Goal: Use online tool/utility: Utilize a website feature to perform a specific function

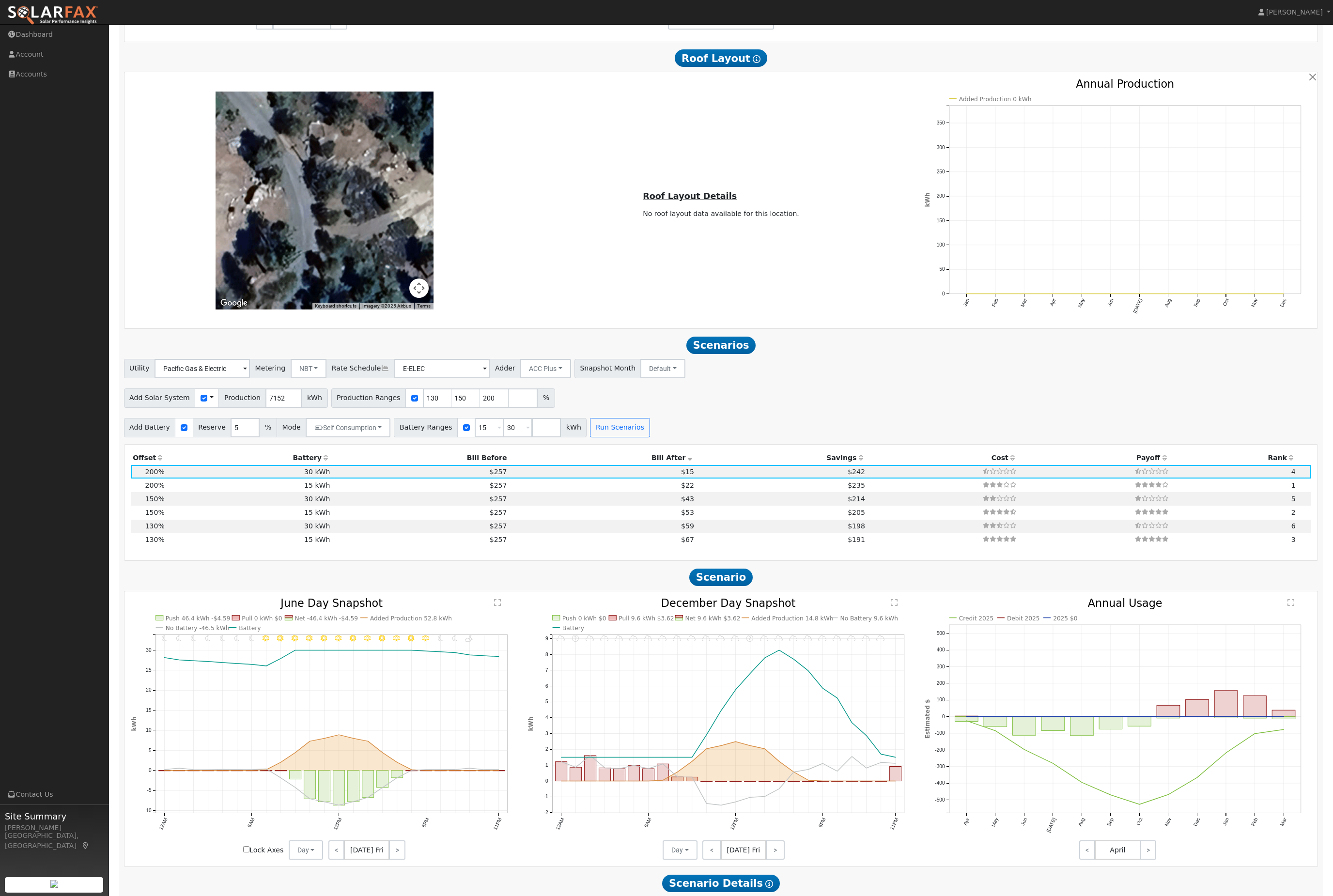
scroll to position [718, 0]
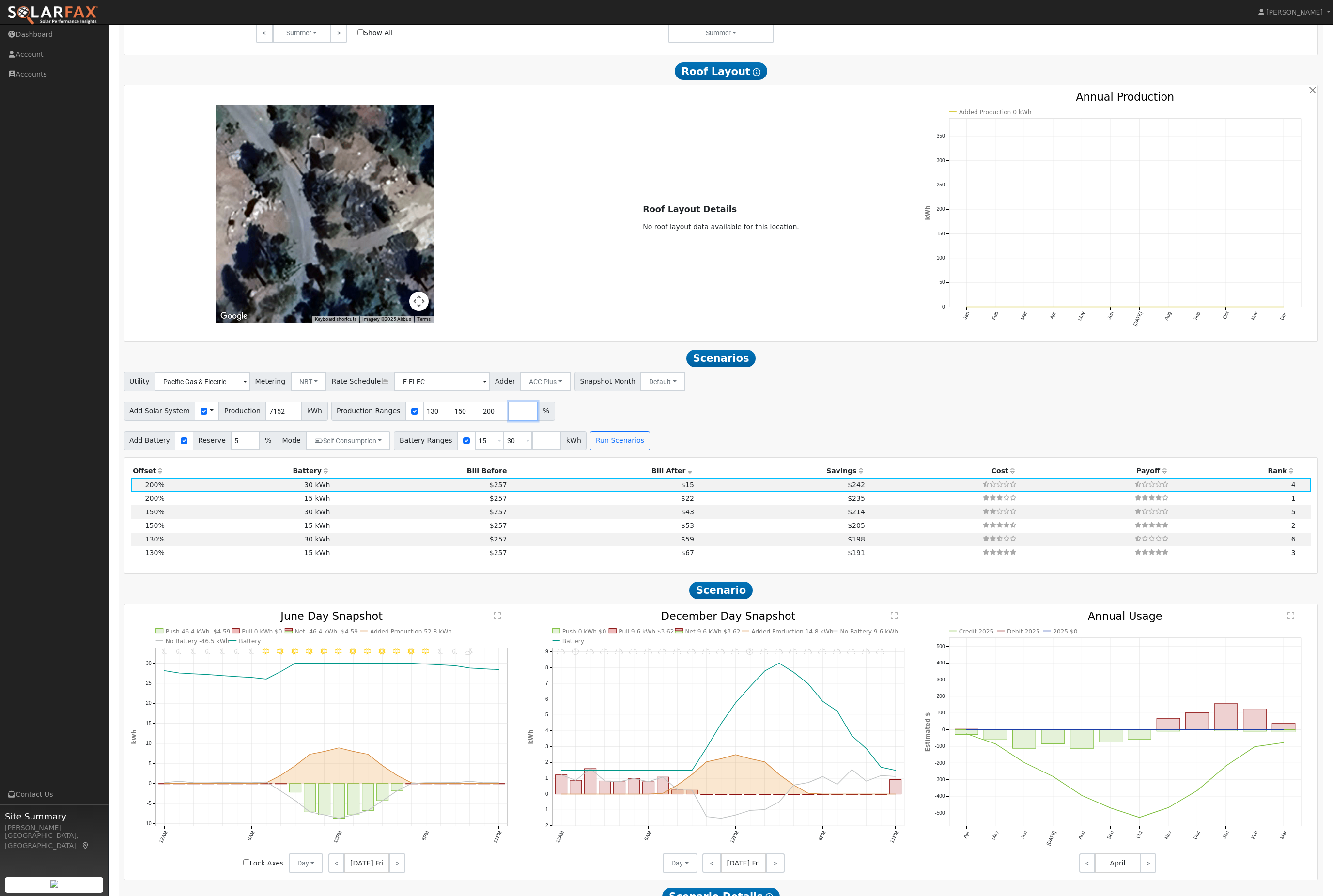
click at [537, 421] on input "number" at bounding box center [523, 411] width 29 height 20
click at [505, 421] on input "200" at bounding box center [494, 411] width 29 height 20
type input "0"
click at [473, 421] on input "150" at bounding box center [466, 411] width 29 height 20
type input "1"
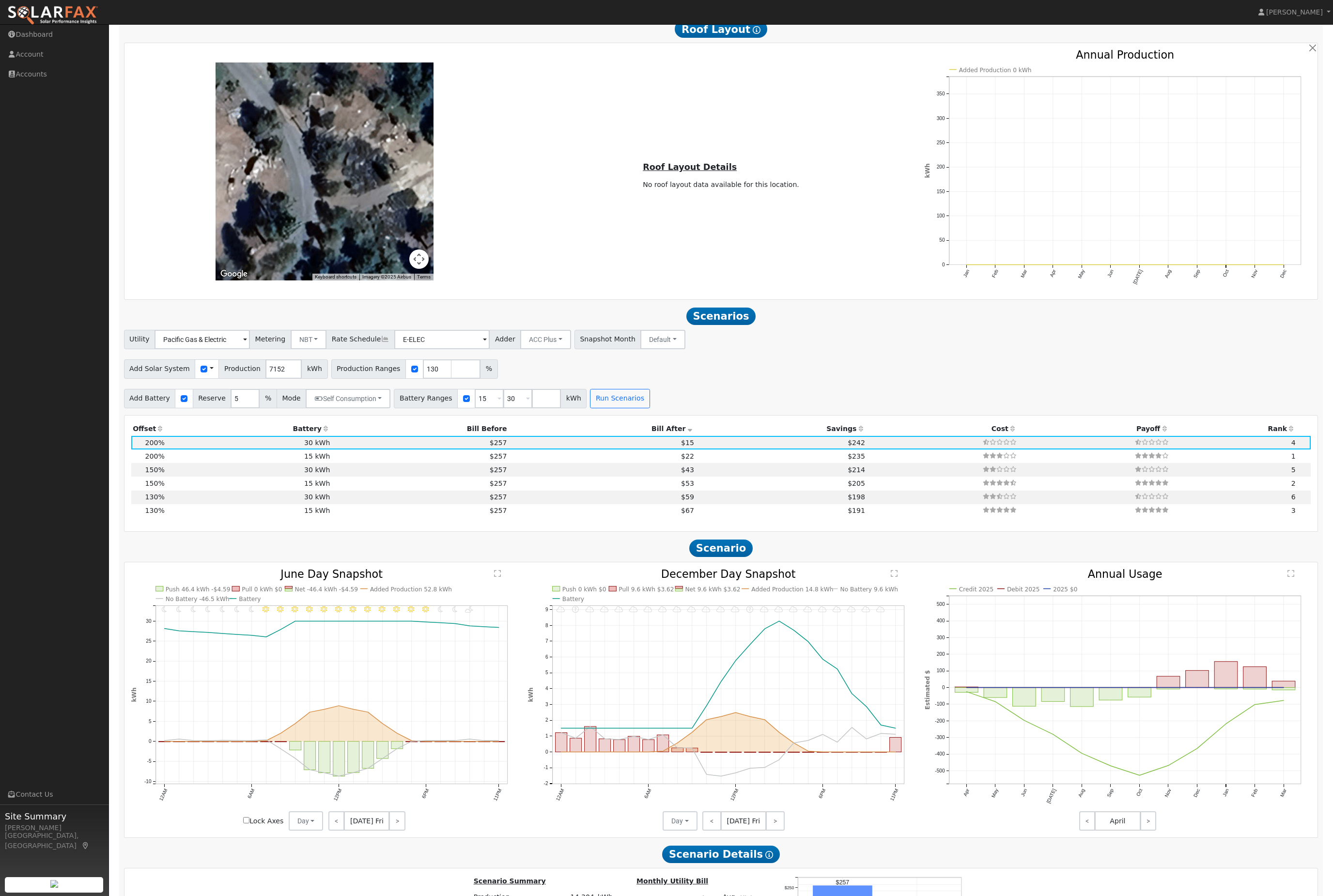
scroll to position [546, 0]
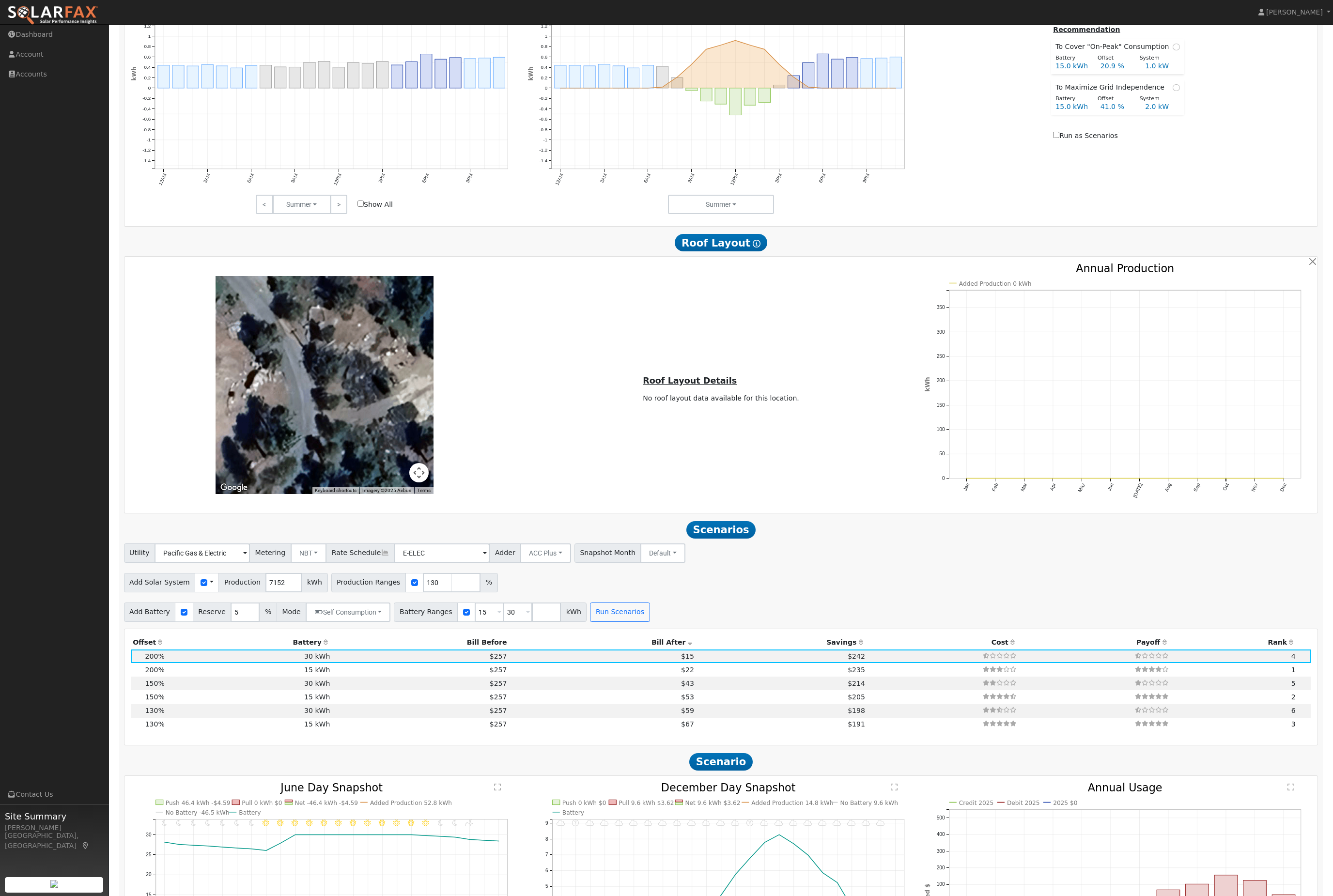
click at [351, 5] on nav "[PERSON_NAME] [PERSON_NAME] Profile Help Center Terms Of Service See What's New…" at bounding box center [666, 12] width 1333 height 25
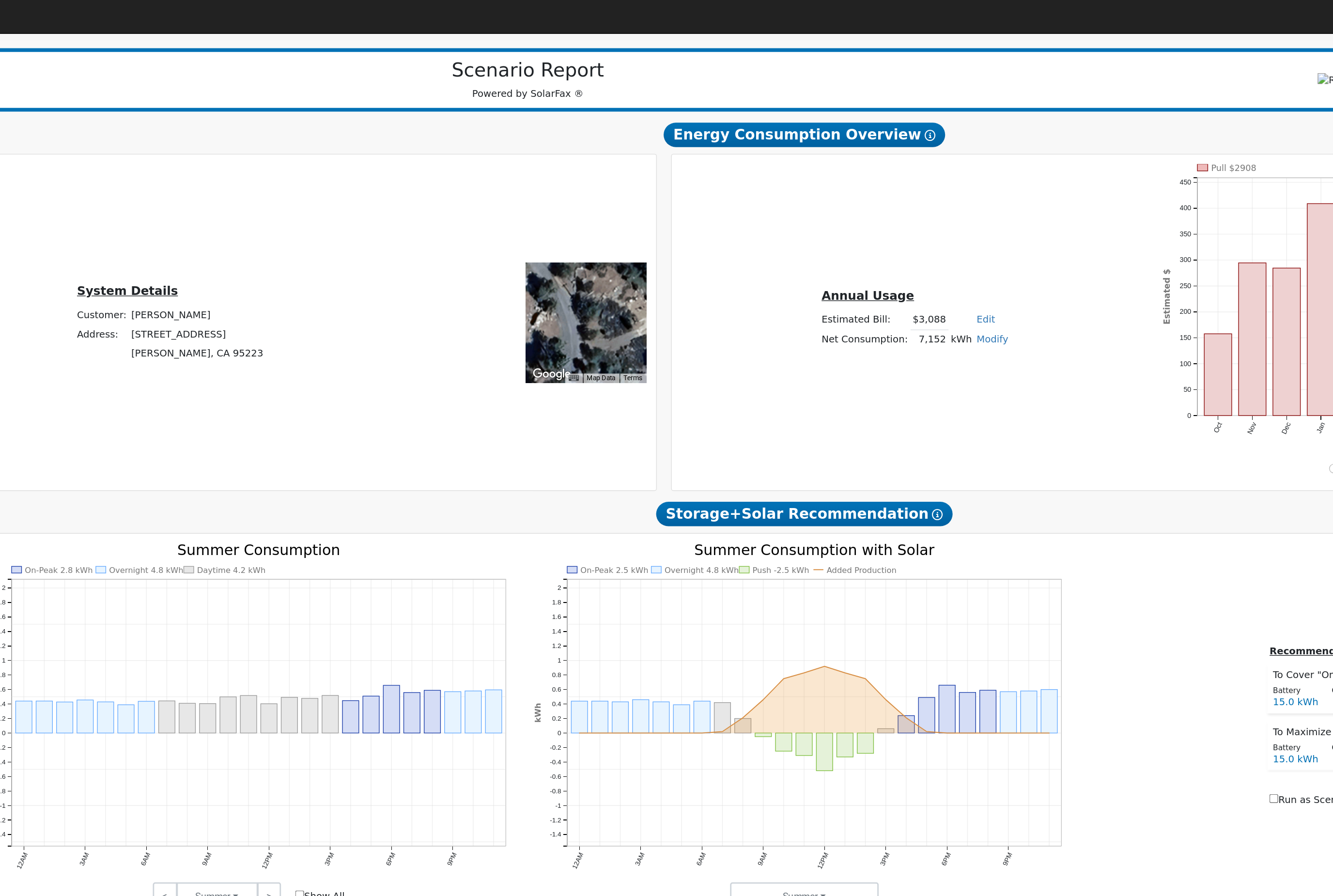
scroll to position [105, 0]
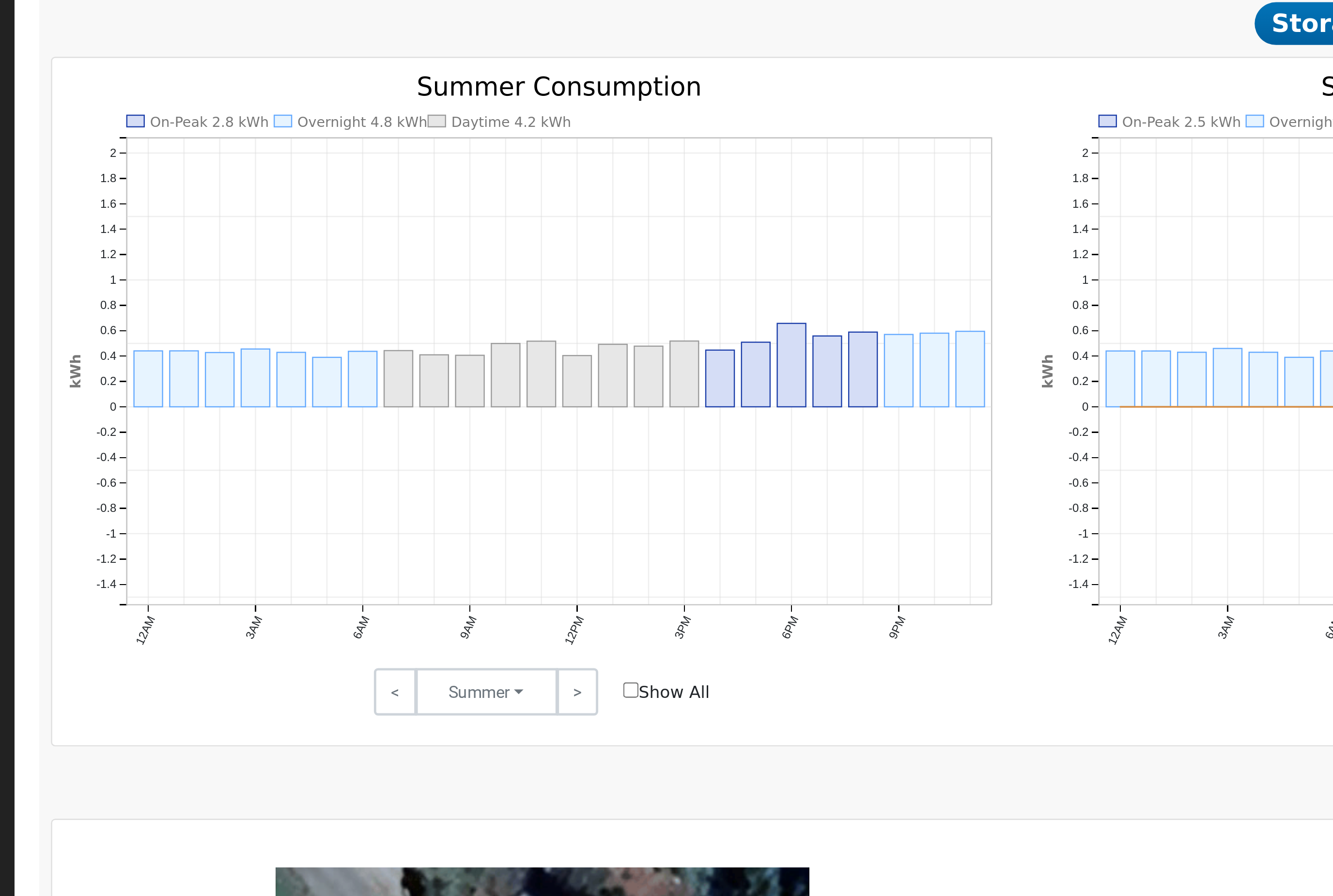
click at [357, 642] on input "Show All" at bounding box center [360, 645] width 7 height 7
checkbox input "true"
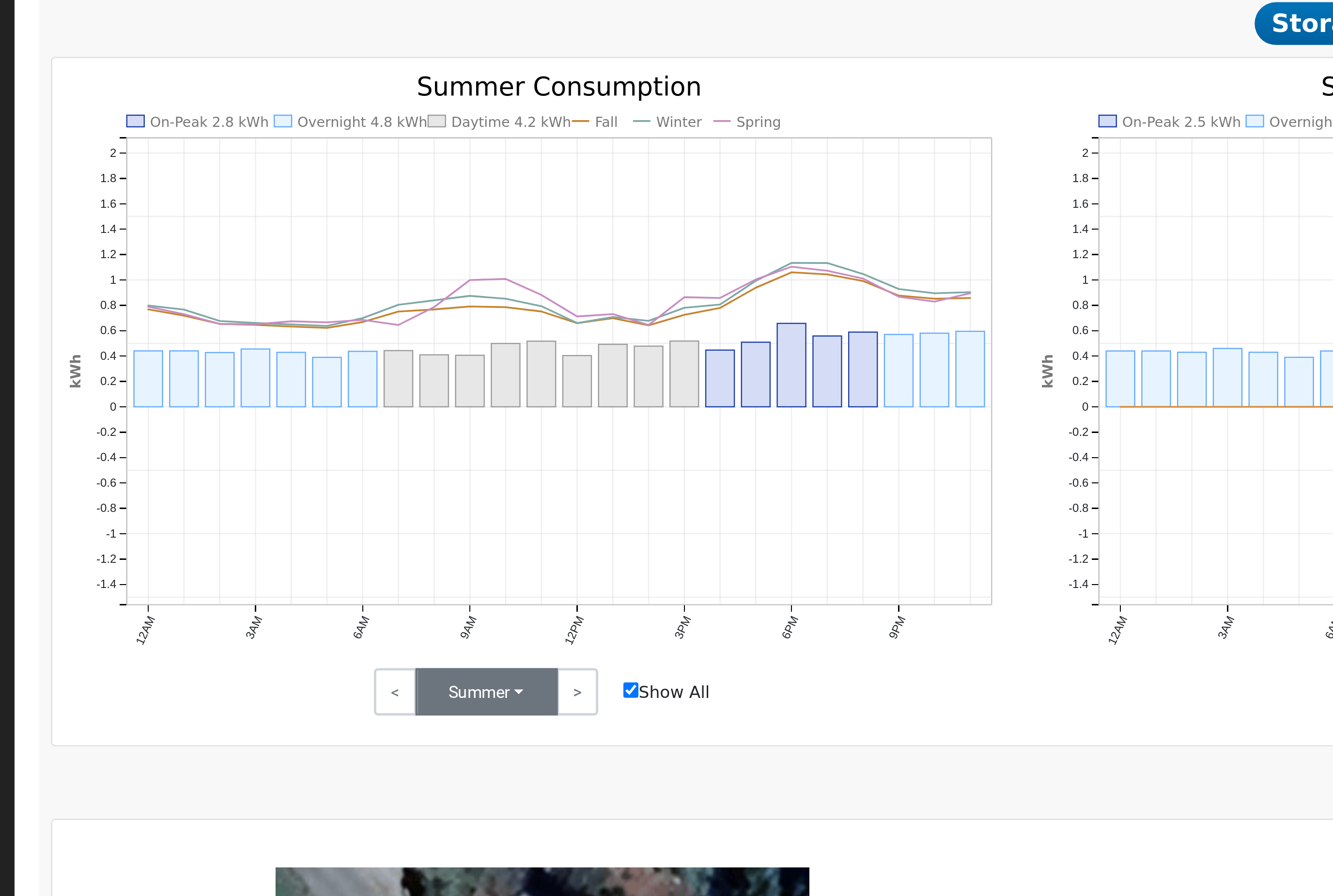
click at [273, 637] on button "Summer" at bounding box center [302, 646] width 58 height 20
click at [273, 675] on link "Fall" at bounding box center [306, 681] width 67 height 14
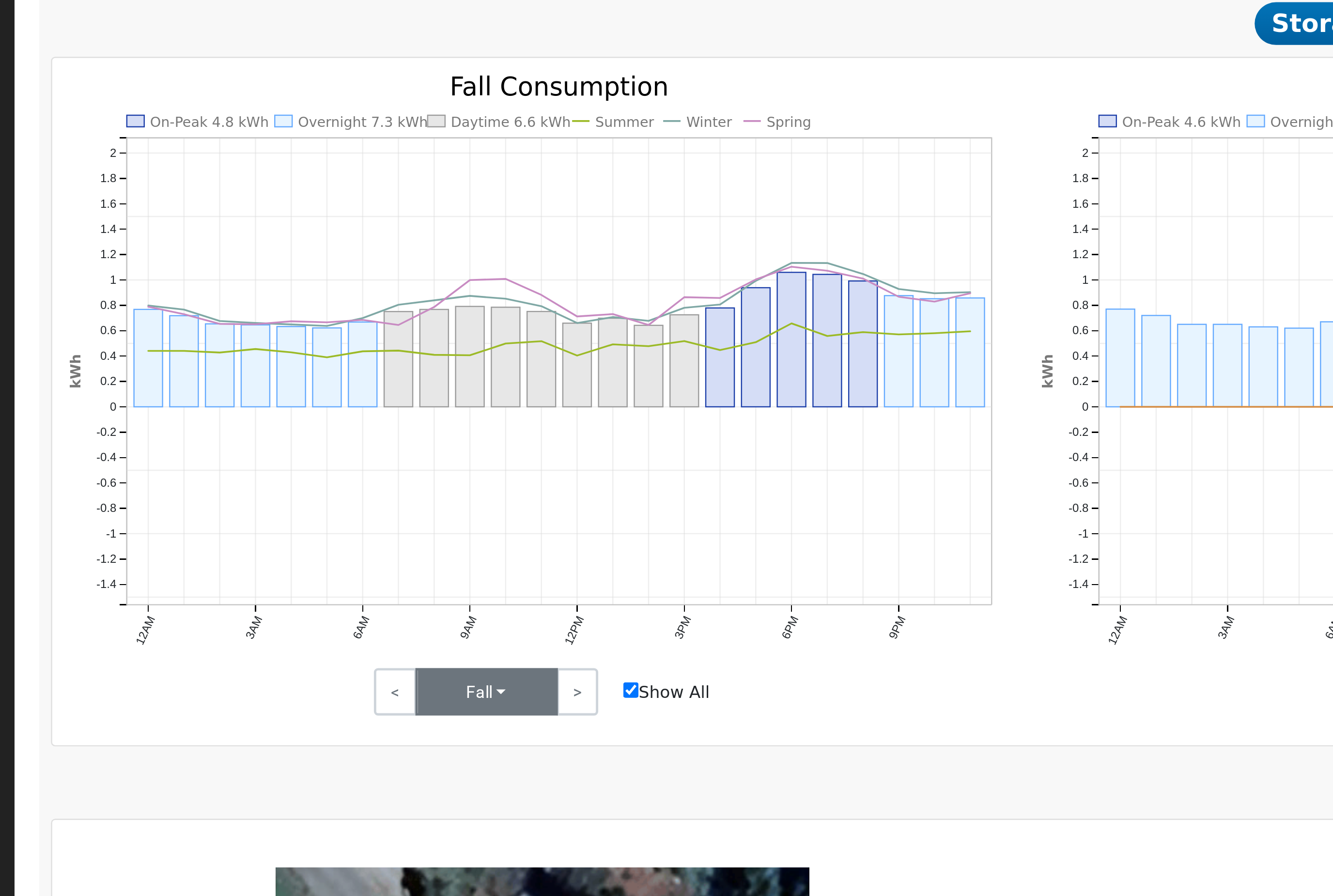
click at [273, 637] on button "Fall" at bounding box center [302, 646] width 58 height 20
click at [273, 688] on link "Winter" at bounding box center [306, 695] width 67 height 14
click at [273, 637] on button "Winter" at bounding box center [302, 646] width 58 height 20
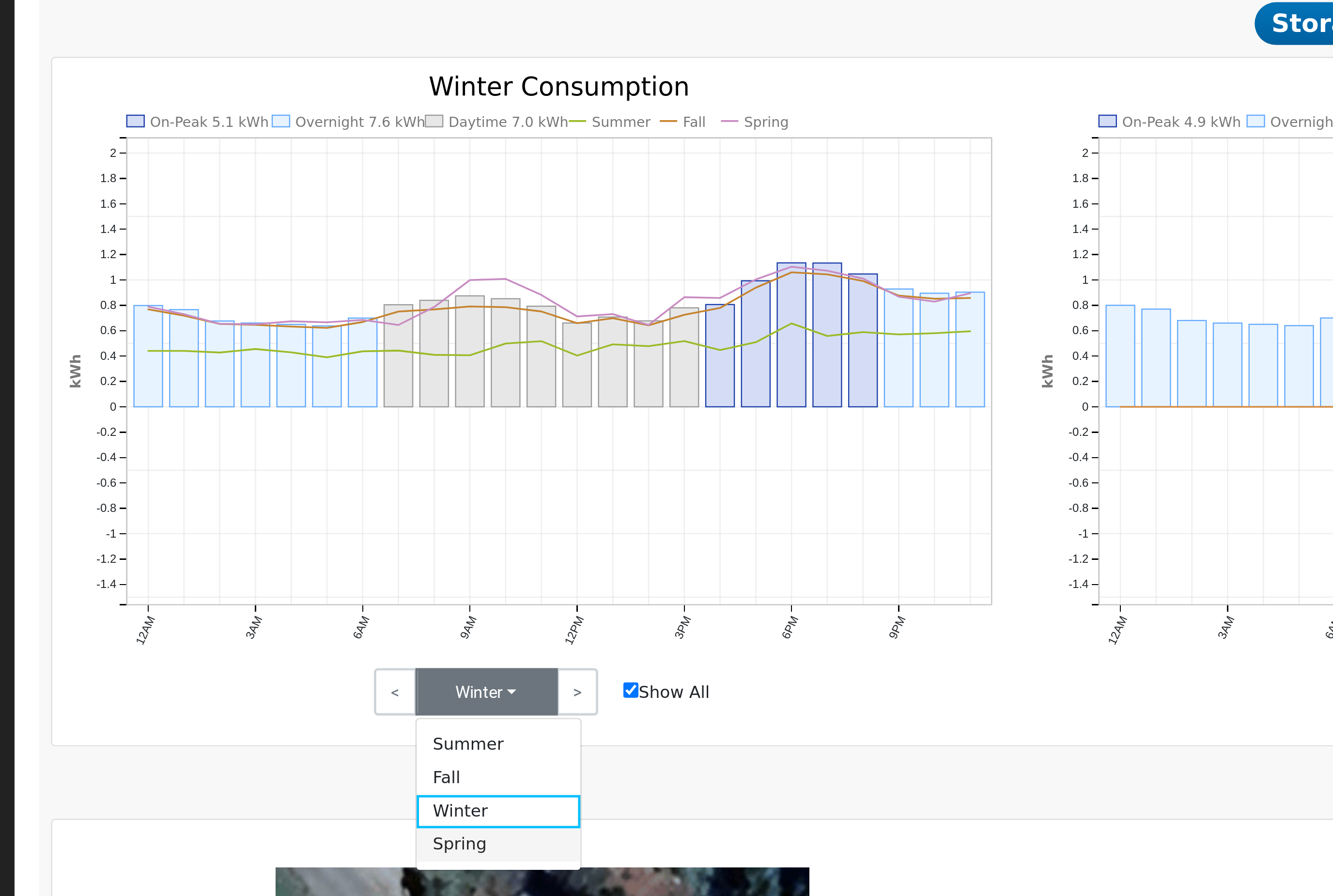
click at [273, 702] on link "Spring" at bounding box center [306, 708] width 67 height 14
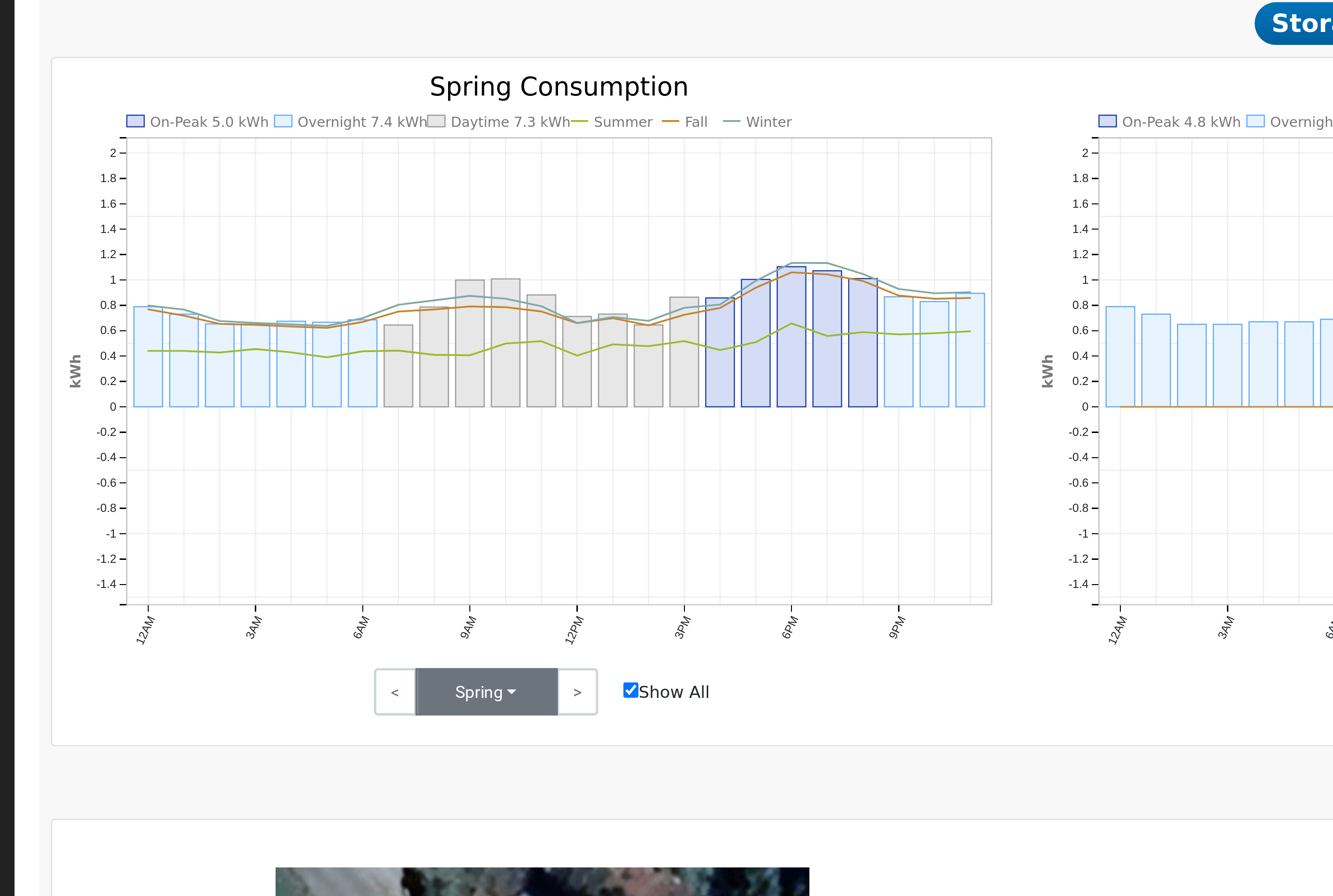
click at [273, 637] on button "Spring" at bounding box center [302, 646] width 58 height 20
click at [273, 688] on link "Winter" at bounding box center [306, 695] width 67 height 14
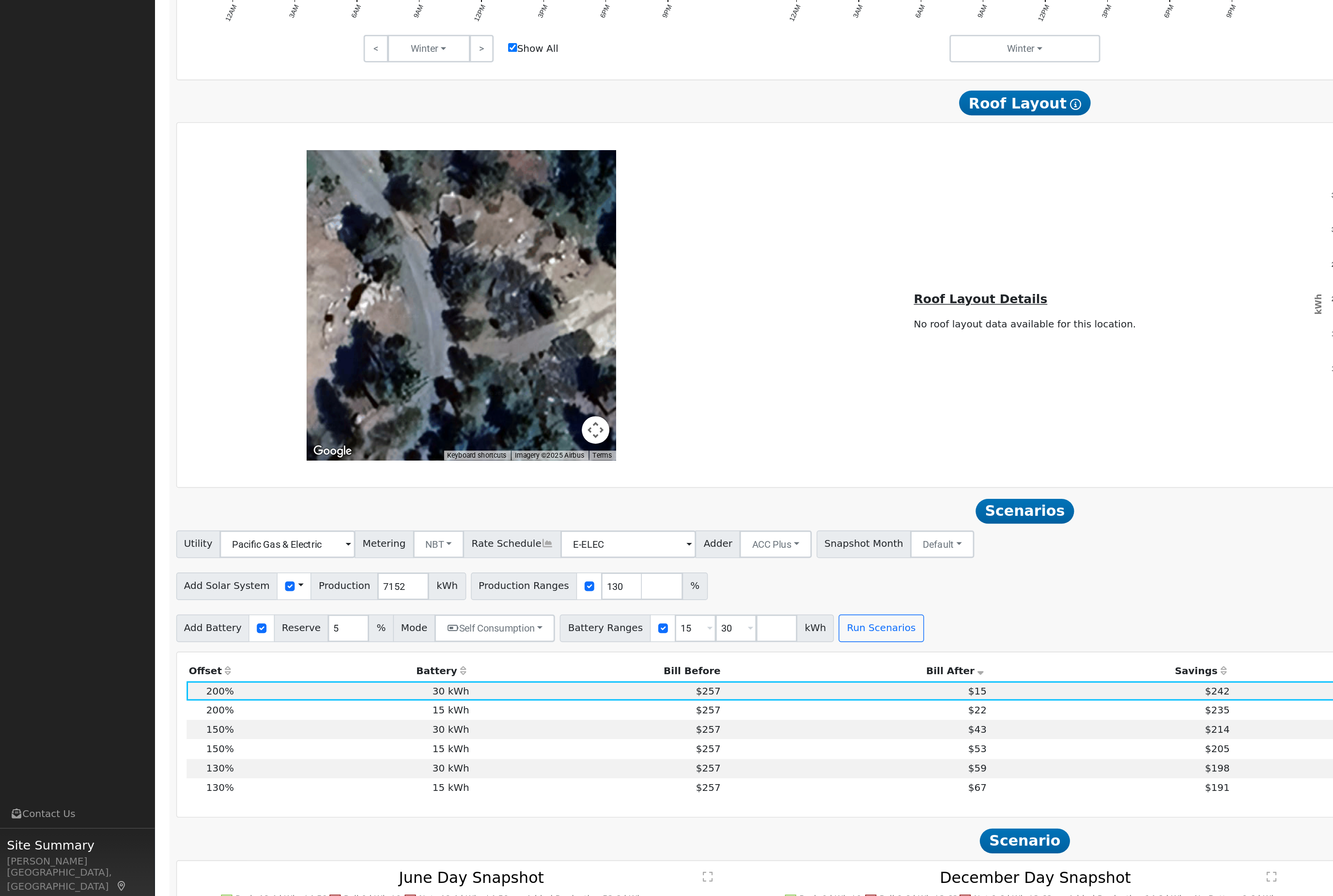
scroll to position [535, 0]
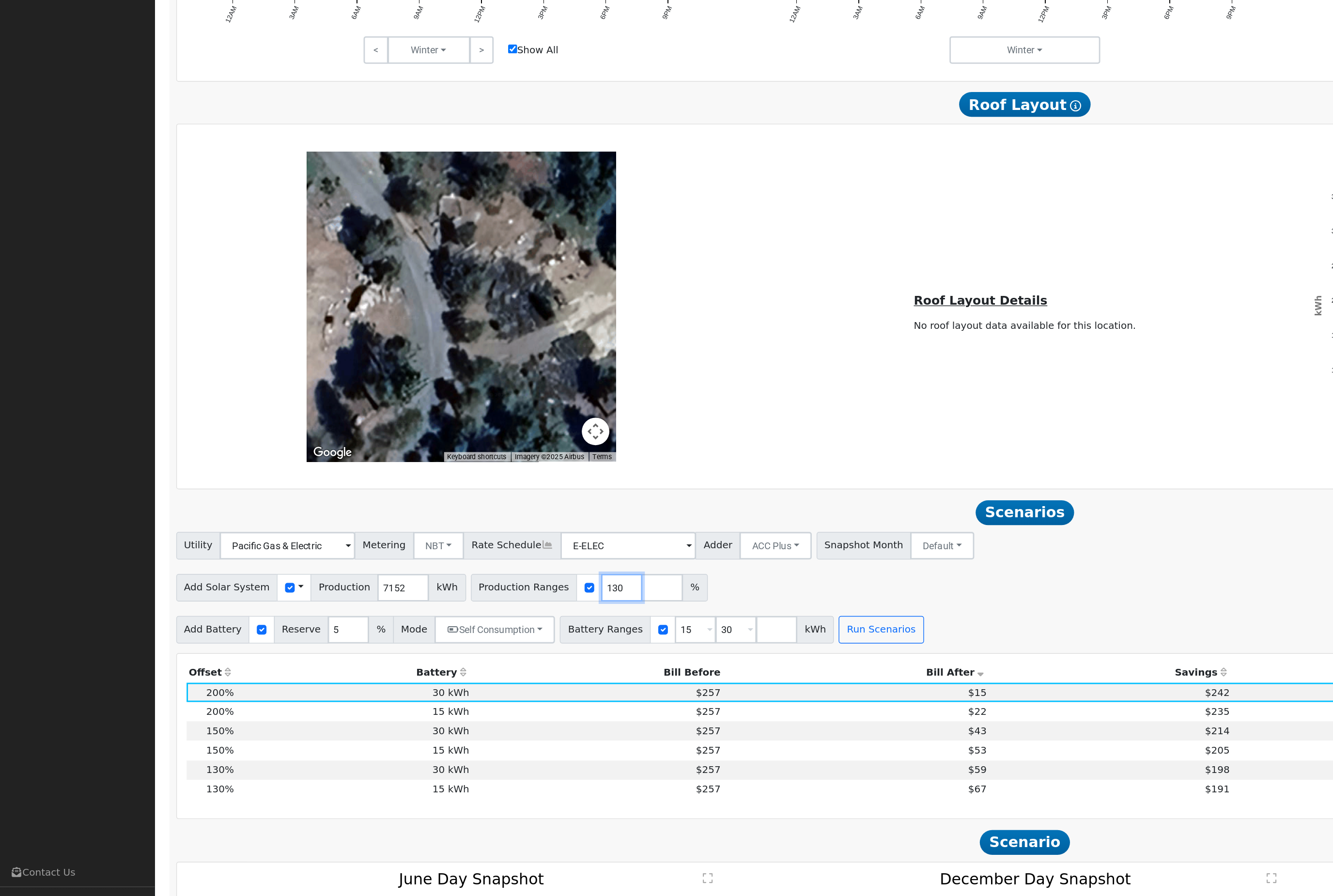
click at [452, 585] on input "130" at bounding box center [437, 594] width 29 height 20
click at [501, 619] on span at bounding box center [499, 625] width 4 height 11
click at [587, 581] on div "Add Solar System Use CSV Data Production 7152 kWh Production Ranges 130 %" at bounding box center [721, 593] width 1198 height 23
click at [504, 614] on input "15" at bounding box center [489, 623] width 29 height 20
type input "14"
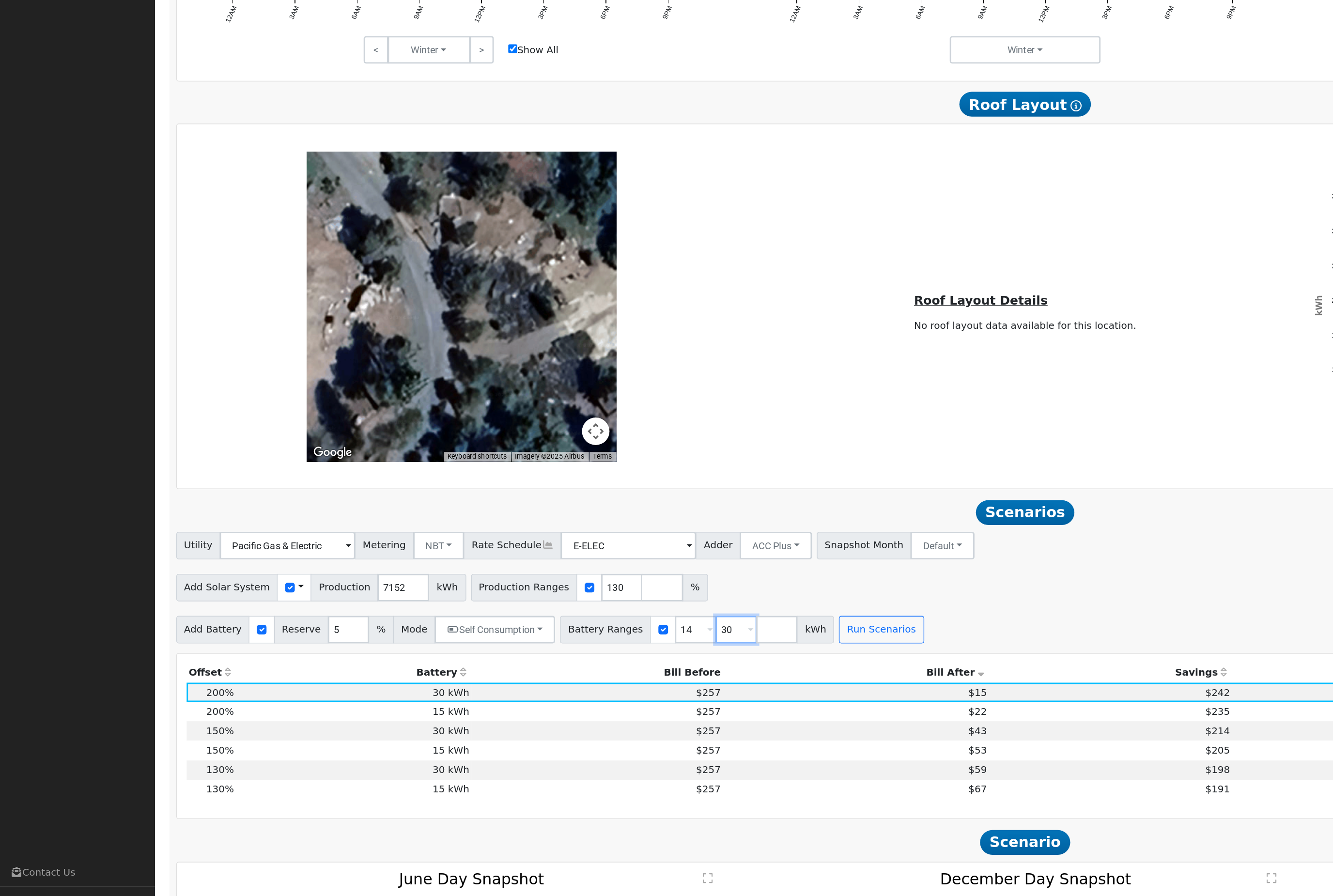
click at [532, 614] on input "30" at bounding box center [518, 623] width 29 height 20
type input "3"
click at [621, 614] on button "Run Scenarios" at bounding box center [591, 623] width 59 height 20
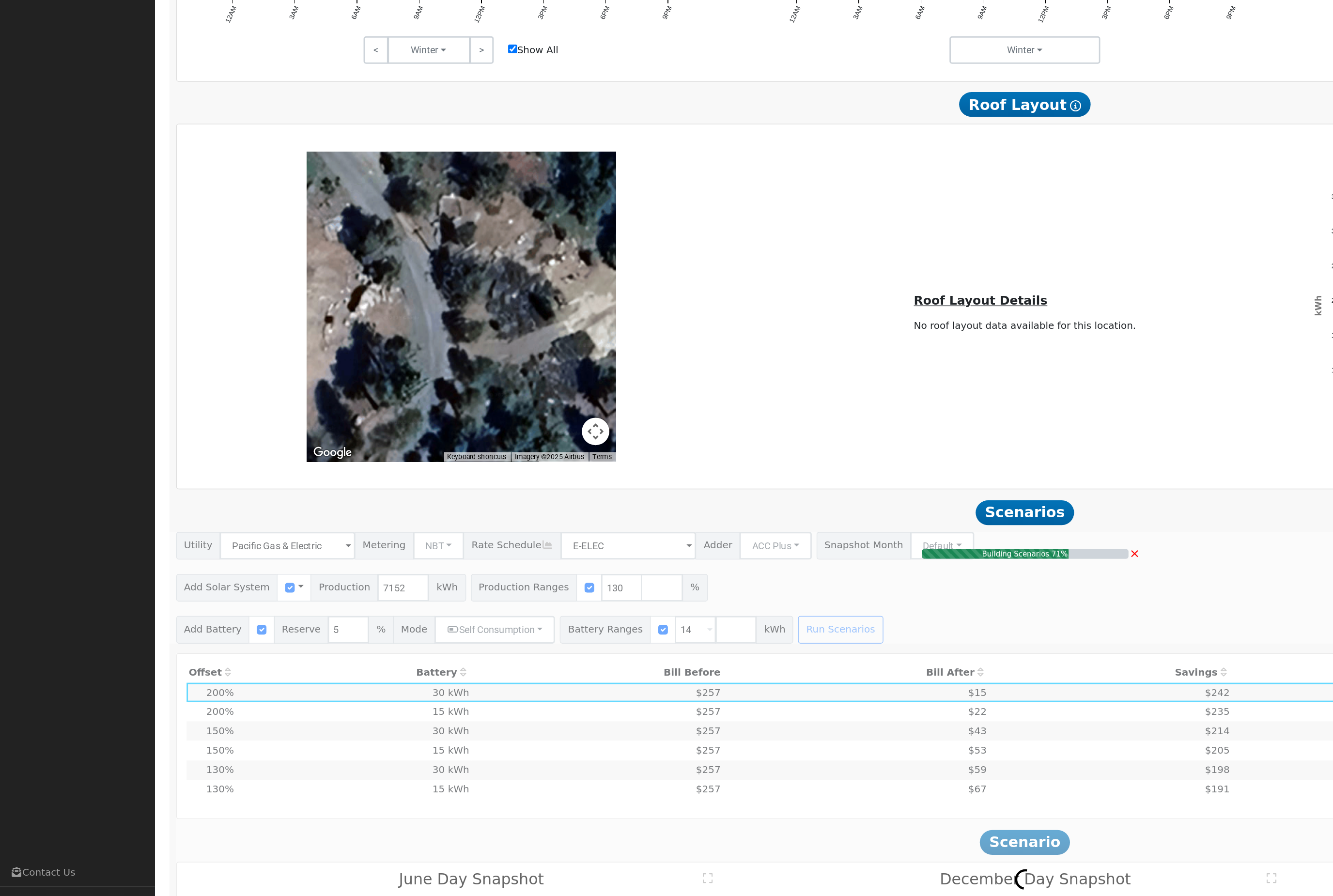
type input "$22,935"
type input "$14,467"
type input "$11,221"
type input "6.2"
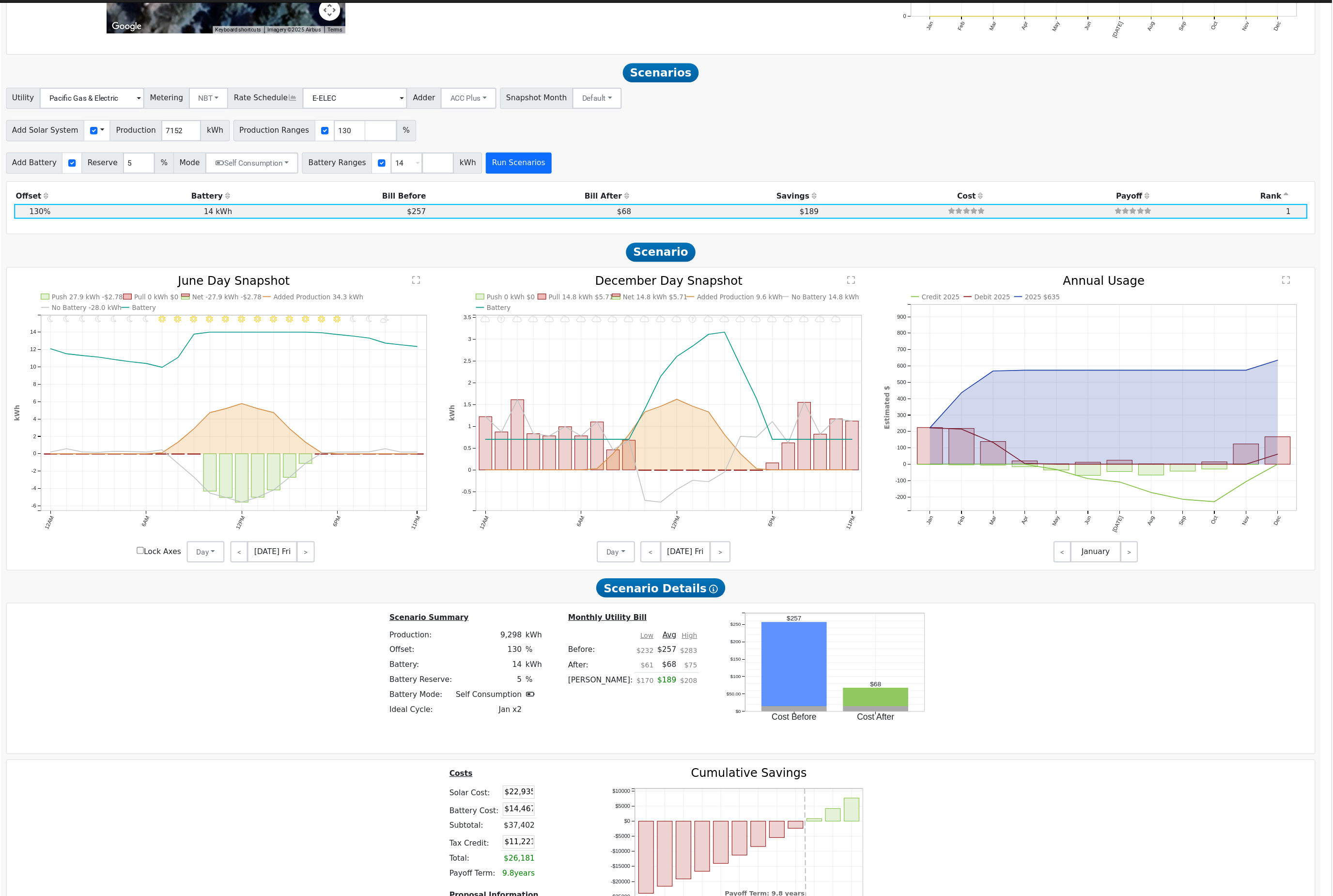
scroll to position [989, 0]
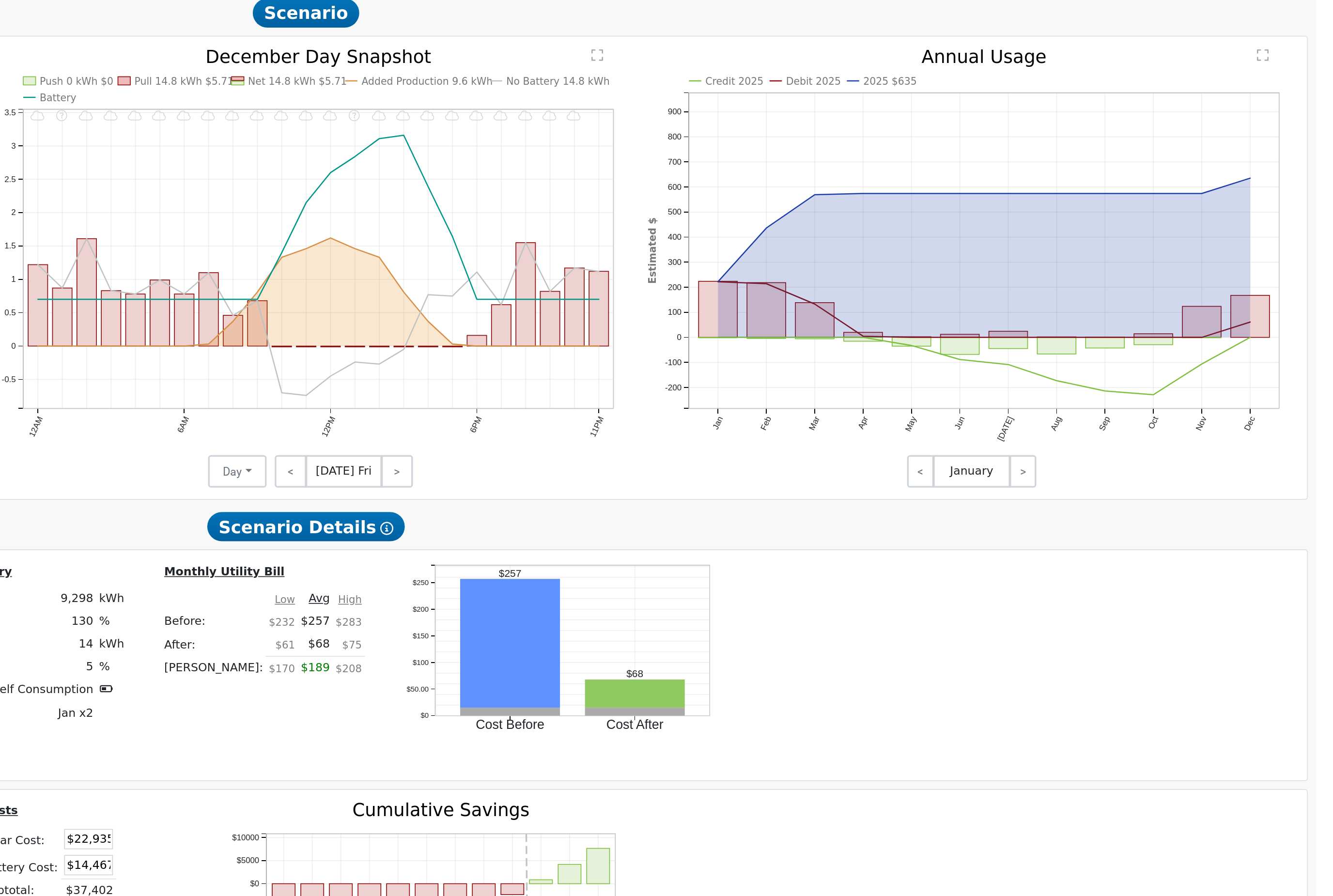
click at [955, 411] on rect "onclick=""" at bounding box center [966, 428] width 23 height 33
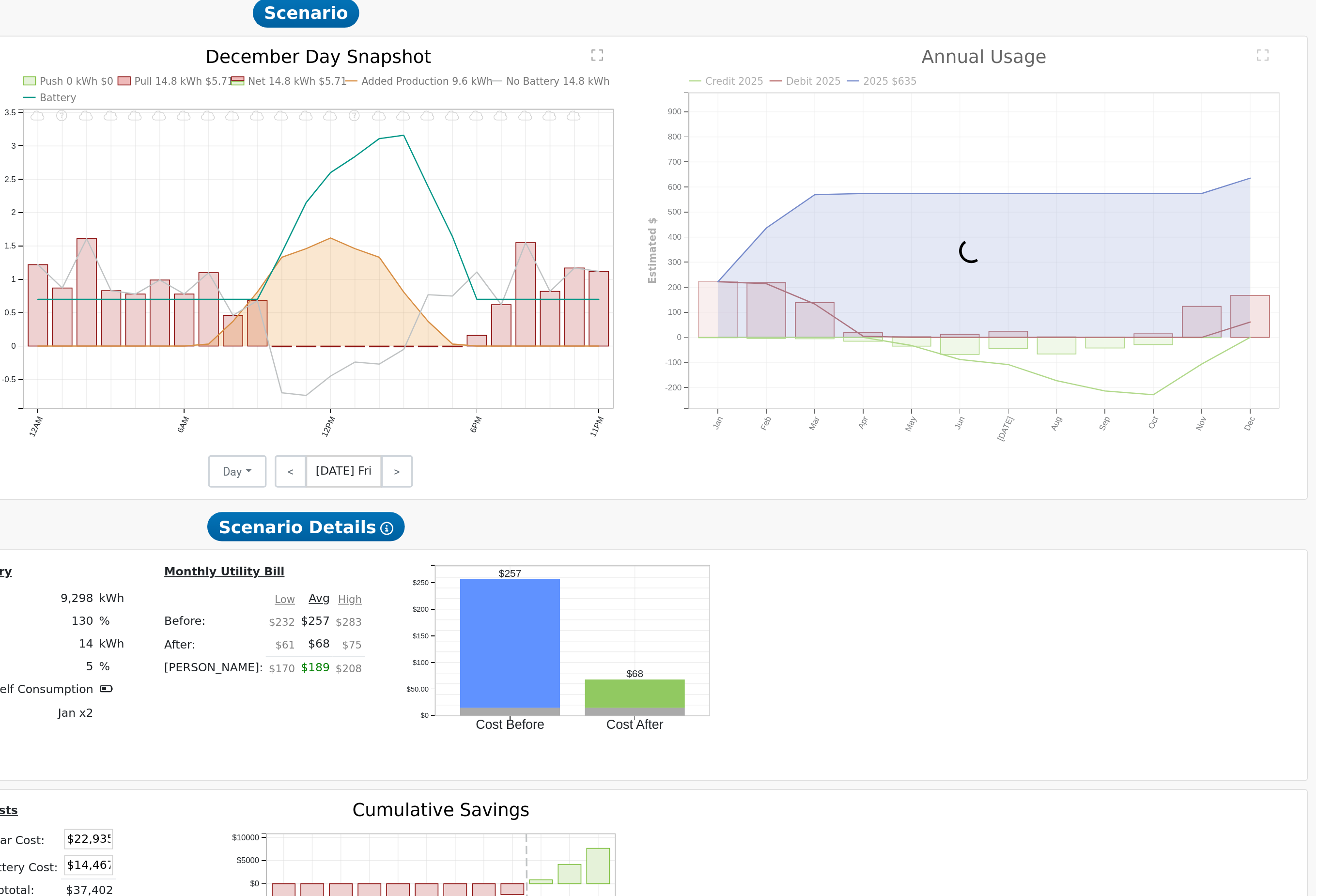
click at [919, 272] on div at bounding box center [1117, 393] width 397 height 243
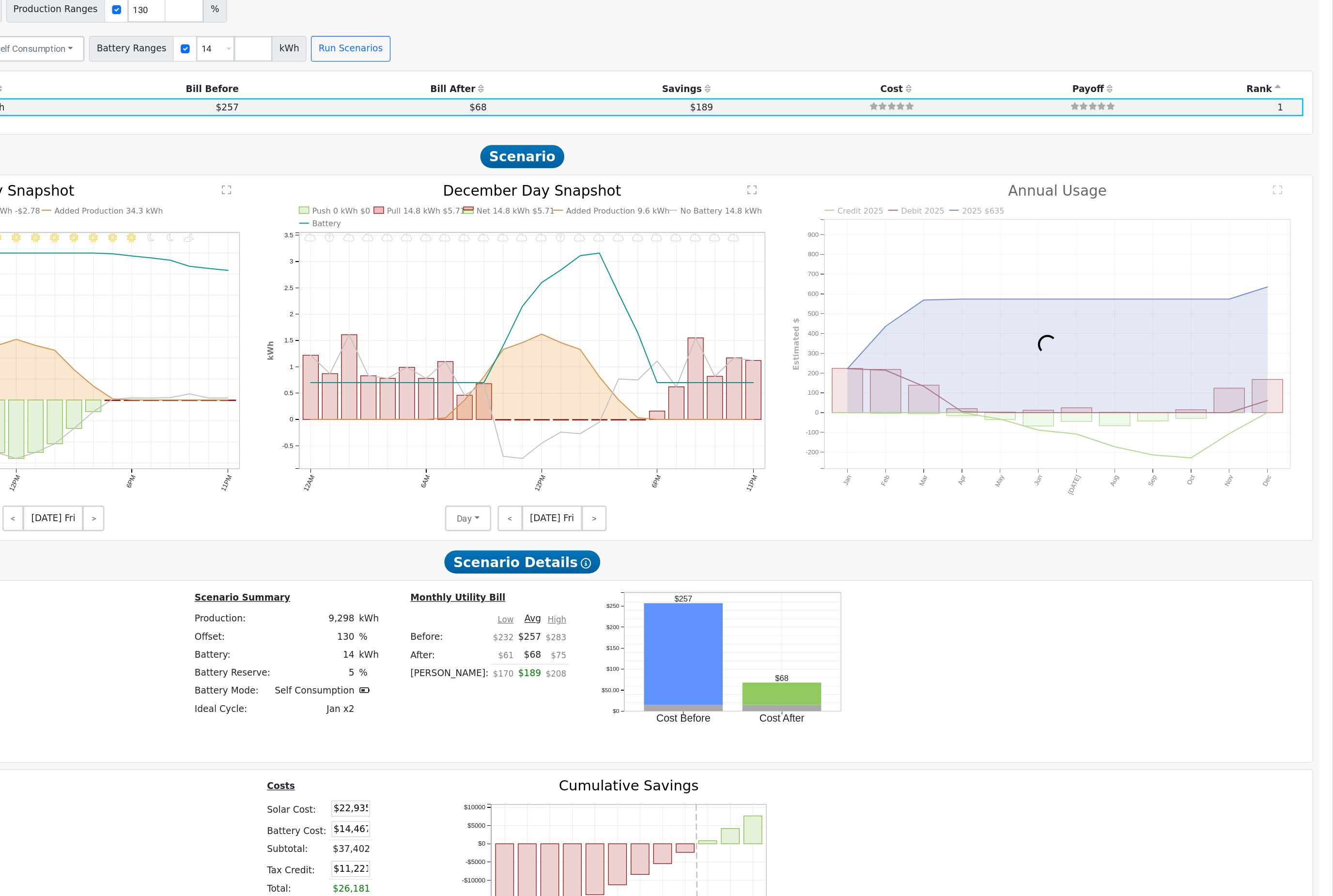
scroll to position [1018, 0]
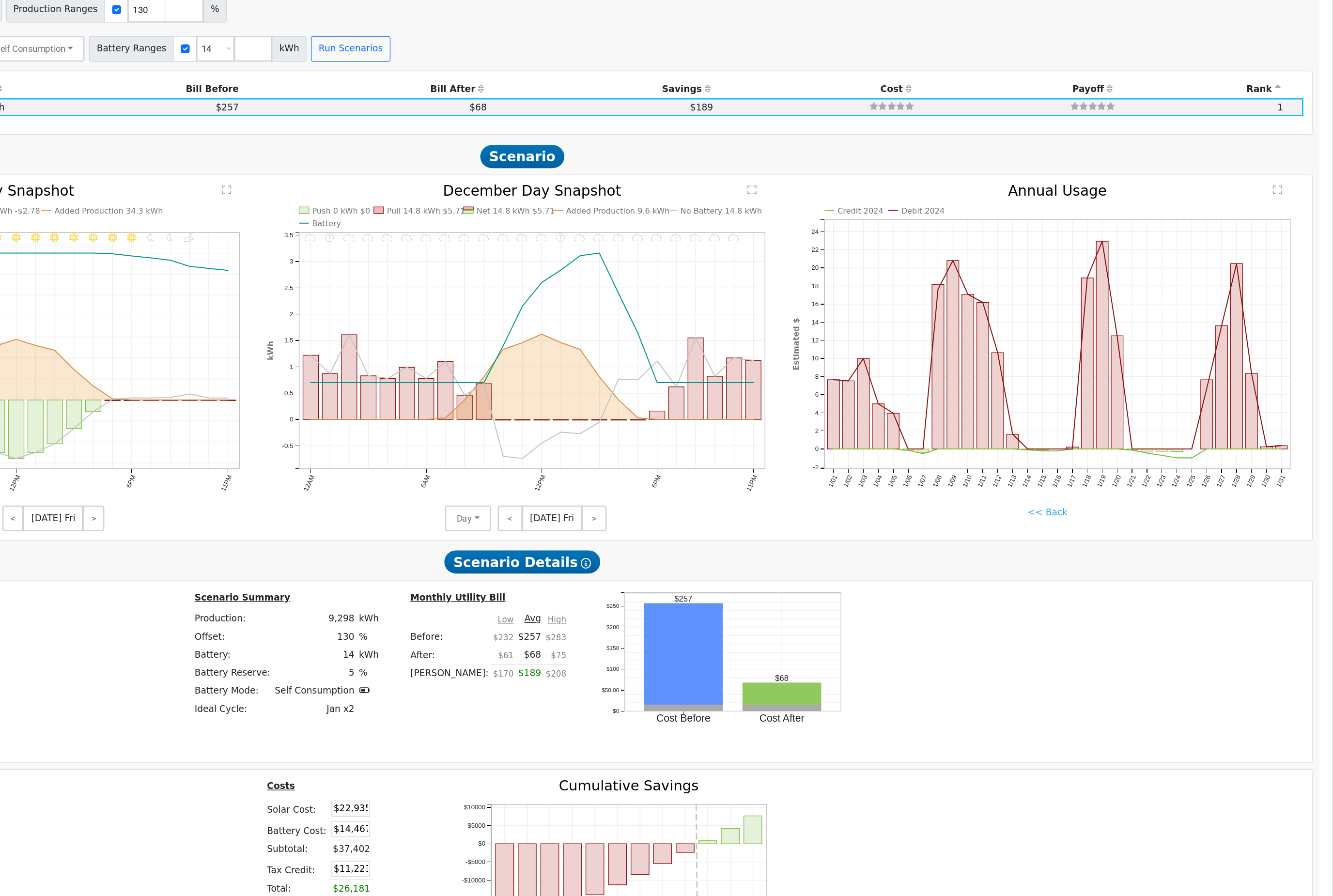
click at [1103, 485] on link "<< Back" at bounding box center [1117, 490] width 30 height 10
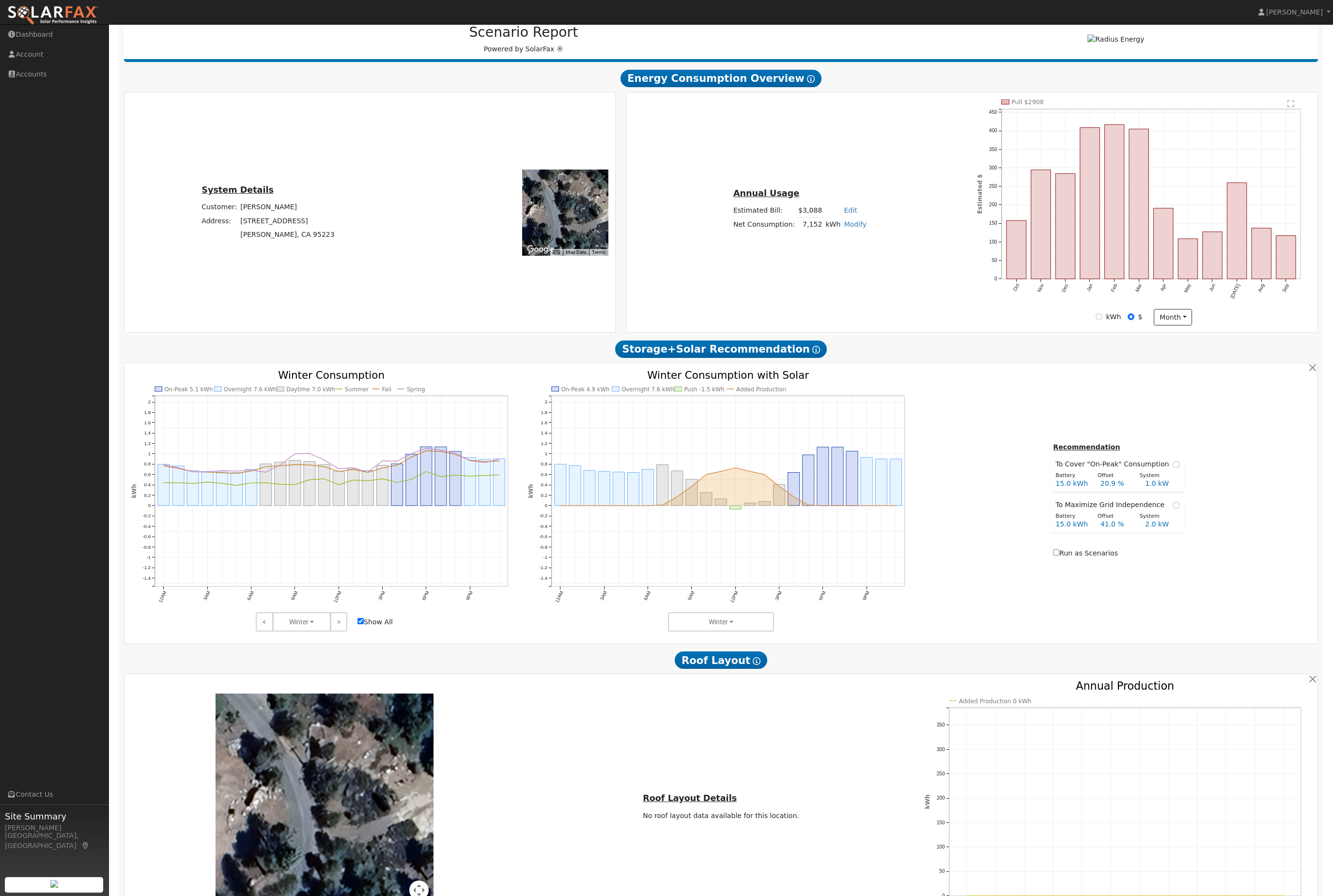
scroll to position [0, 0]
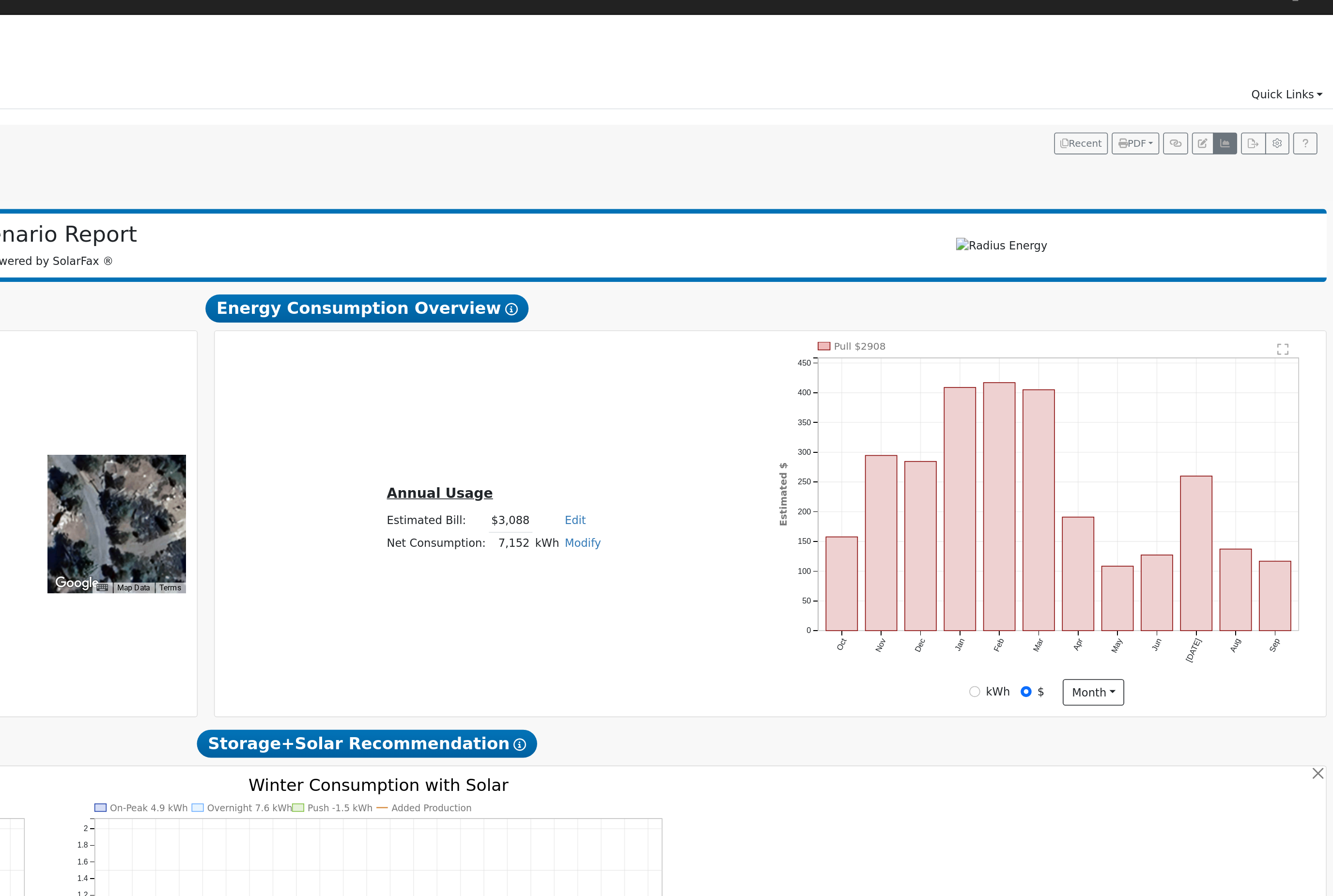
click at [1251, 102] on icon "button" at bounding box center [1255, 105] width 7 height 6
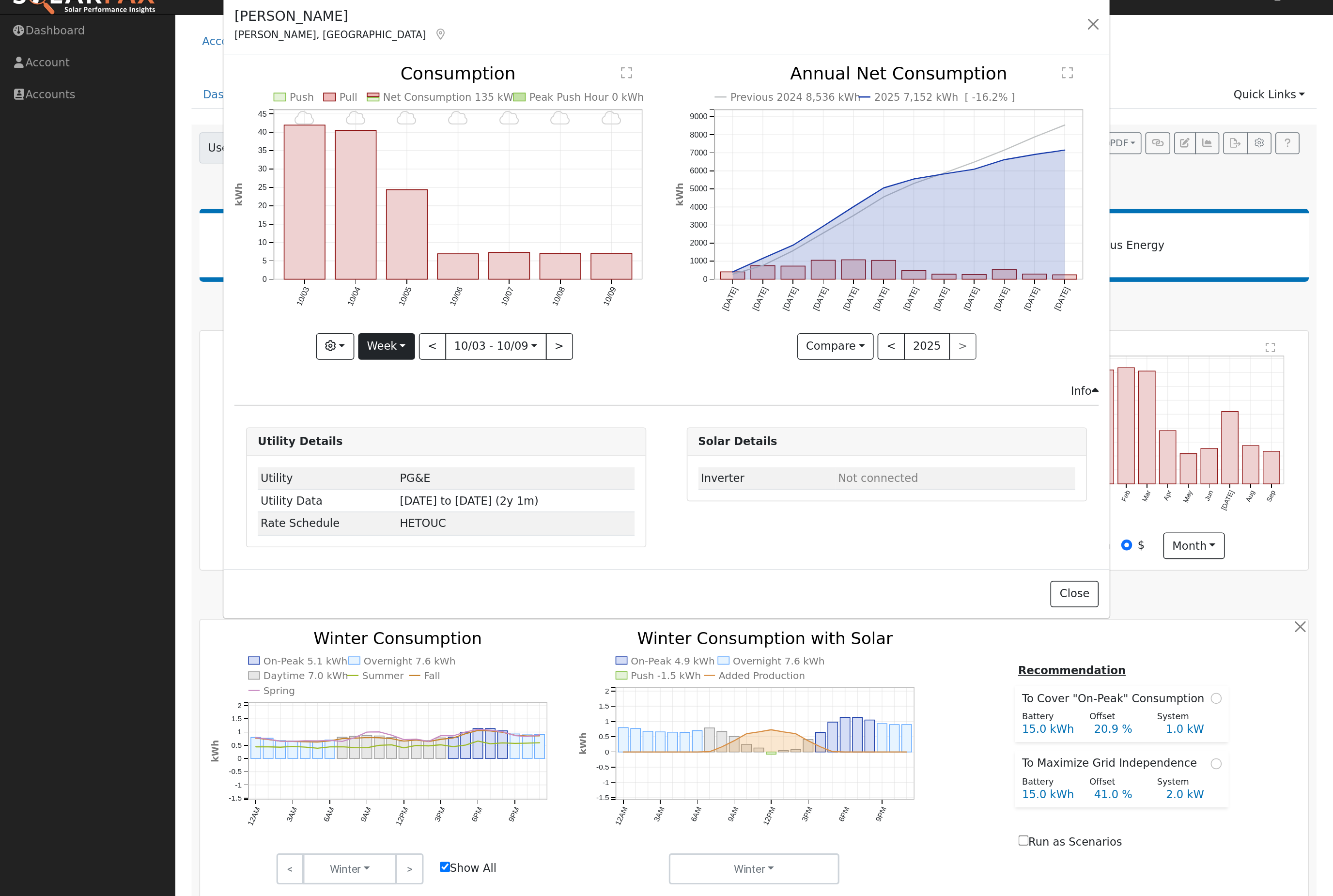
click at [241, 233] on button "Week" at bounding box center [240, 231] width 36 height 17
click at [254, 289] on link "Year" at bounding box center [257, 293] width 67 height 14
type input "[DATE]"
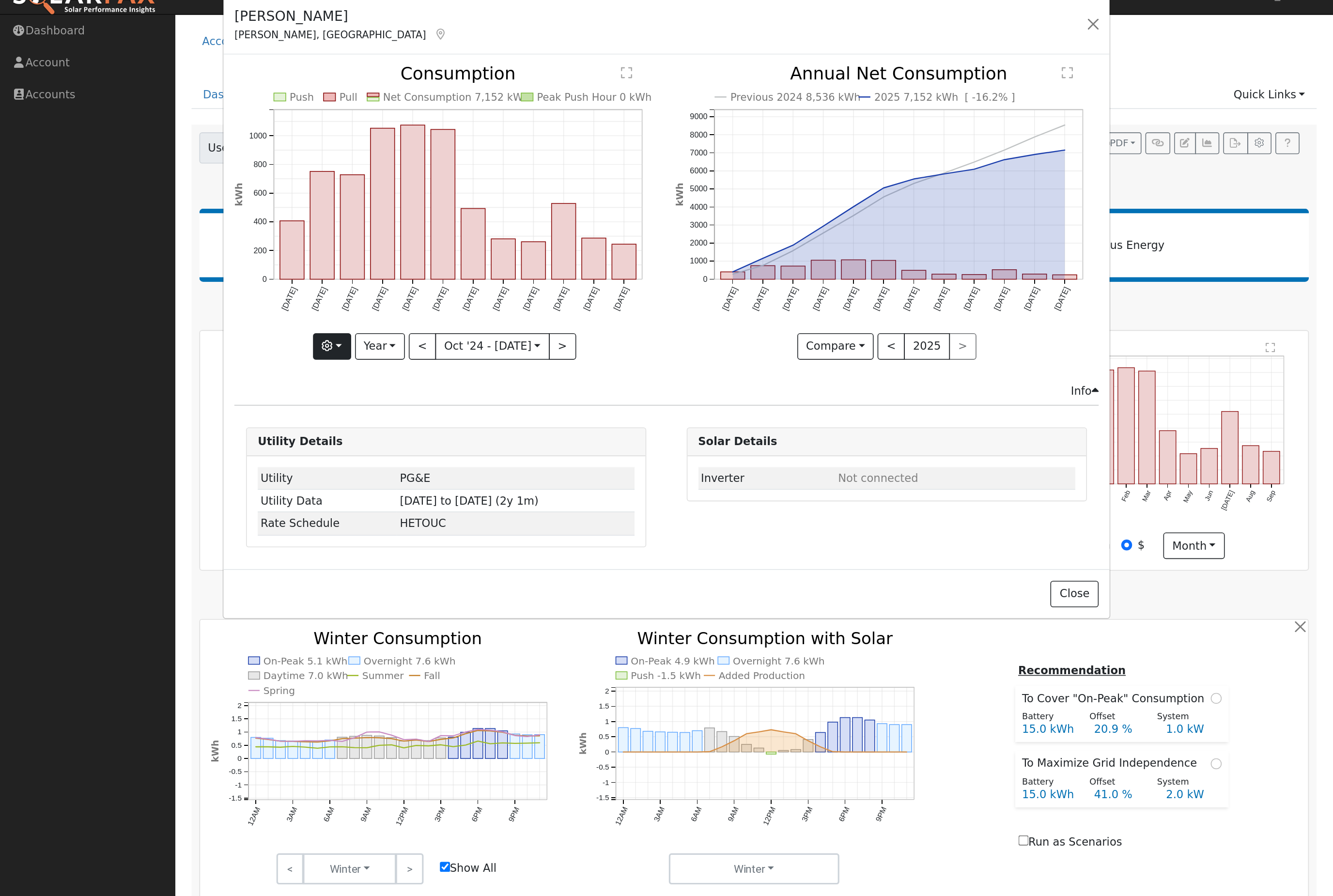
click at [204, 227] on button "button" at bounding box center [207, 231] width 24 height 17
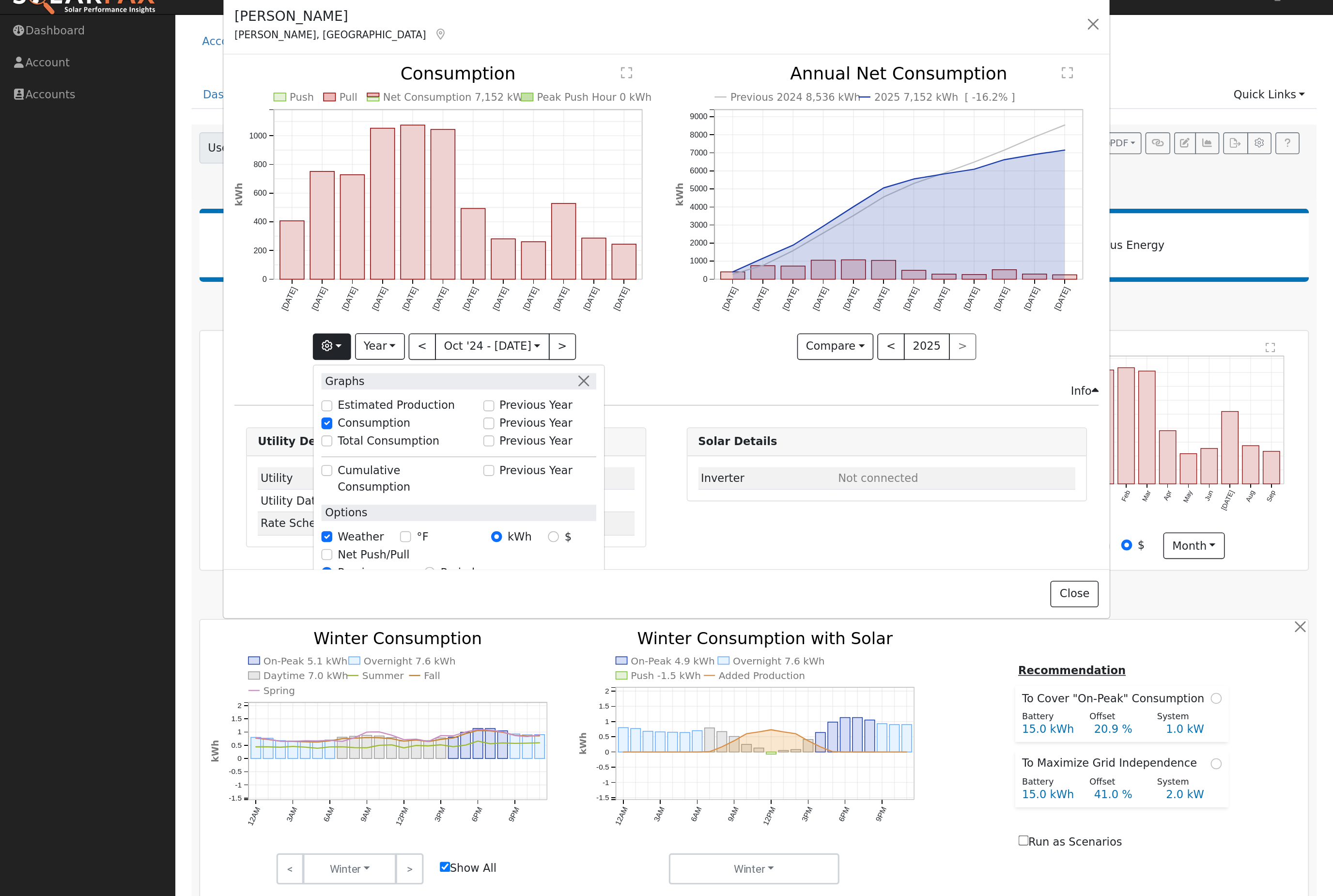
click at [301, 282] on input "Previous Year" at bounding box center [304, 278] width 7 height 7
checkbox input "true"
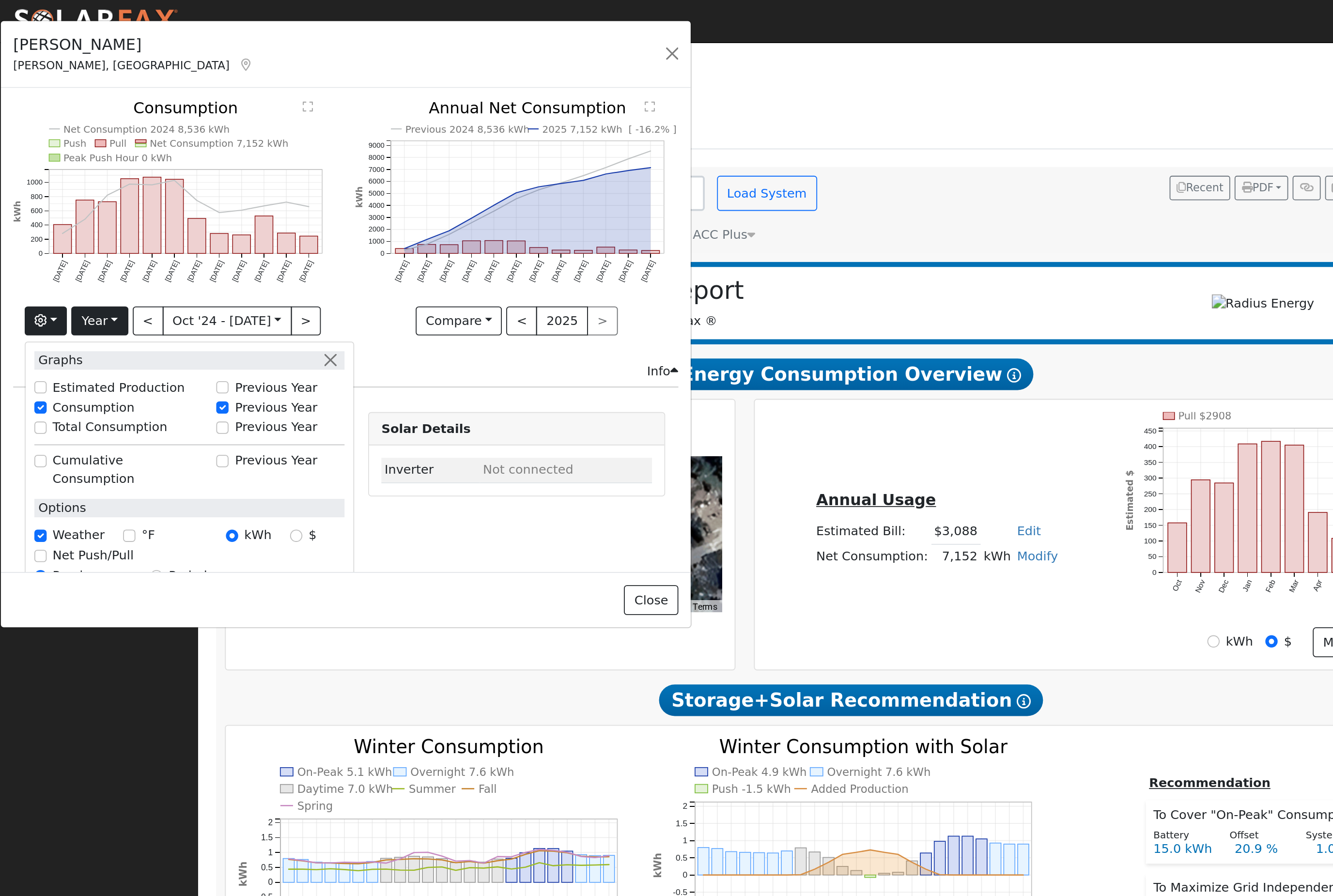
click at [64, 186] on button "Year" at bounding box center [55, 178] width 31 height 17
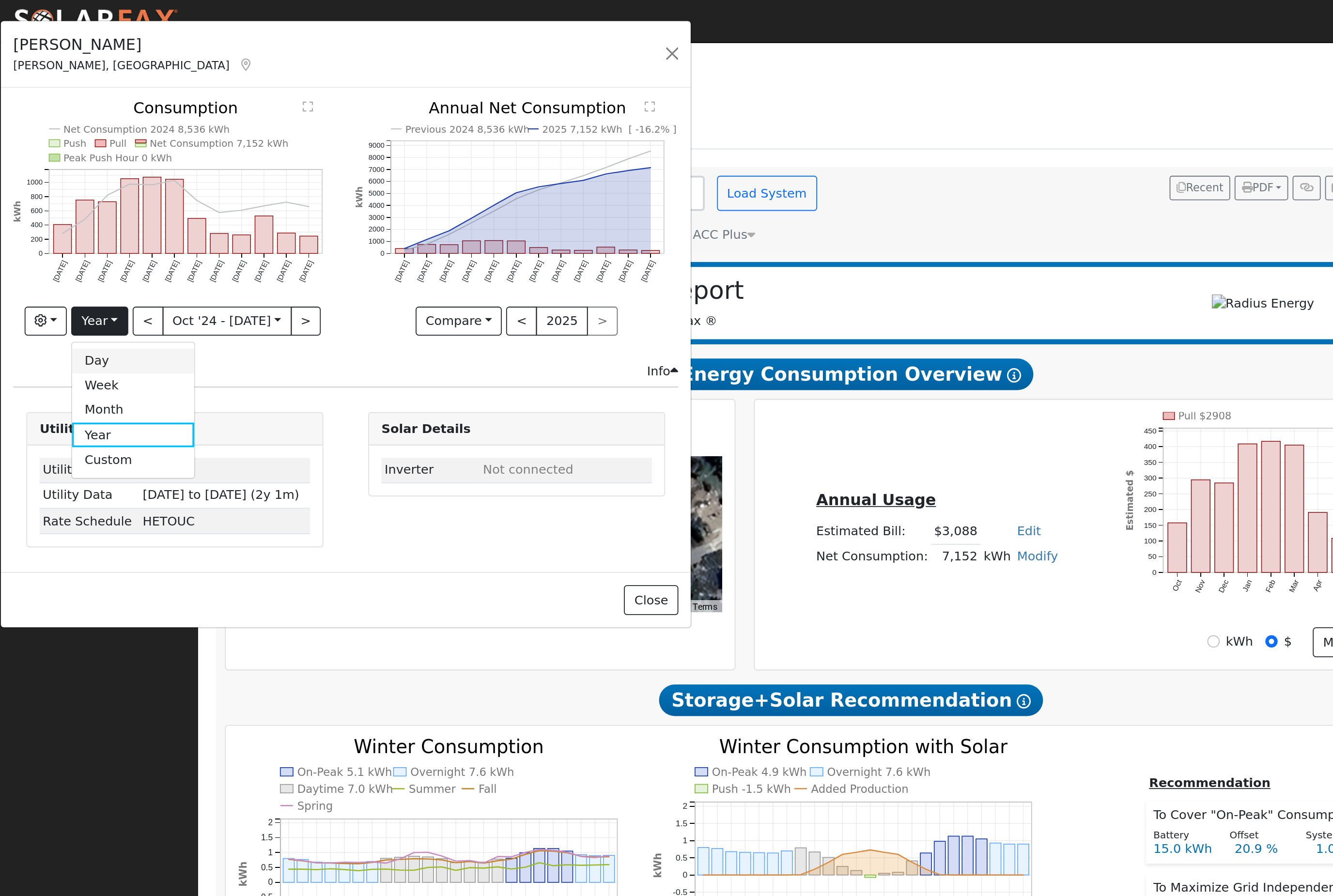
click at [64, 207] on link "Day" at bounding box center [73, 200] width 67 height 14
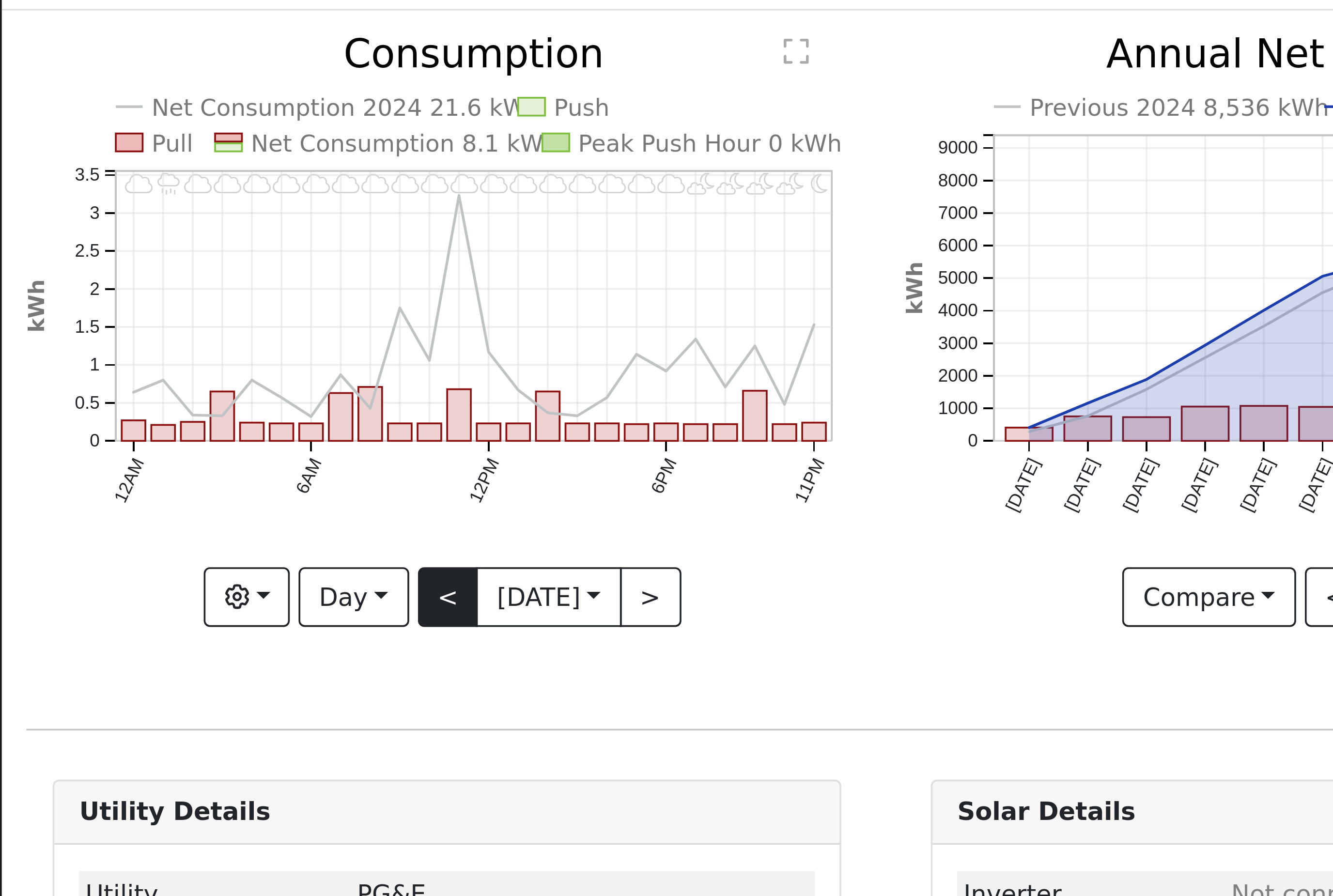
click at [119, 203] on button "<" at bounding box center [124, 211] width 17 height 17
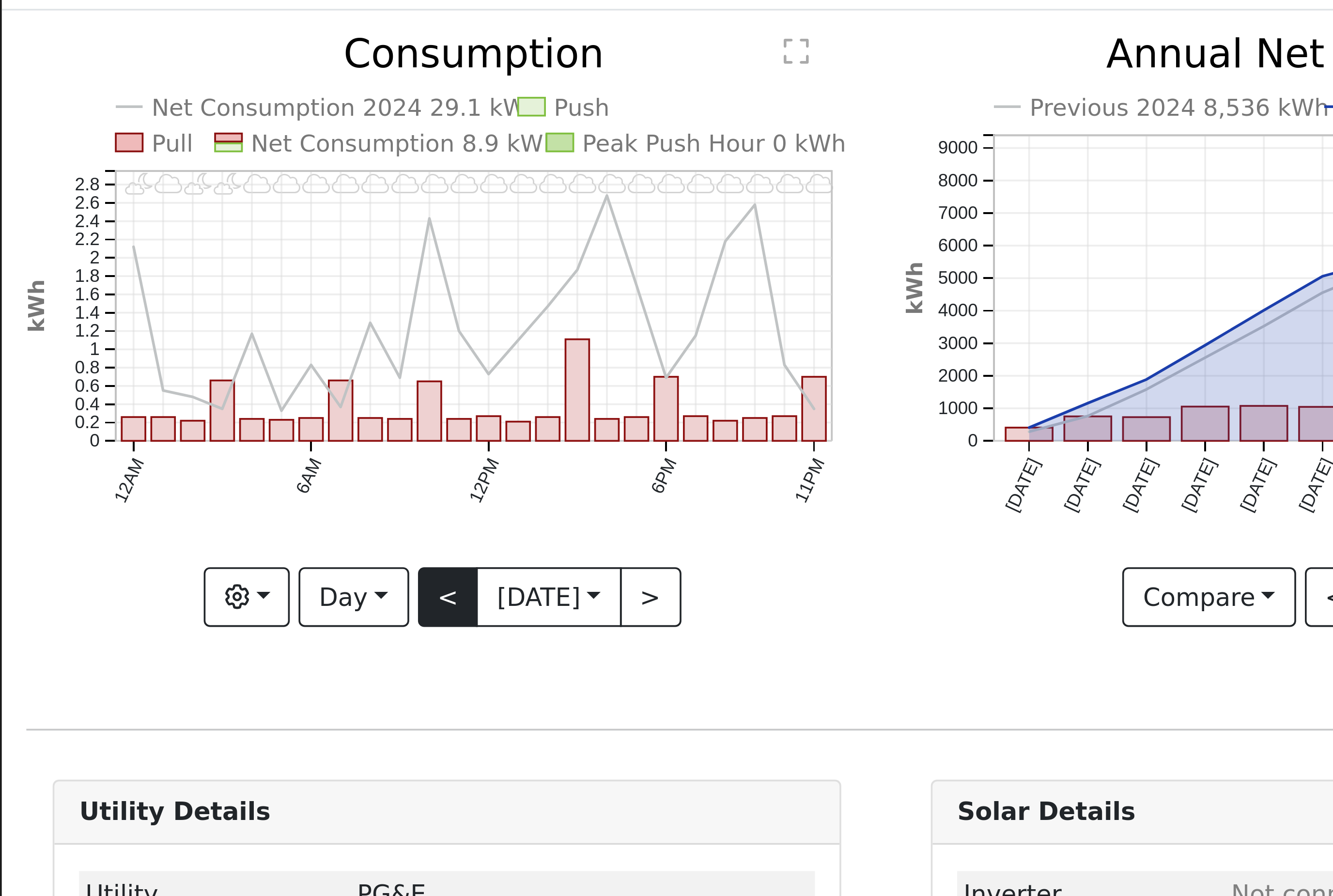
click at [120, 203] on button "<" at bounding box center [124, 211] width 17 height 17
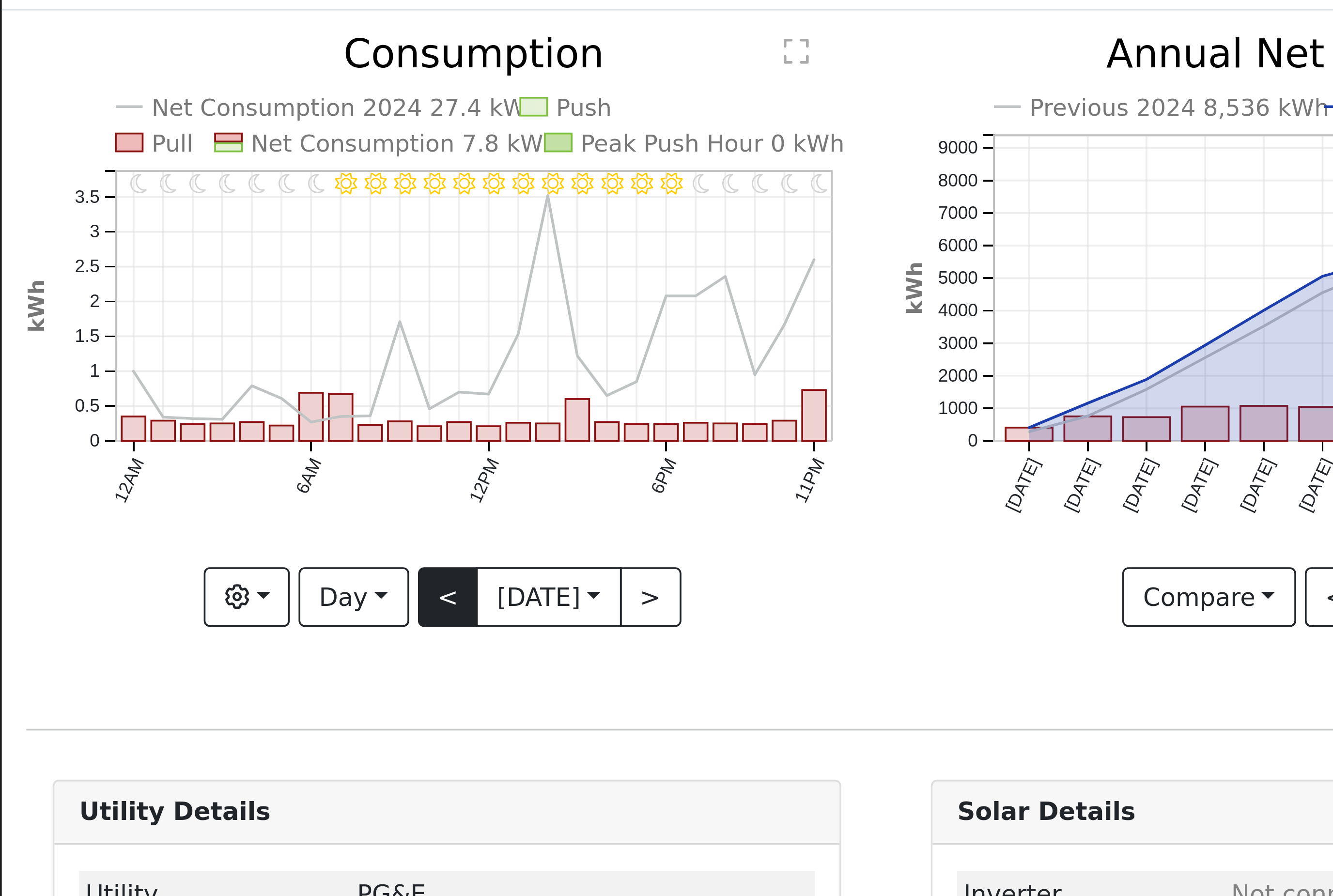
click at [120, 203] on button "<" at bounding box center [124, 211] width 17 height 17
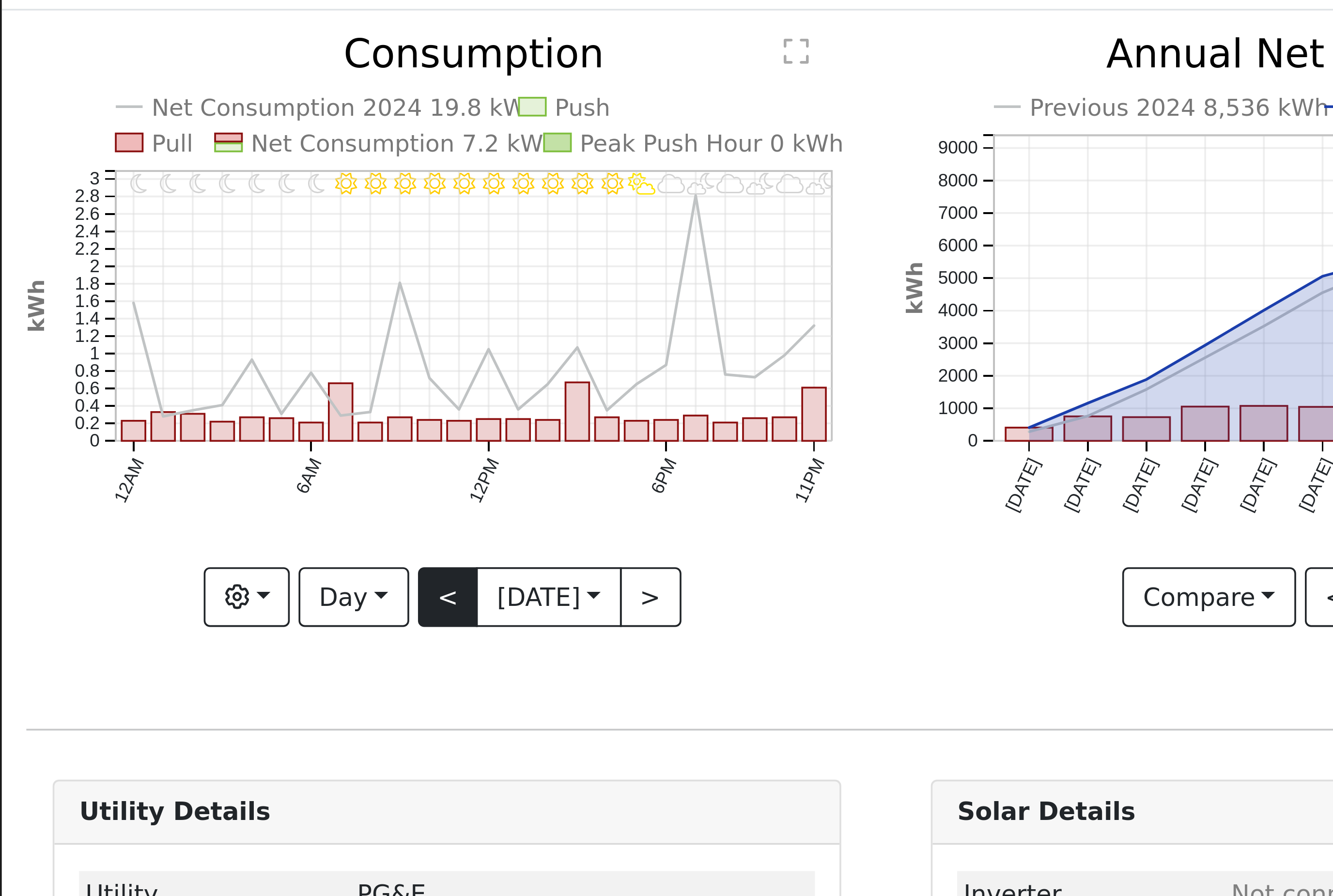
click at [120, 203] on button "<" at bounding box center [124, 211] width 17 height 17
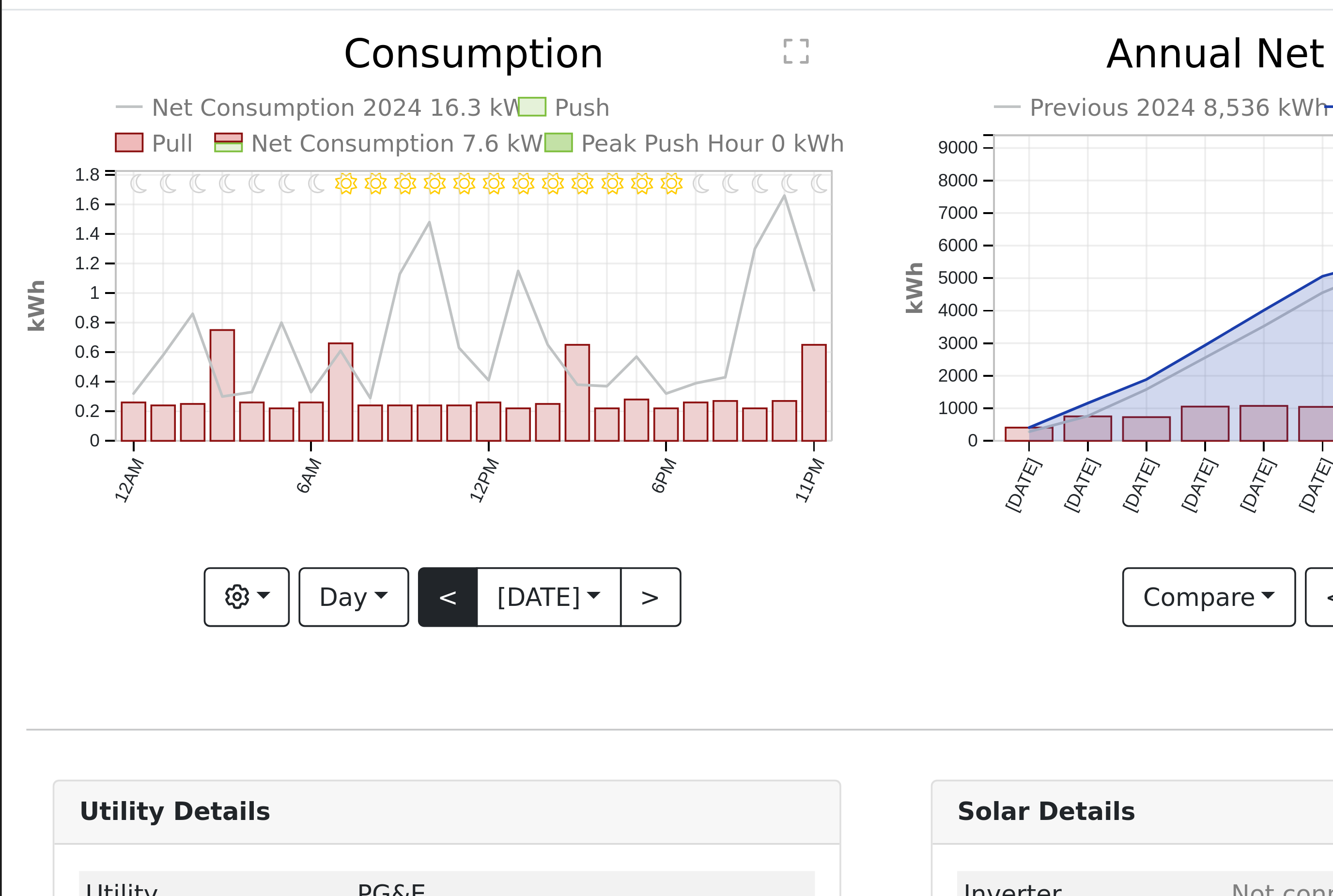
click at [120, 203] on button "<" at bounding box center [124, 211] width 17 height 17
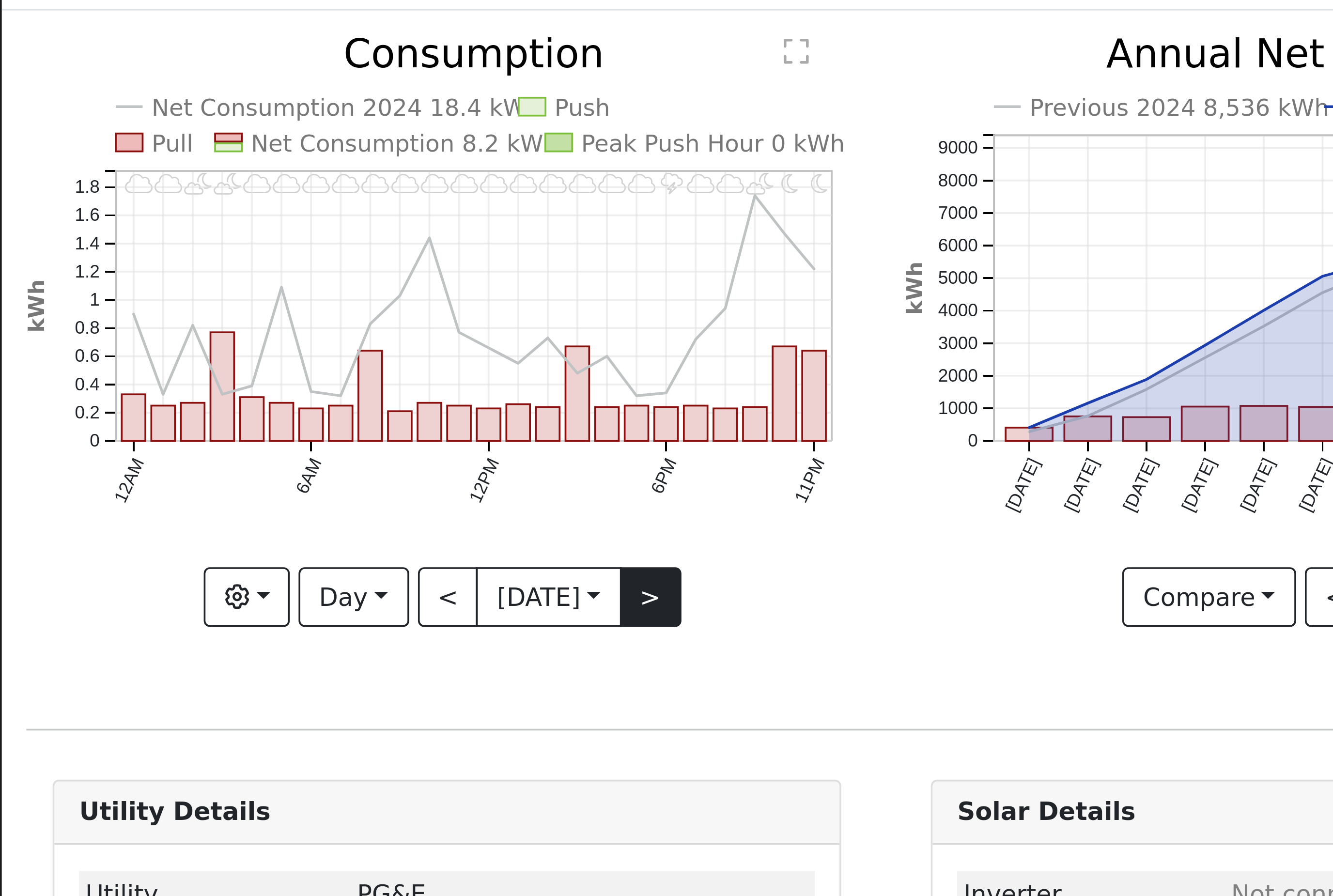
click at [188, 203] on button ">" at bounding box center [179, 211] width 17 height 17
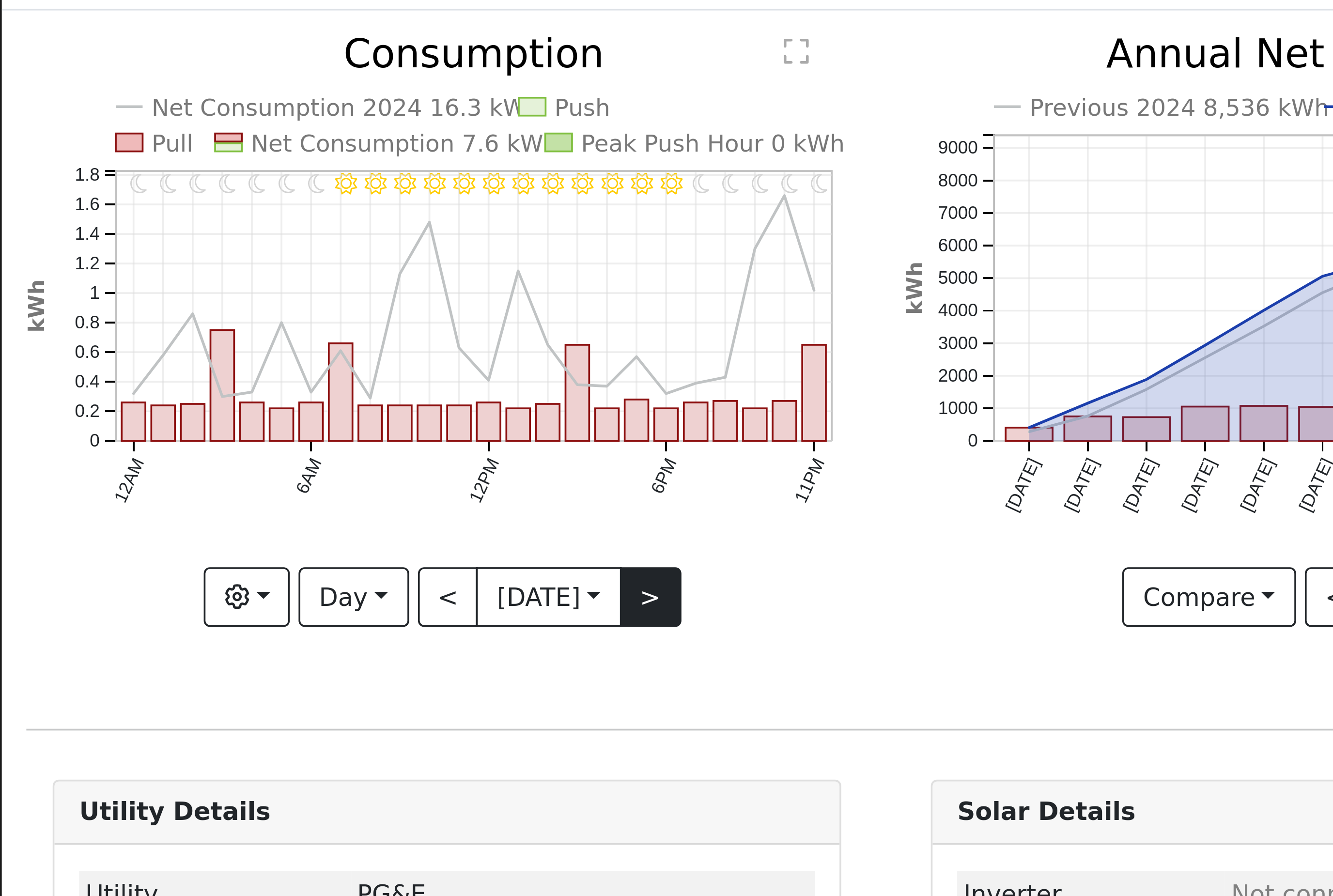
click at [188, 203] on button ">" at bounding box center [179, 211] width 17 height 17
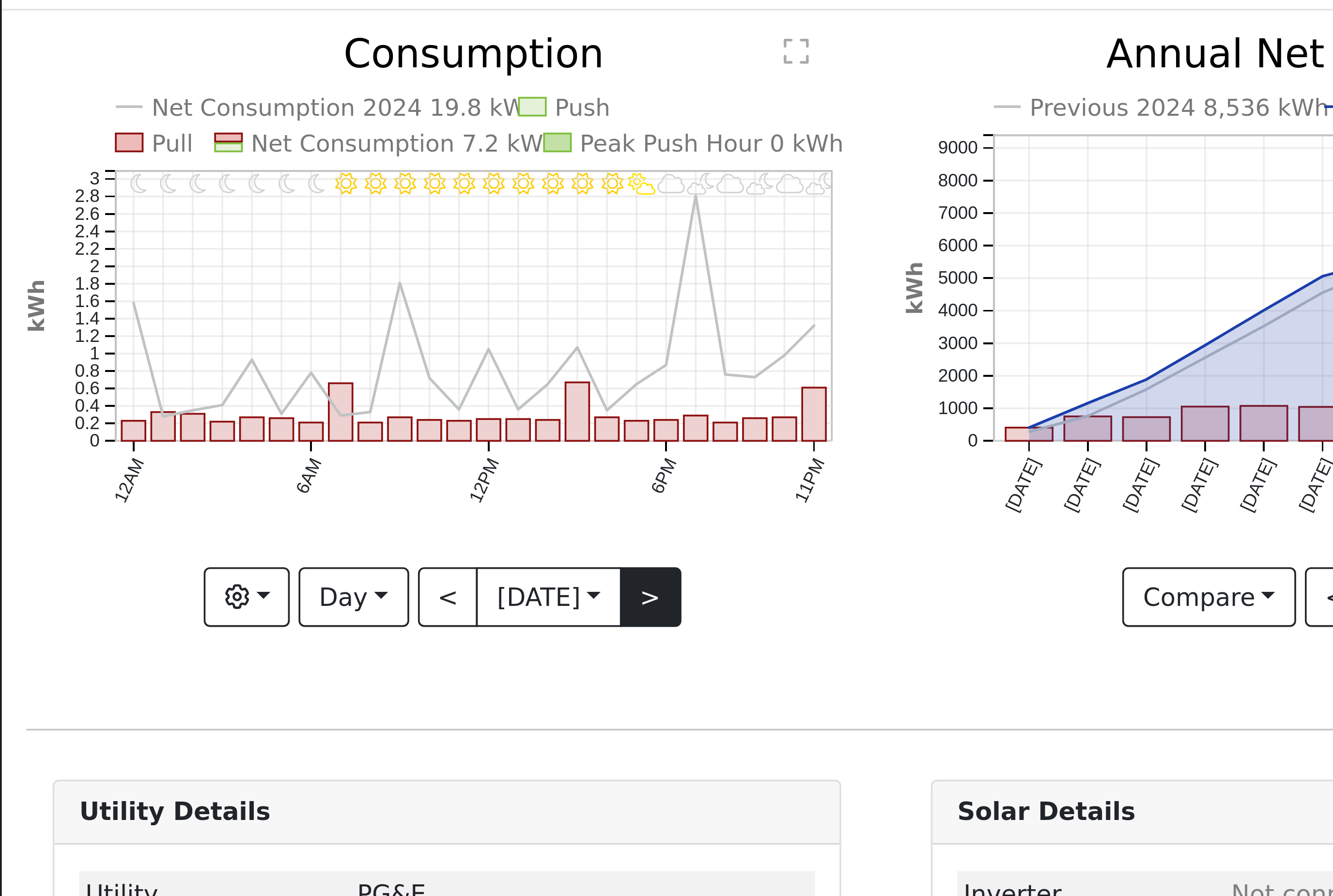
click at [188, 203] on button ">" at bounding box center [179, 211] width 17 height 17
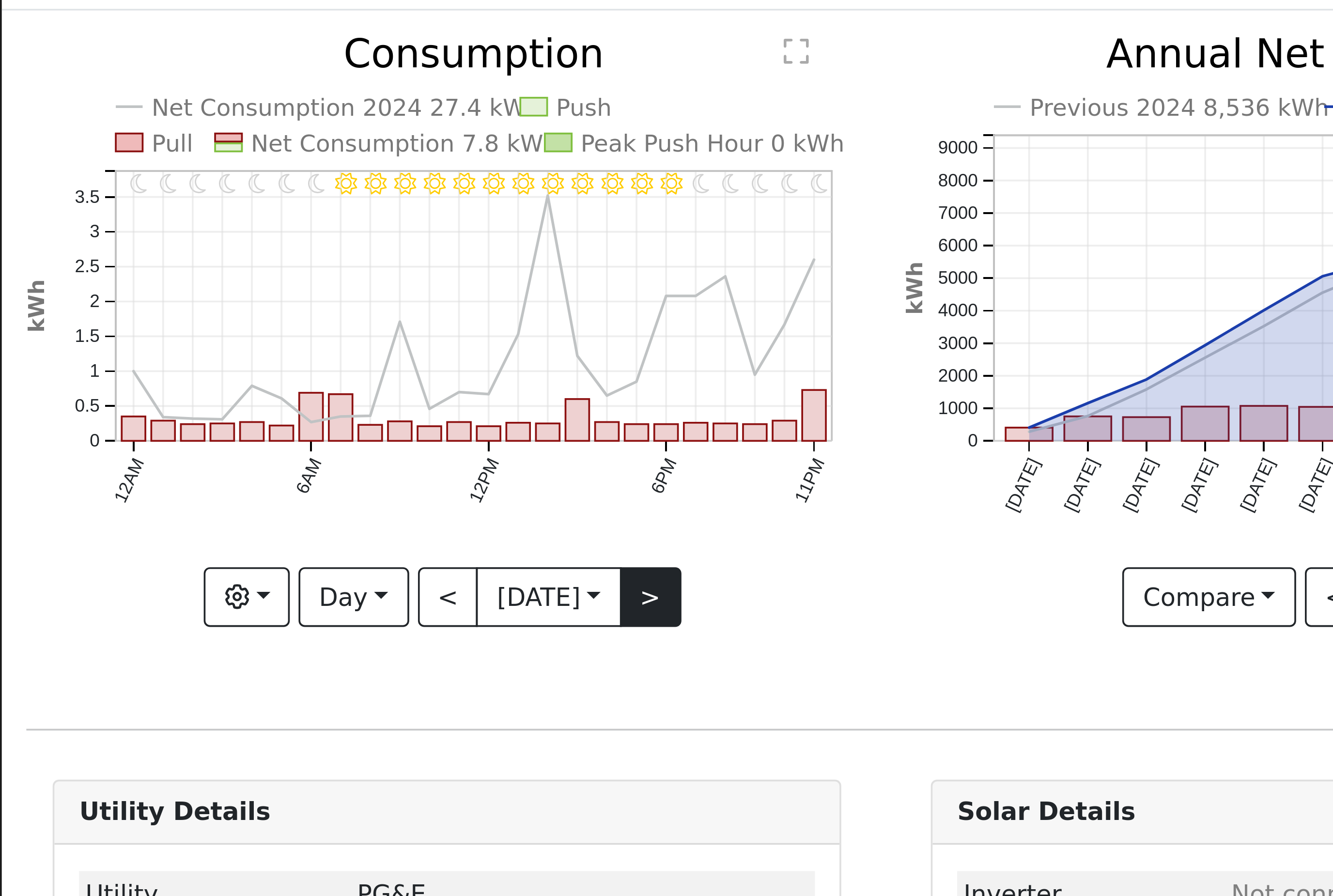
click at [188, 203] on button ">" at bounding box center [179, 211] width 17 height 17
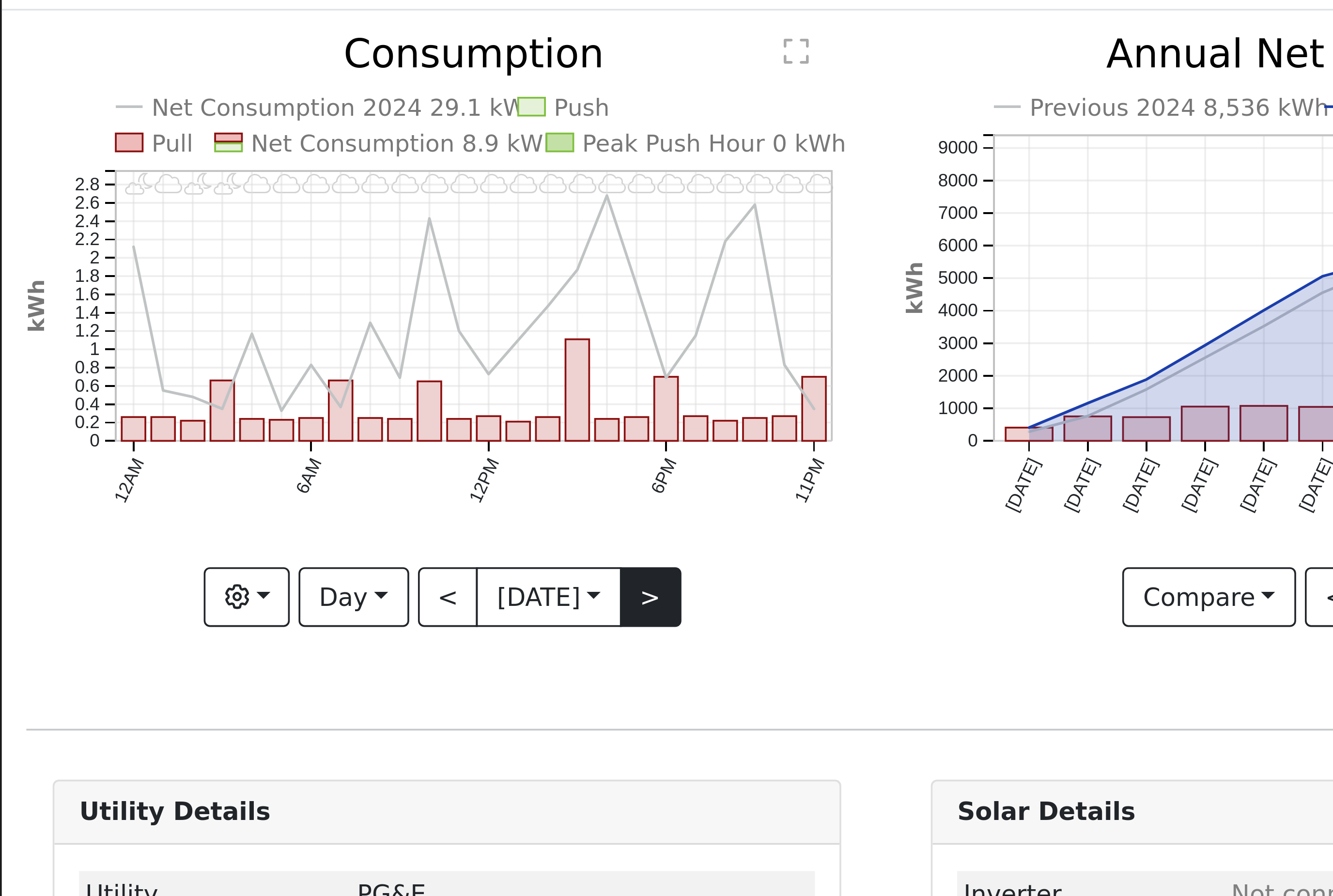
click at [188, 203] on button ">" at bounding box center [179, 211] width 17 height 17
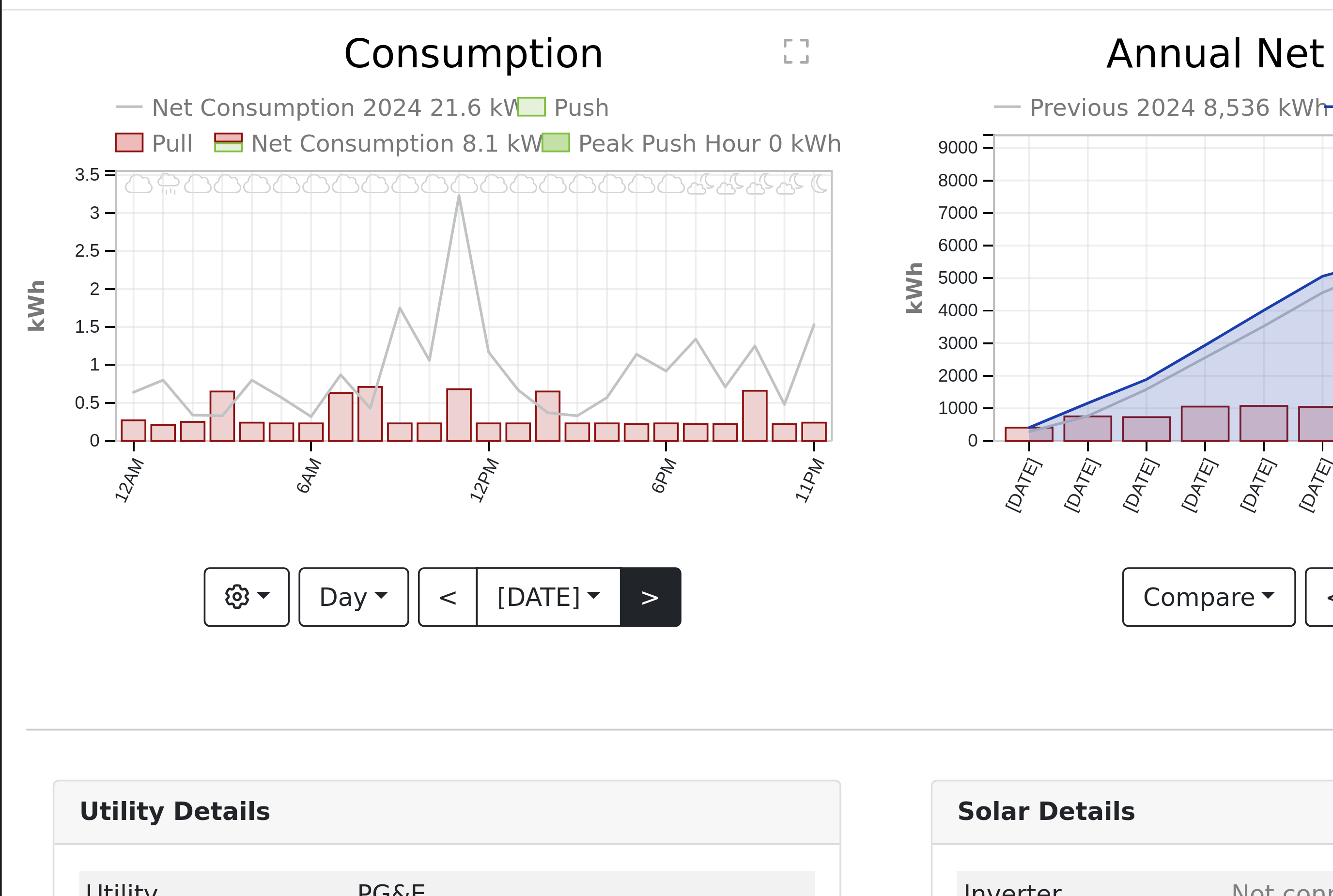
click at [188, 203] on button ">" at bounding box center [179, 211] width 17 height 17
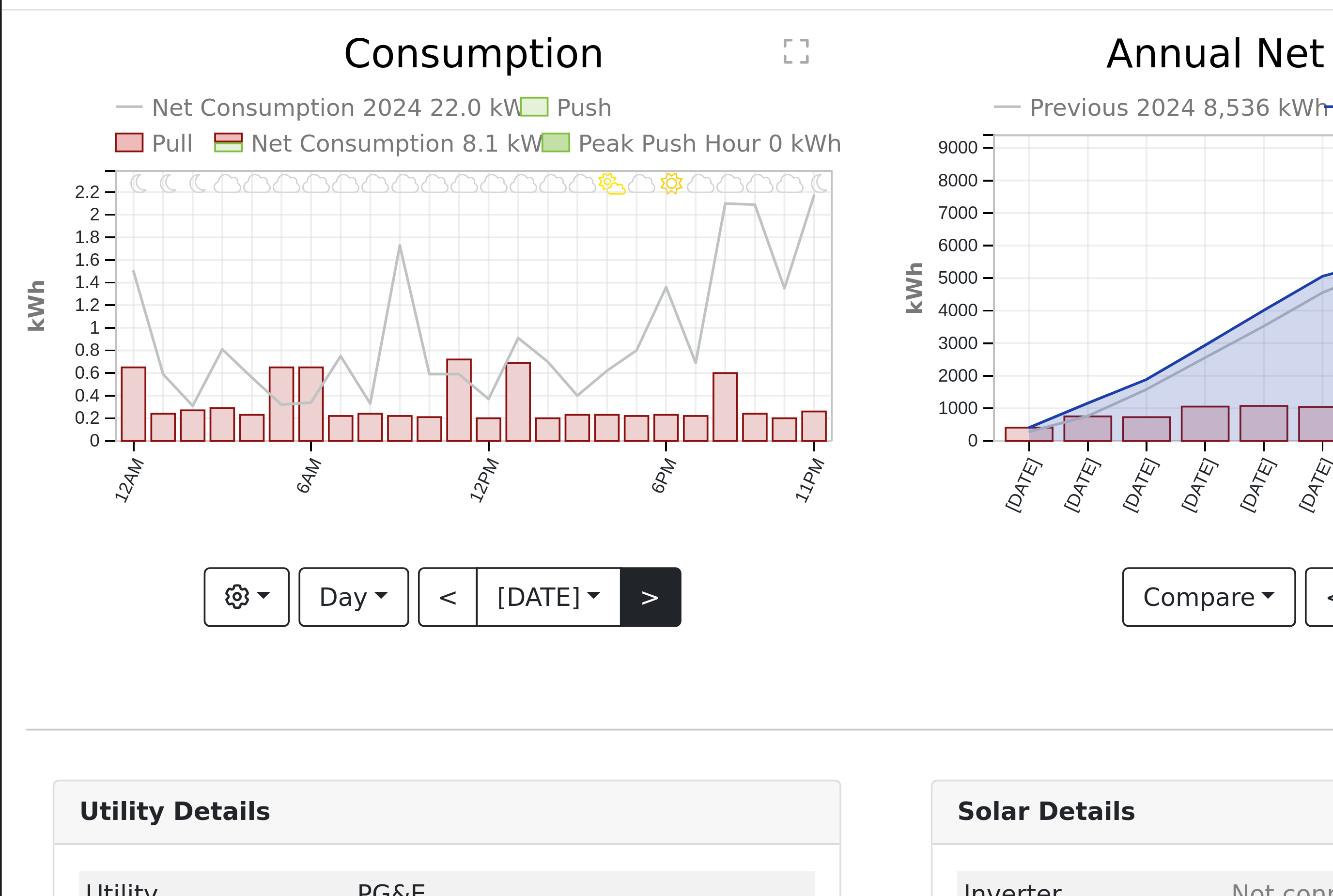
click at [188, 203] on button ">" at bounding box center [179, 211] width 17 height 17
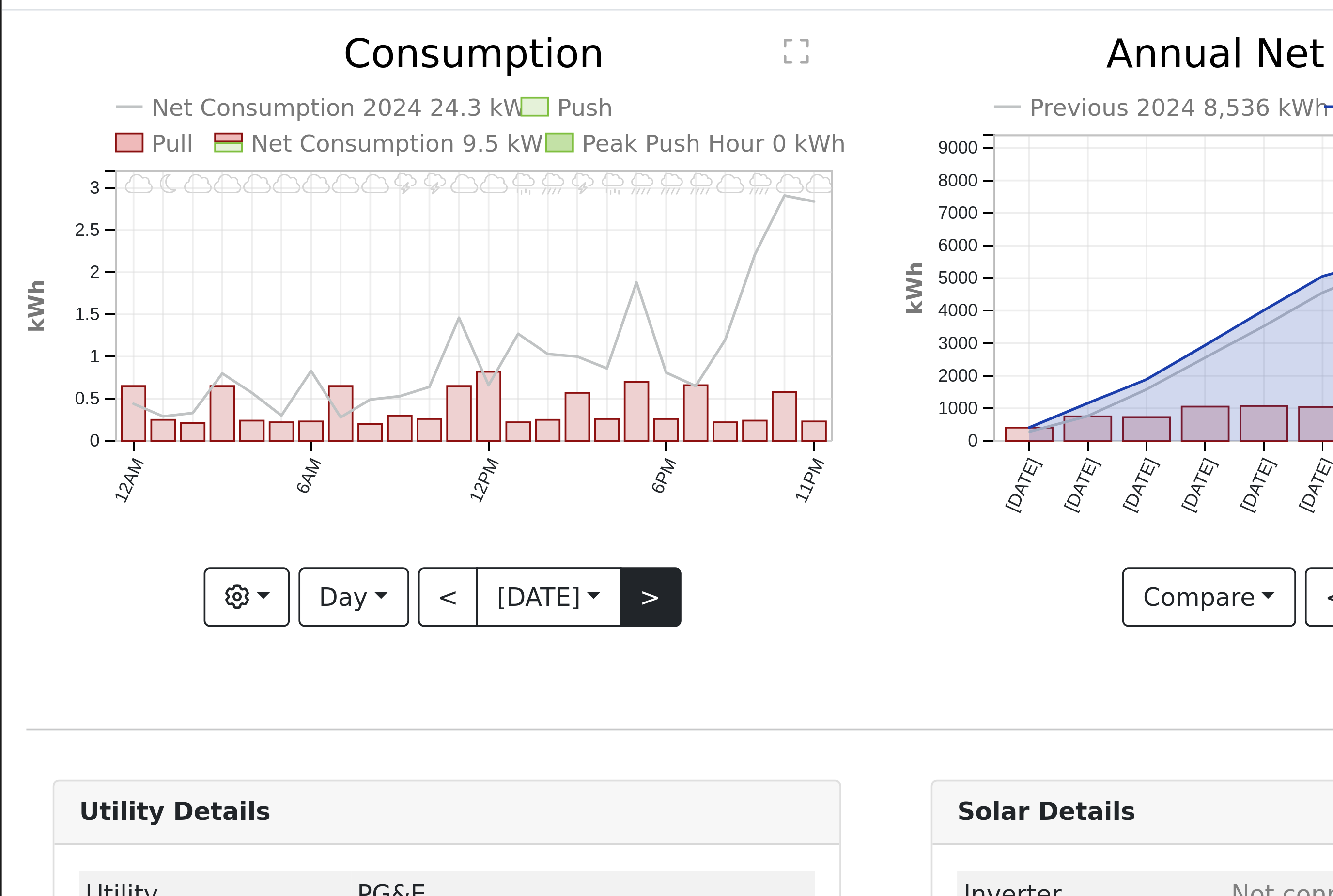
click at [188, 203] on button ">" at bounding box center [179, 211] width 17 height 17
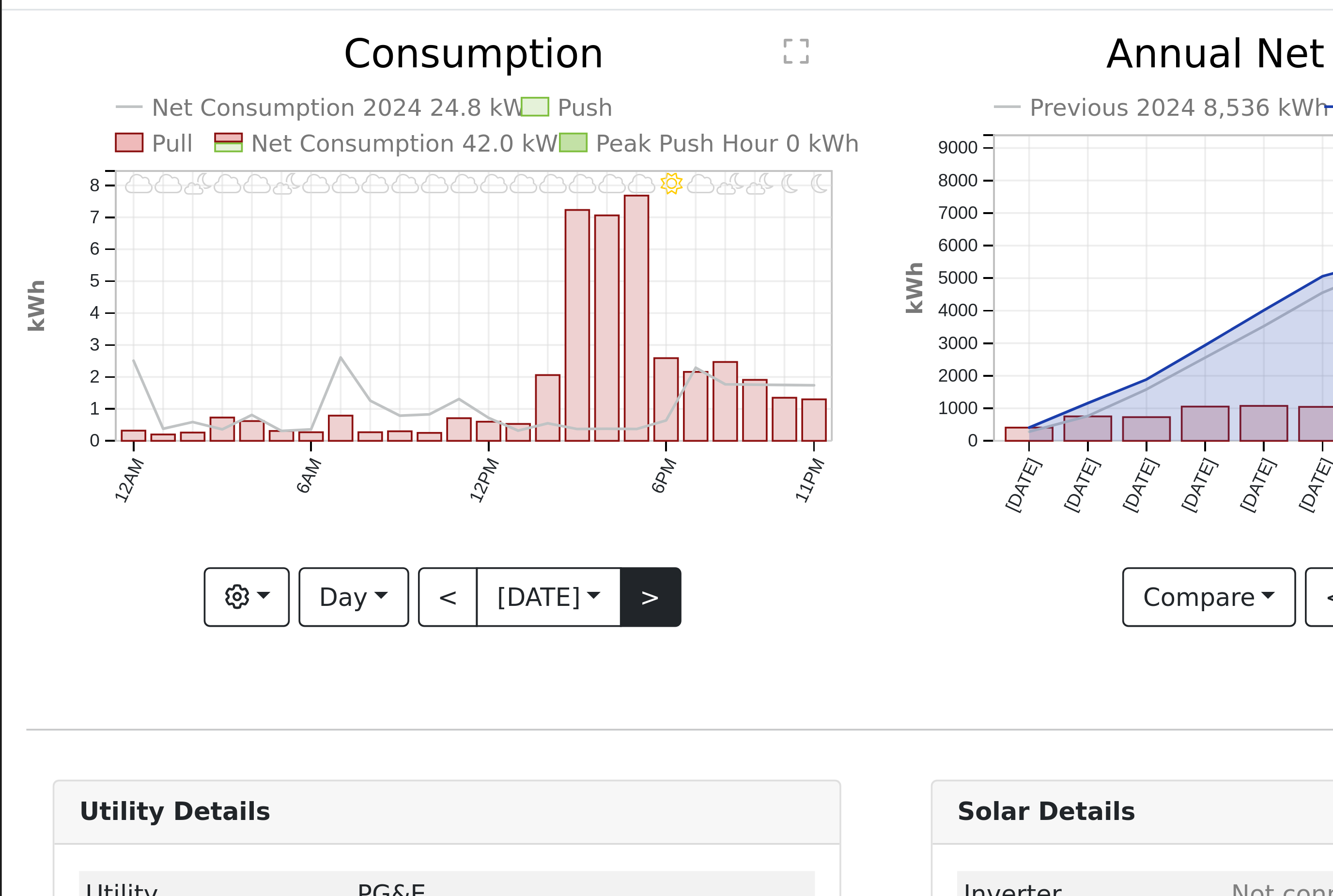
click at [188, 203] on button ">" at bounding box center [179, 211] width 17 height 17
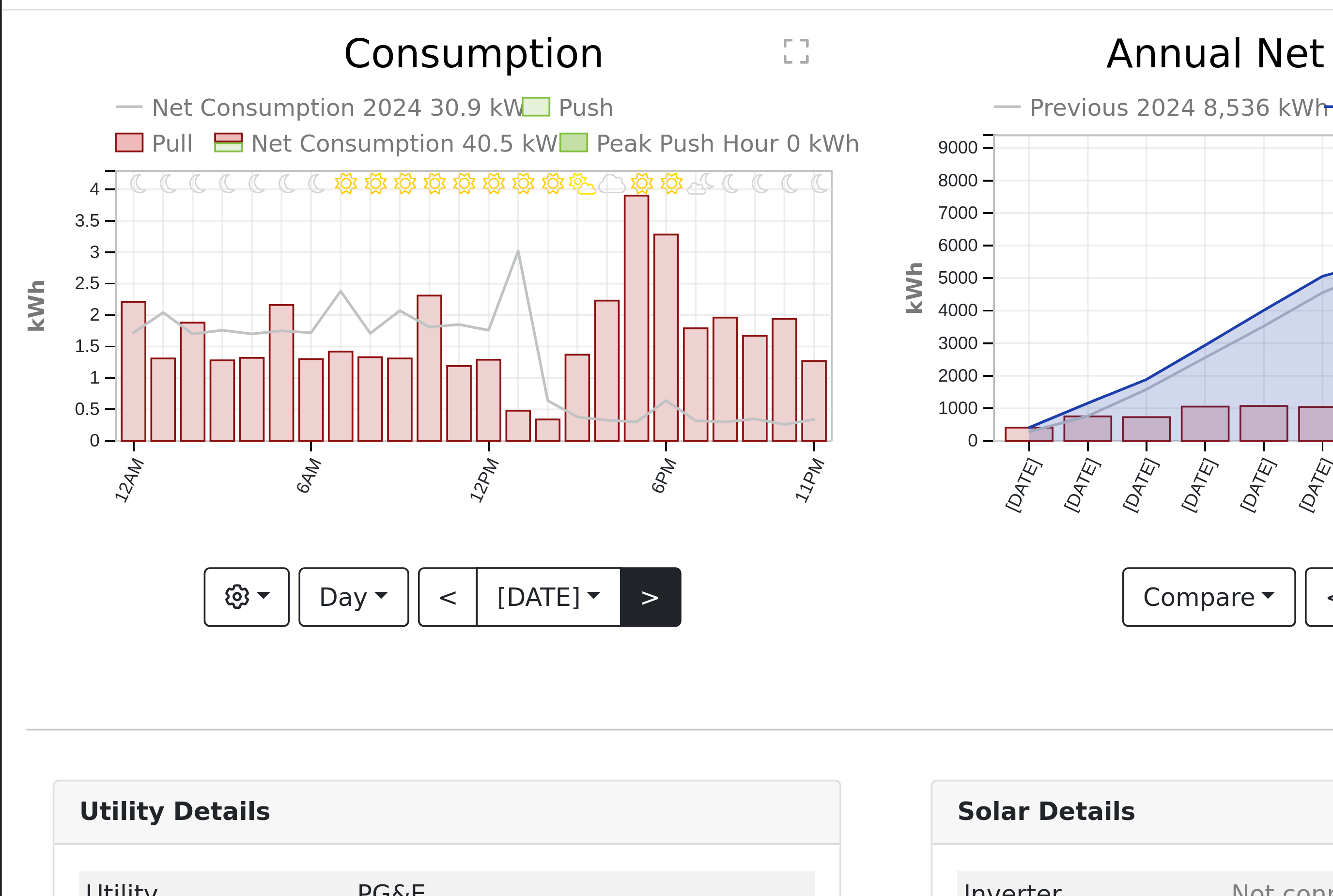
click at [188, 203] on button ">" at bounding box center [179, 211] width 17 height 17
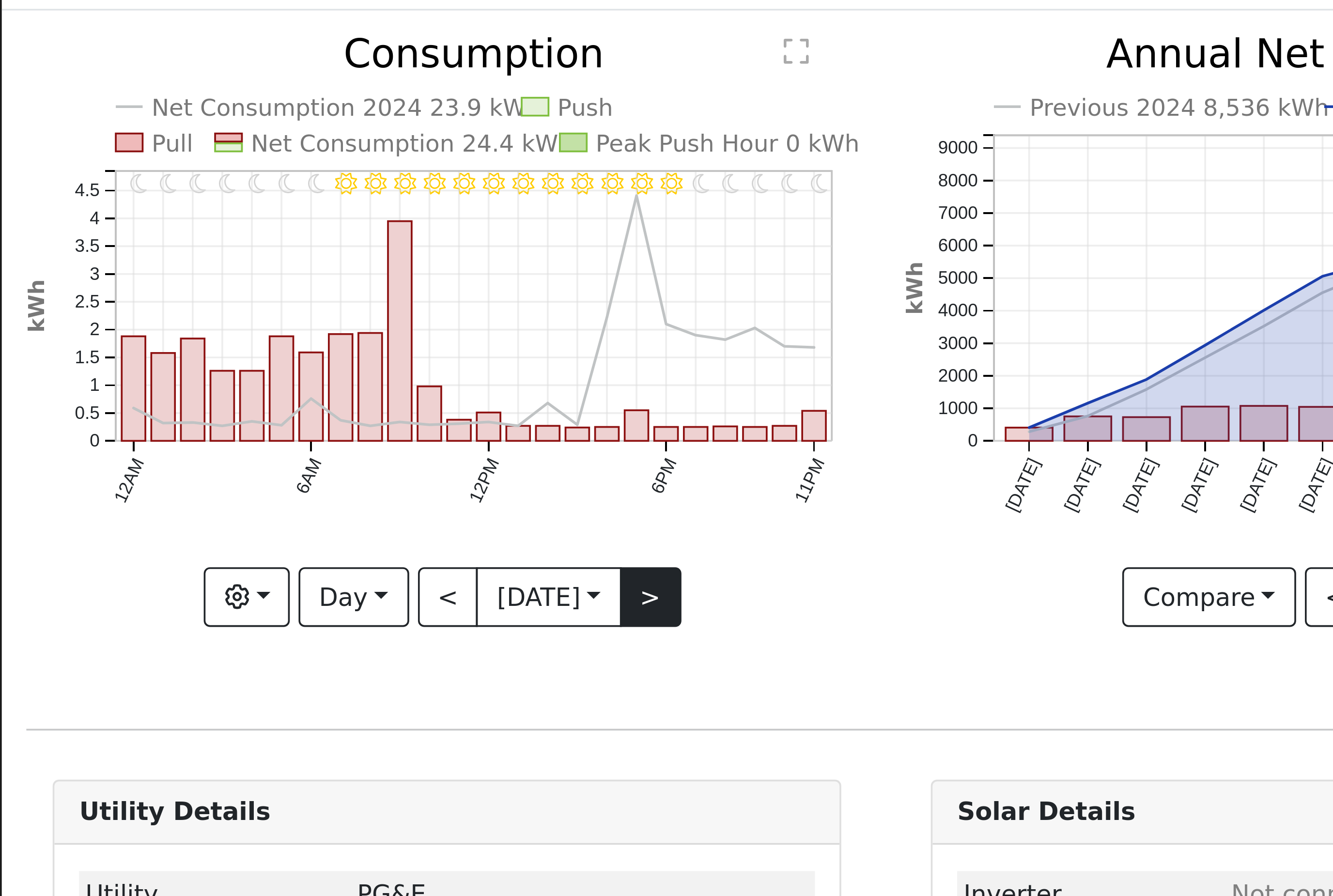
click at [188, 203] on button ">" at bounding box center [179, 211] width 17 height 17
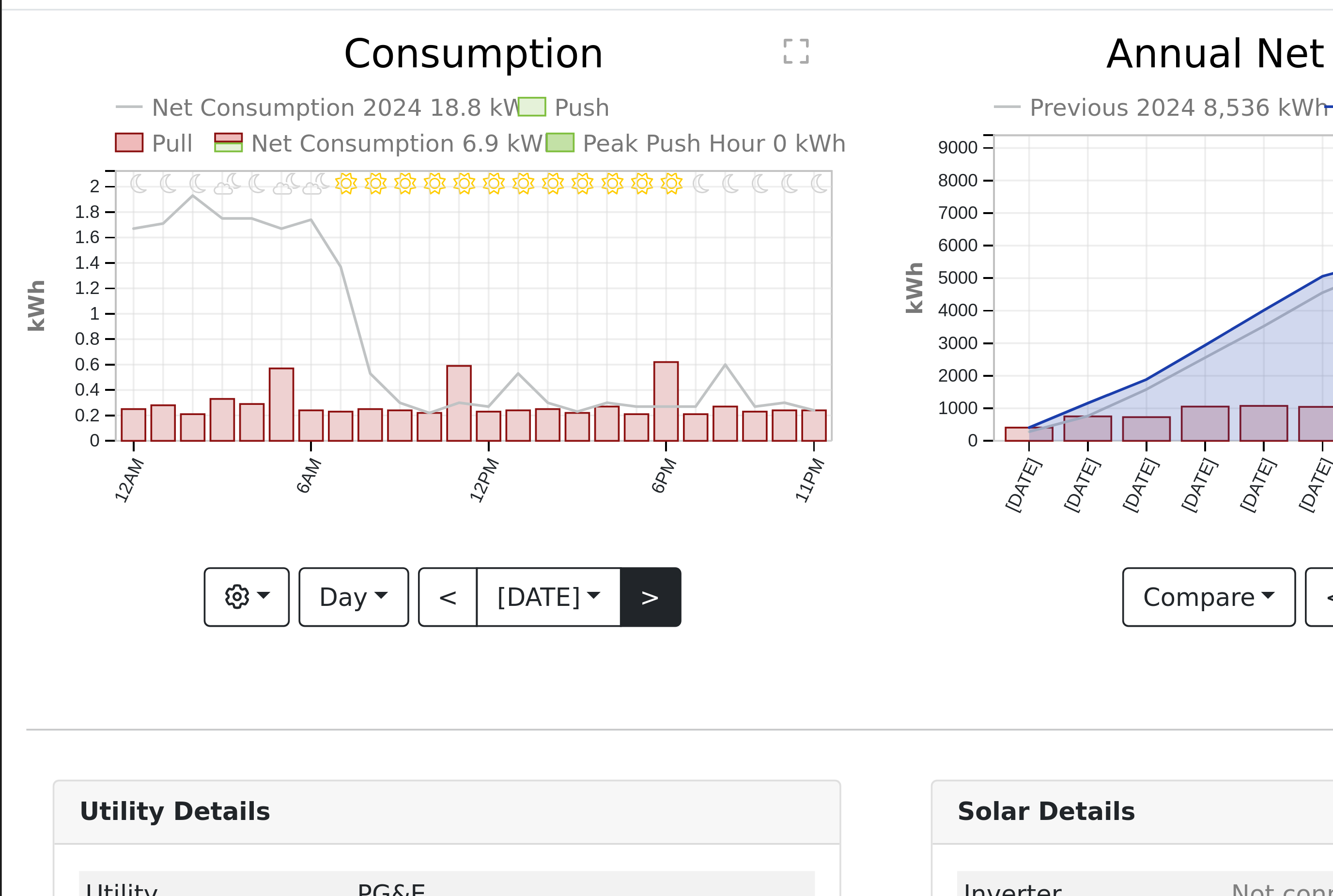
click at [188, 203] on button ">" at bounding box center [179, 211] width 17 height 17
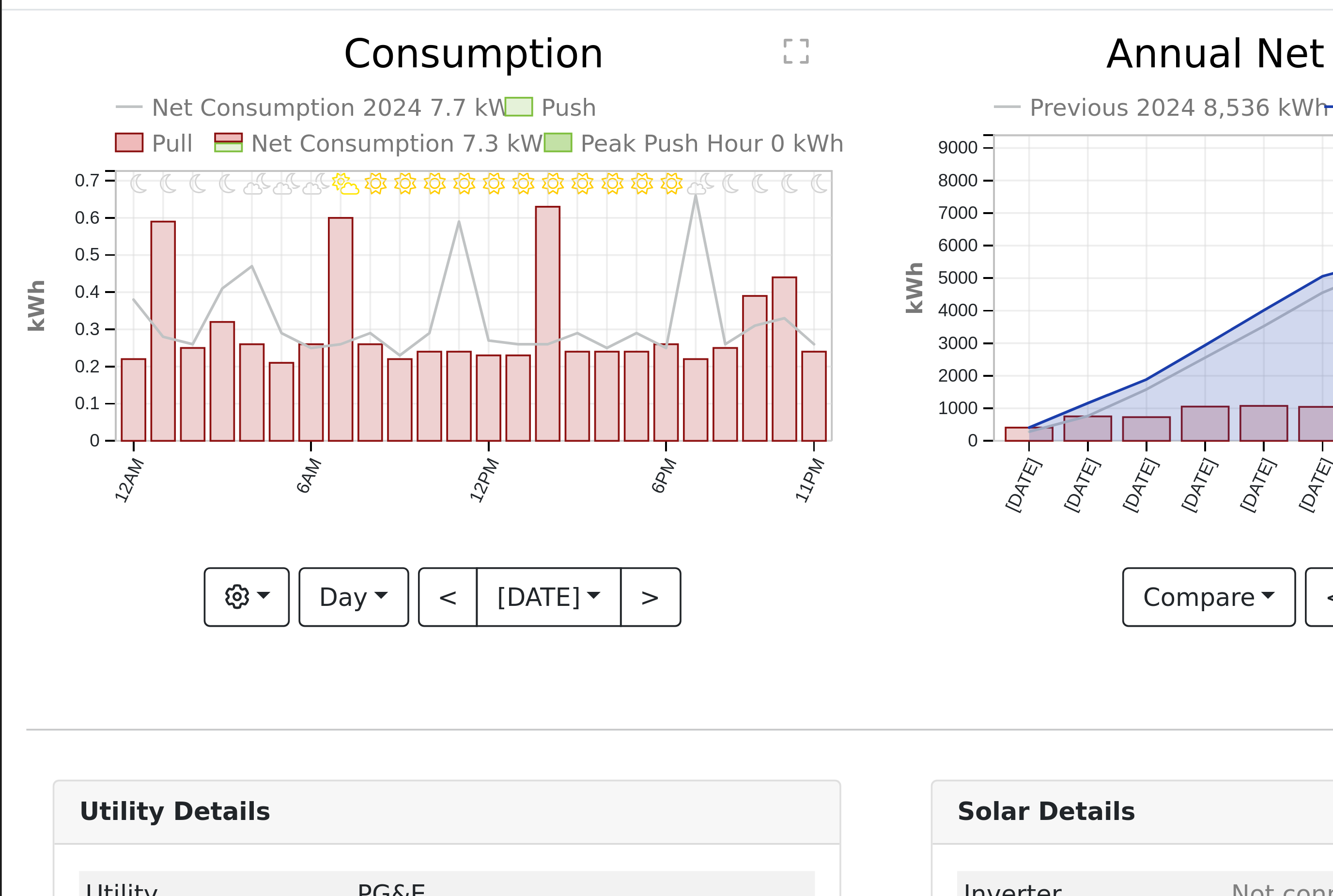
click at [188, 203] on button ">" at bounding box center [179, 211] width 17 height 17
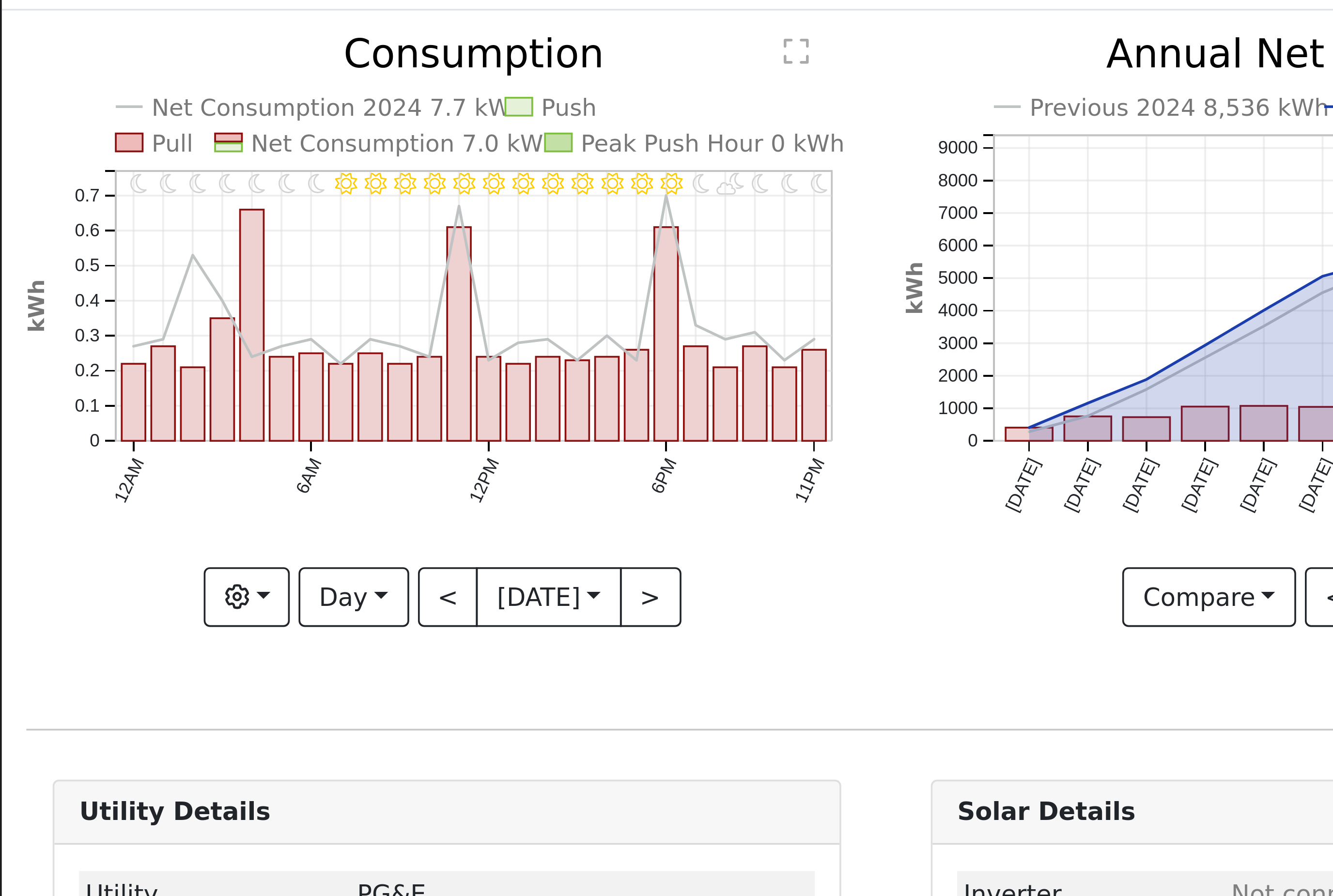
click at [188, 203] on button ">" at bounding box center [179, 211] width 17 height 17
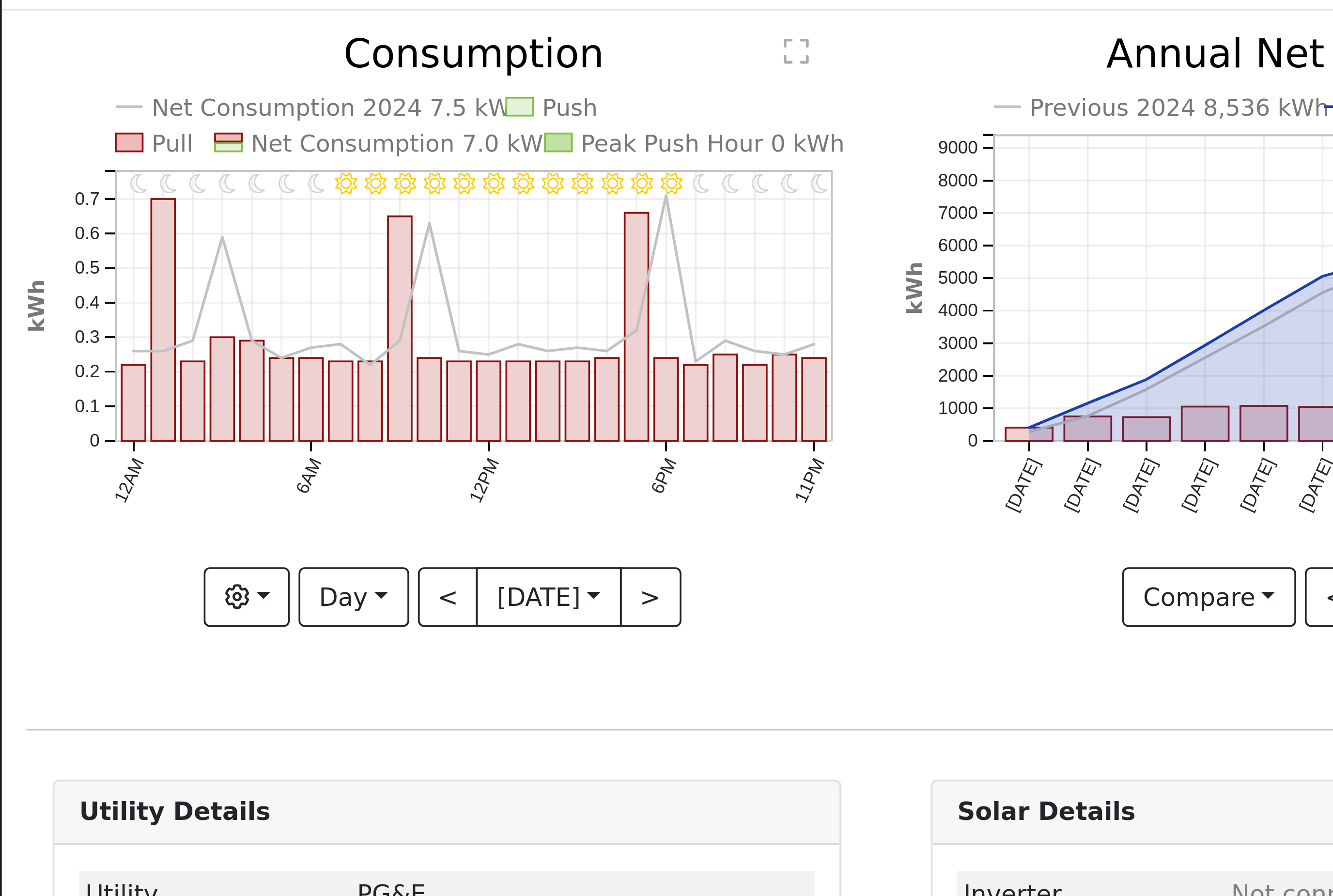
click at [188, 203] on button ">" at bounding box center [179, 211] width 17 height 17
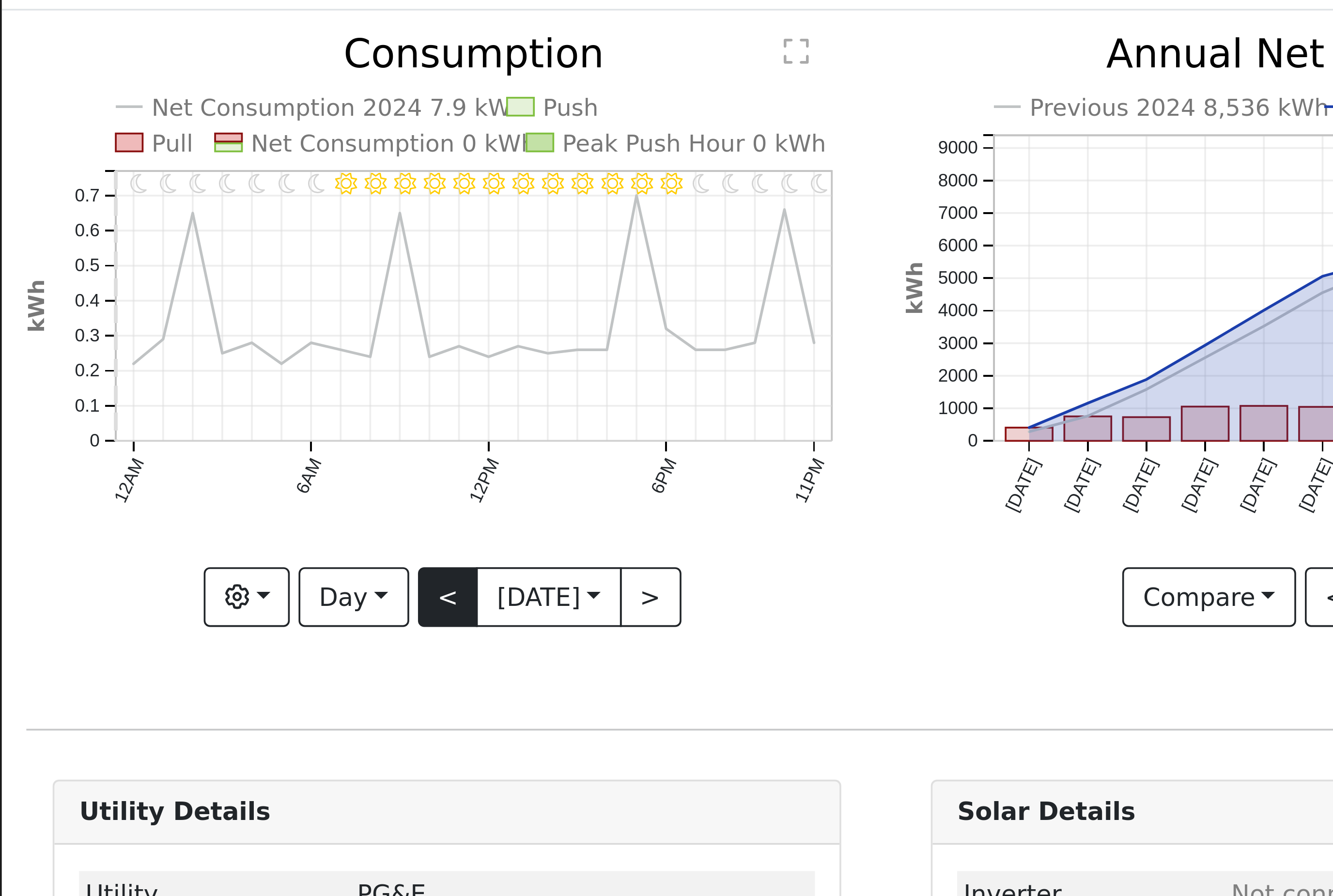
click at [128, 203] on button "<" at bounding box center [124, 211] width 17 height 17
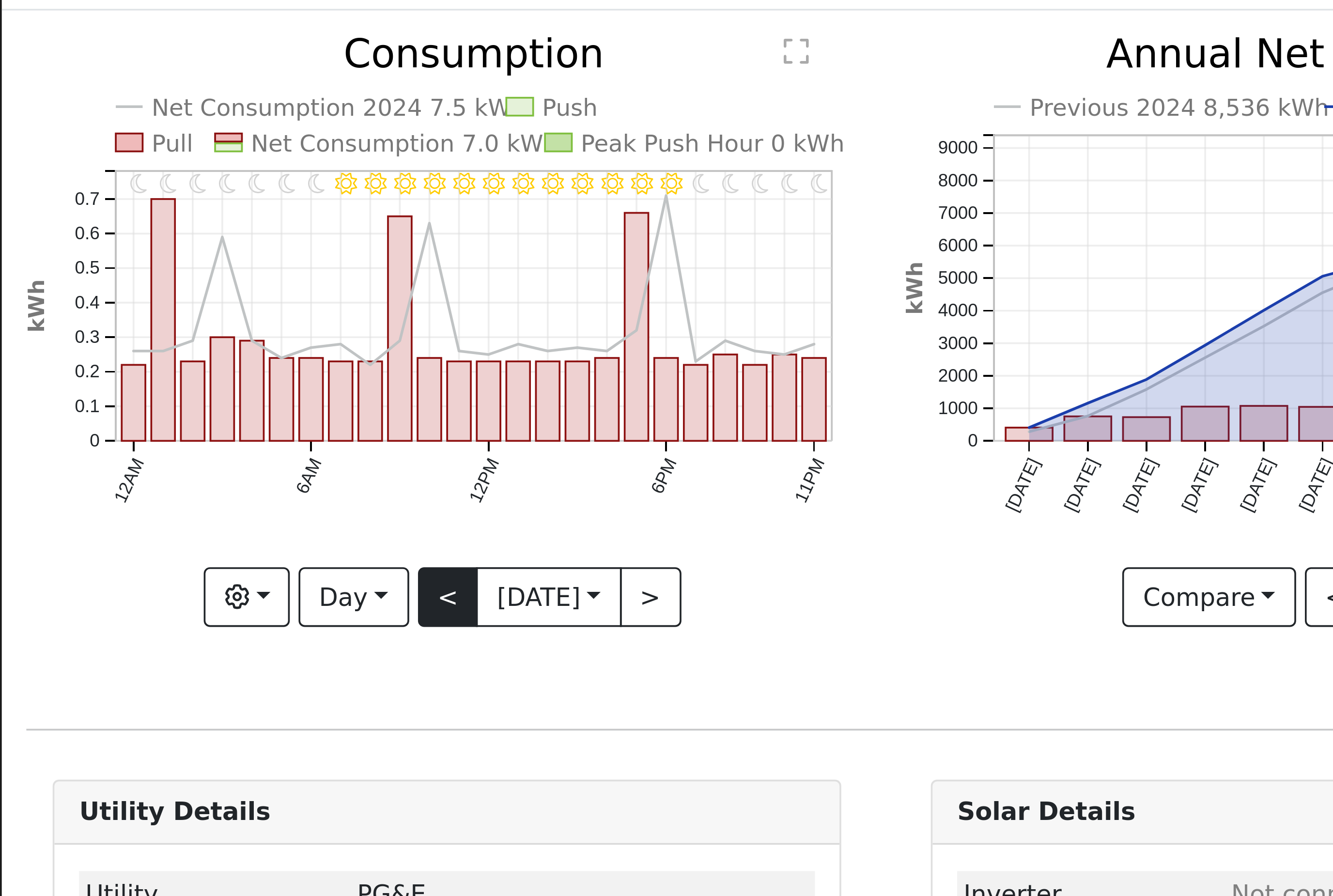
click at [117, 203] on button "<" at bounding box center [124, 211] width 17 height 17
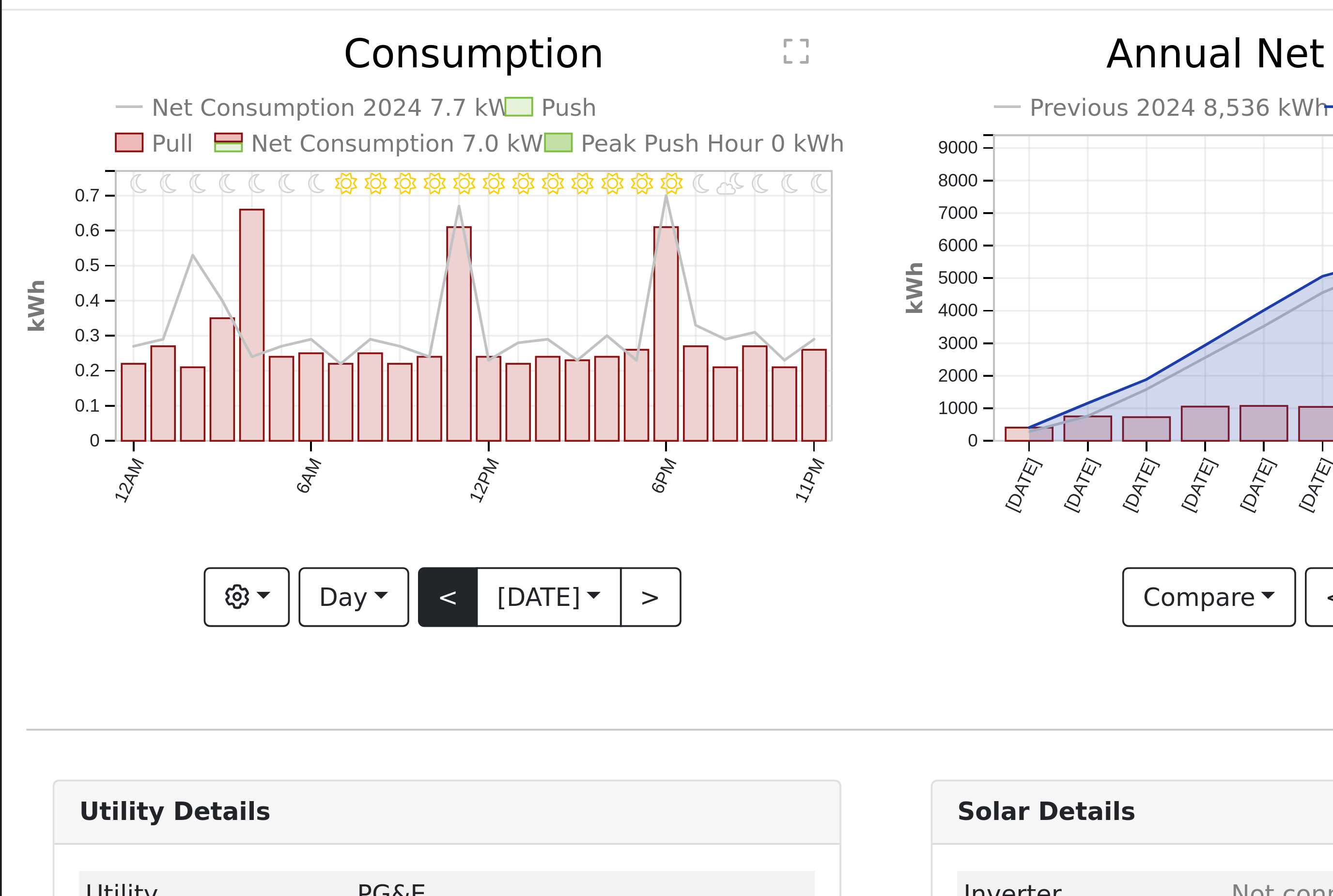
click at [115, 203] on button "<" at bounding box center [124, 211] width 17 height 17
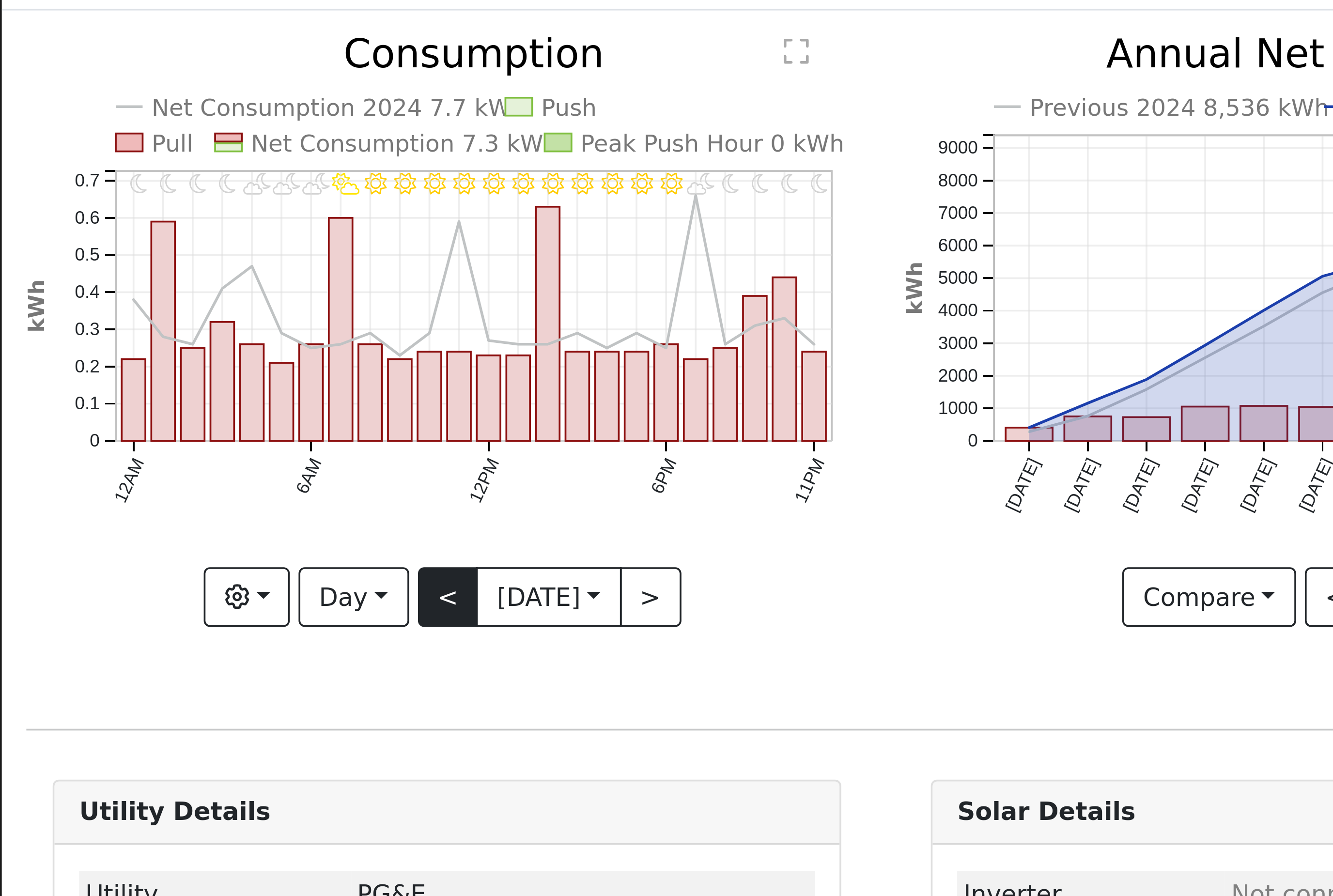
click at [115, 203] on button "<" at bounding box center [124, 211] width 17 height 17
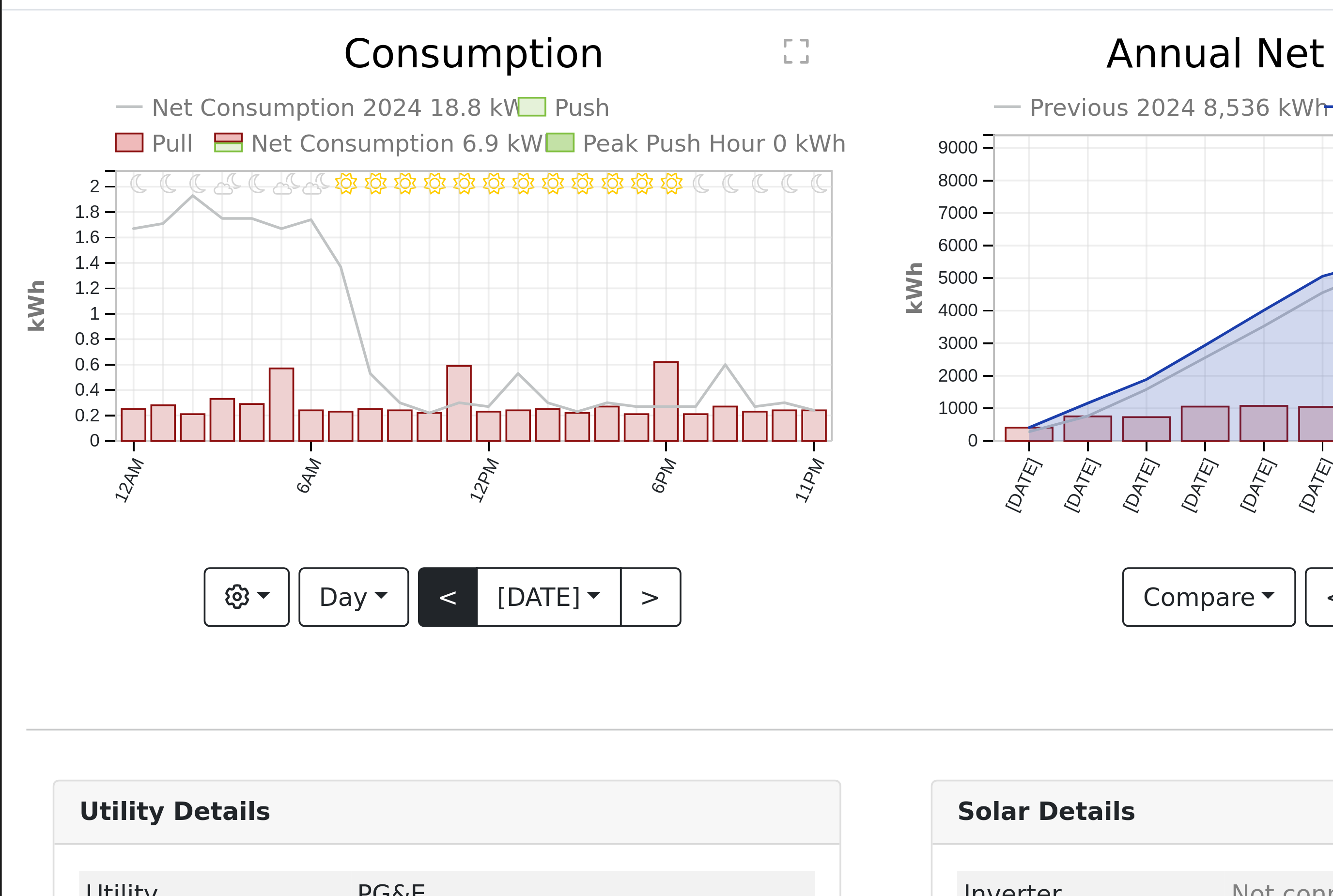
click at [115, 203] on button "<" at bounding box center [124, 211] width 17 height 17
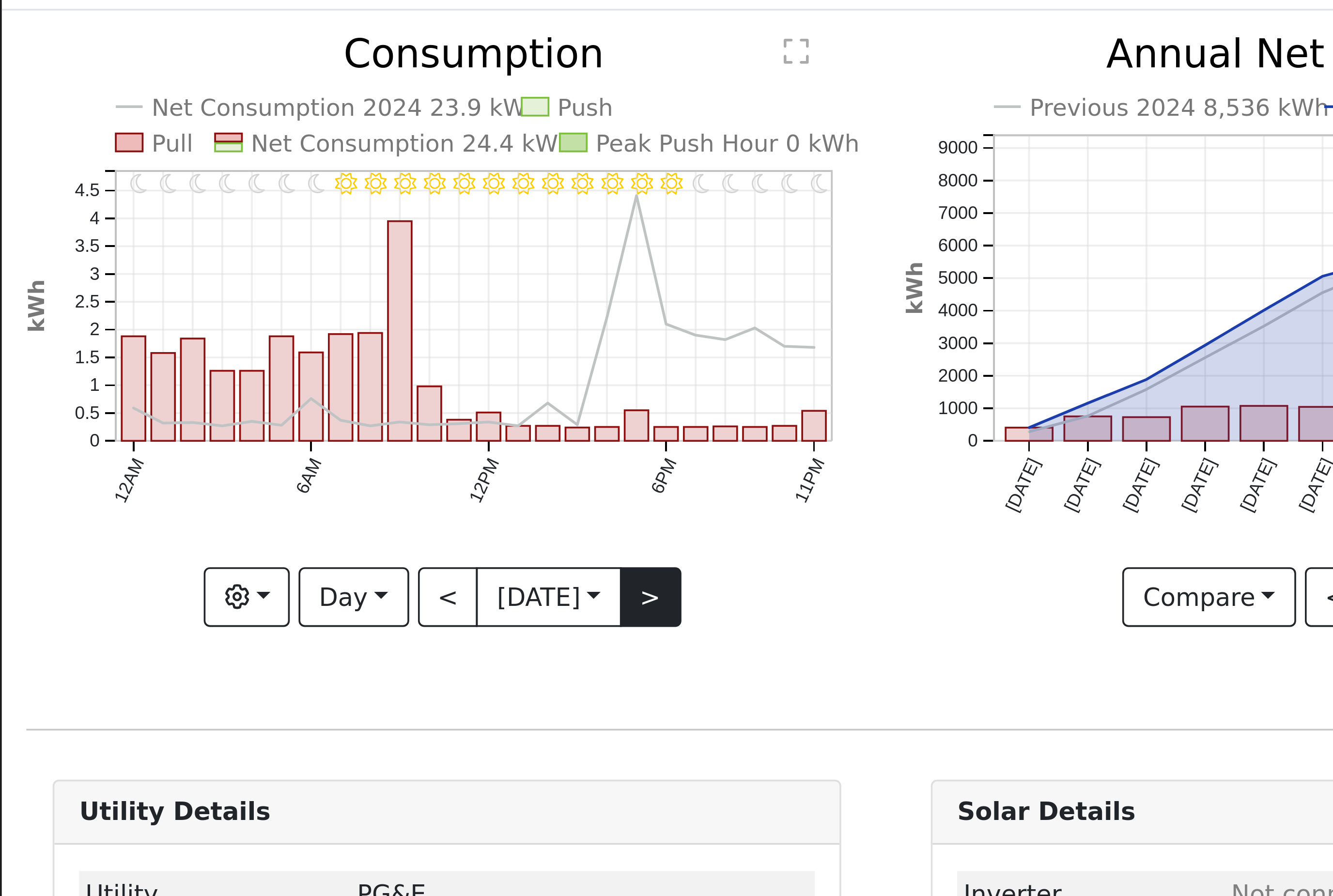
click at [188, 203] on button ">" at bounding box center [179, 211] width 17 height 17
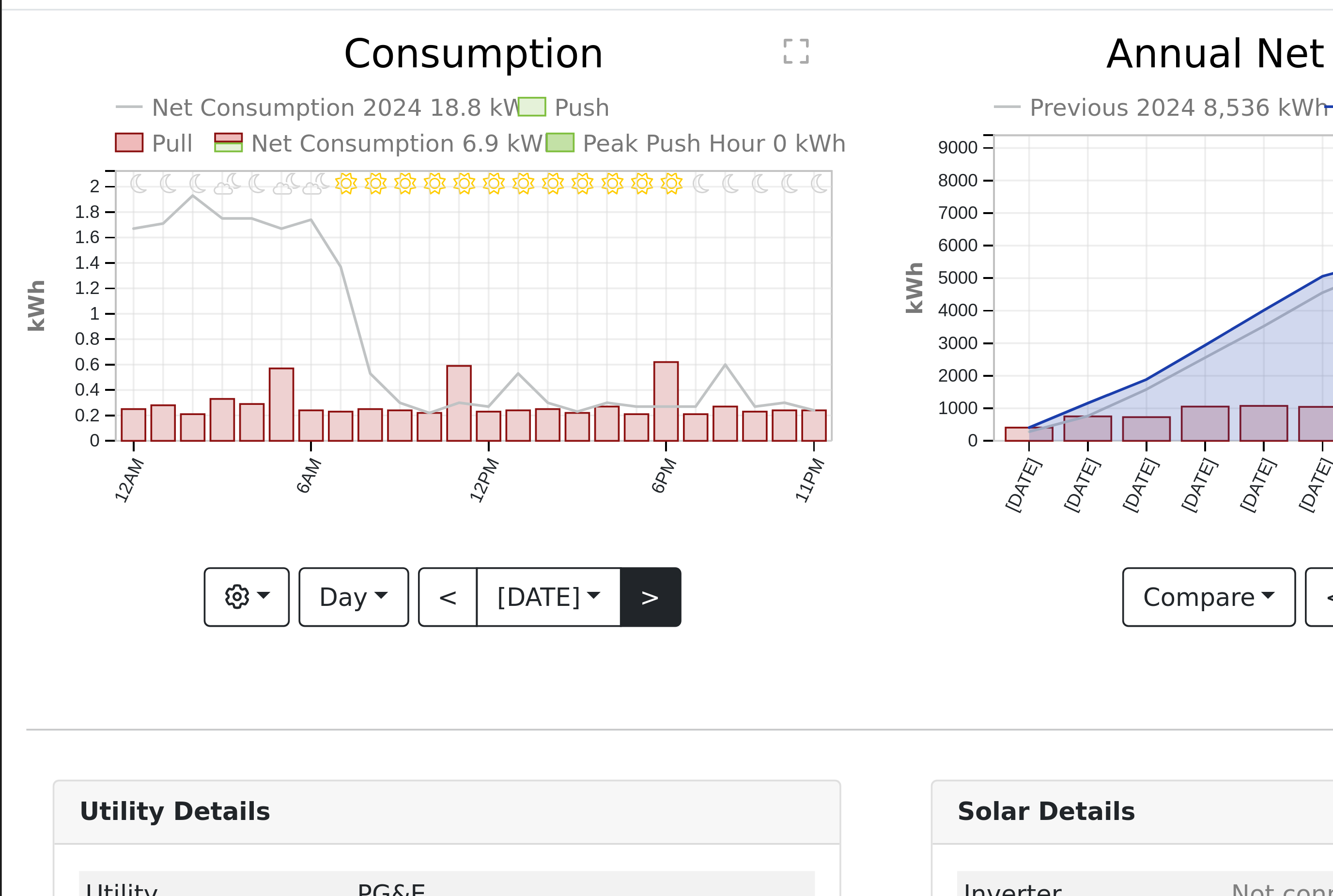
click at [188, 203] on button ">" at bounding box center [179, 211] width 17 height 17
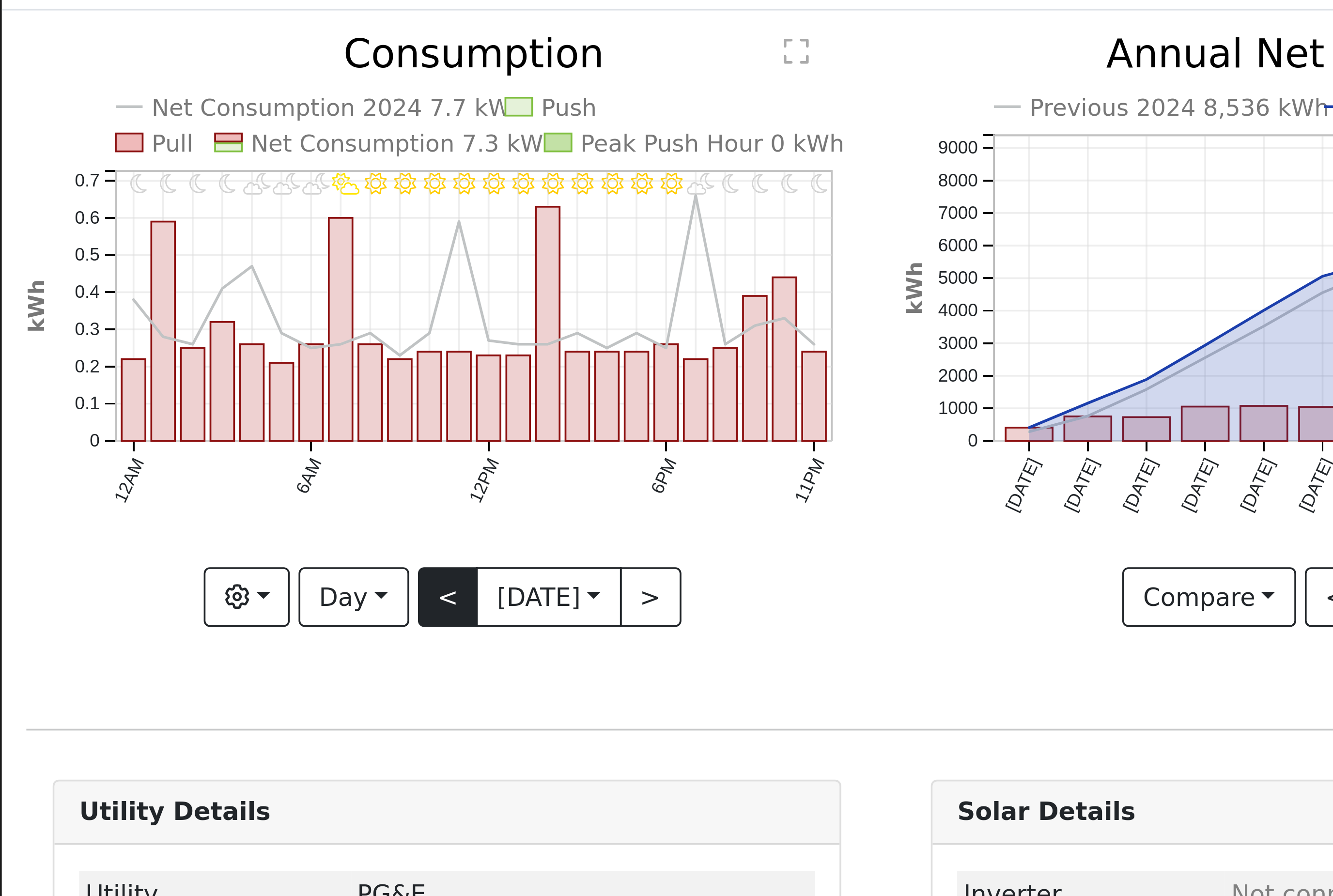
click at [119, 203] on button "<" at bounding box center [124, 211] width 17 height 17
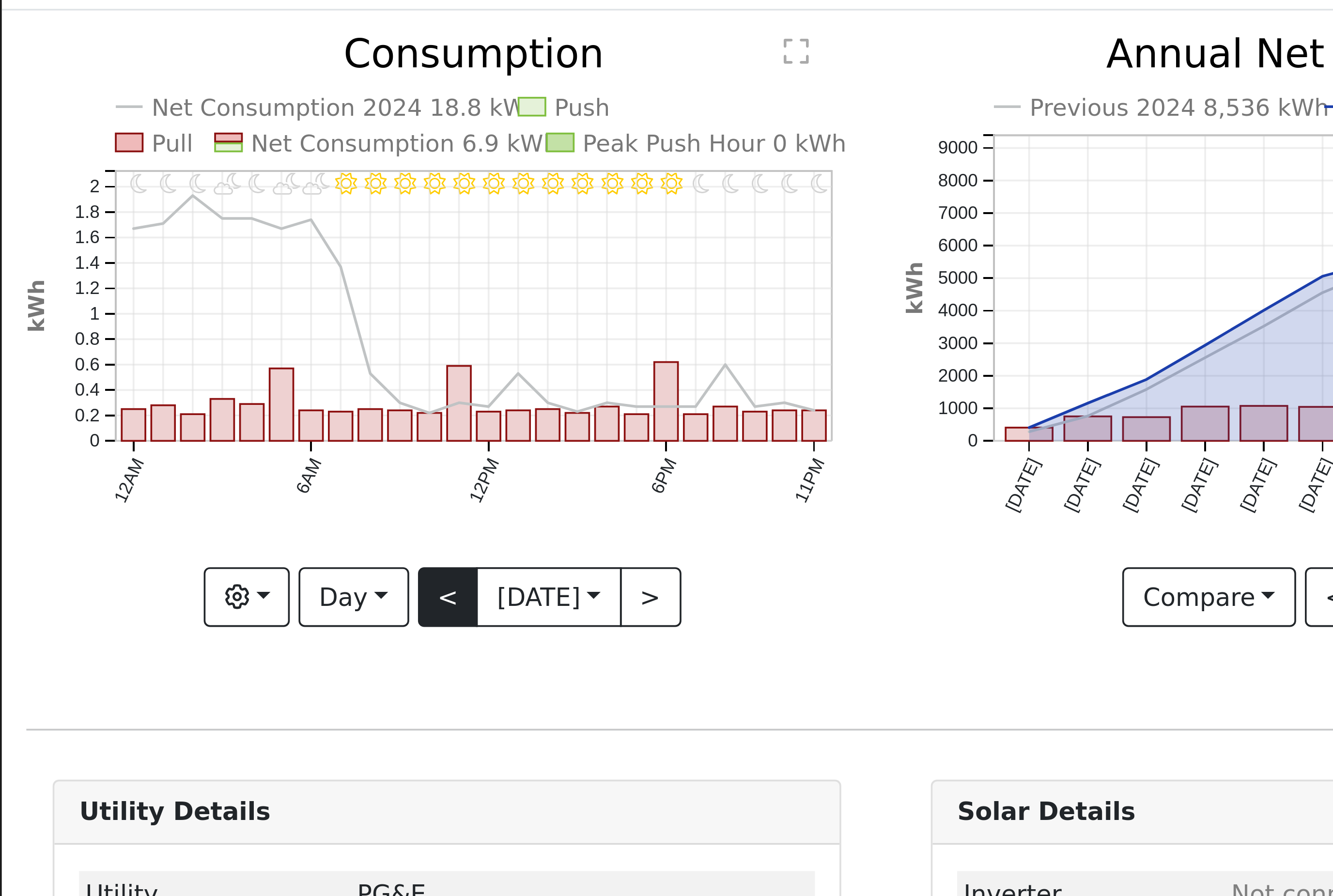
click at [121, 203] on button "<" at bounding box center [124, 211] width 17 height 17
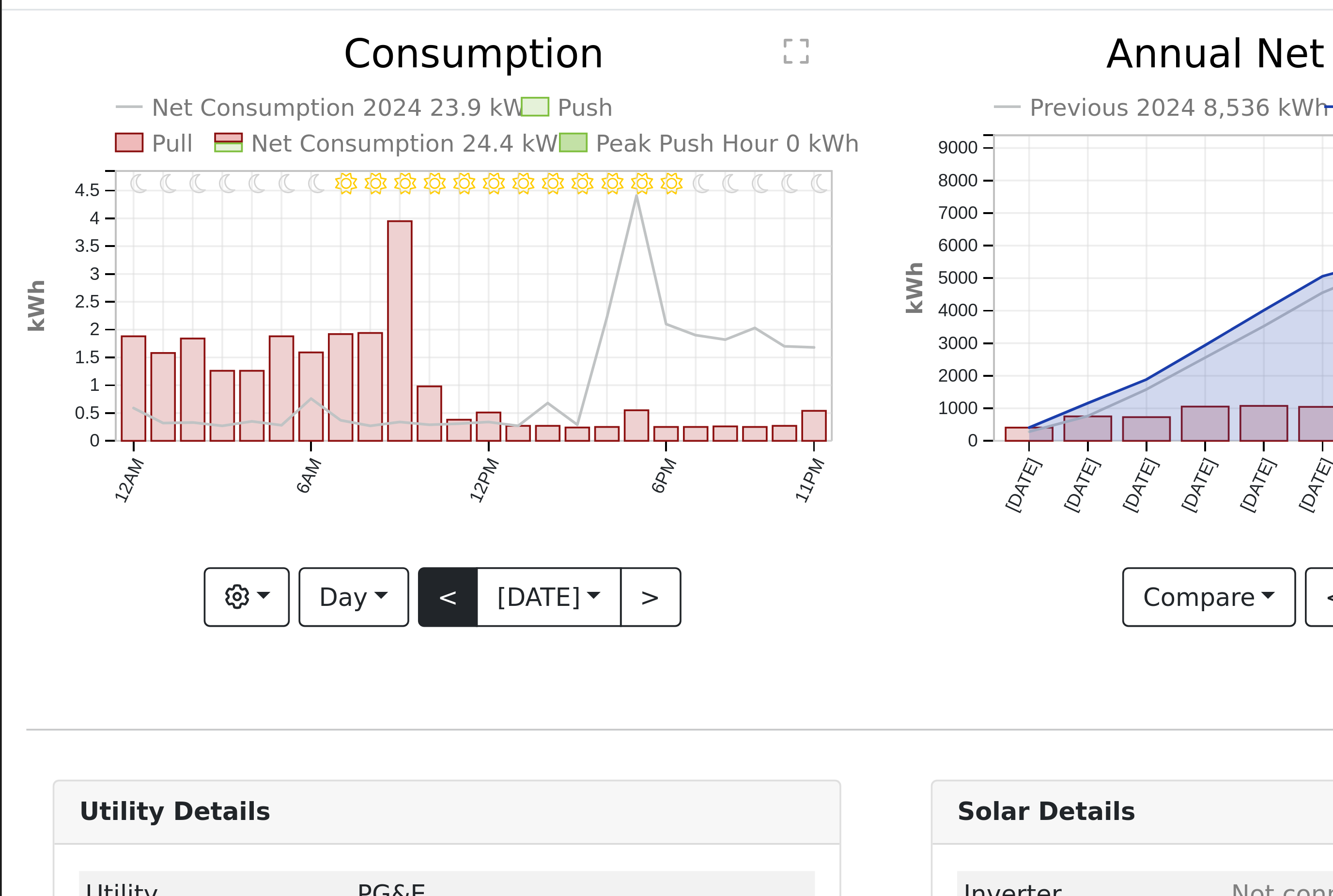
click at [121, 203] on button "<" at bounding box center [124, 211] width 17 height 17
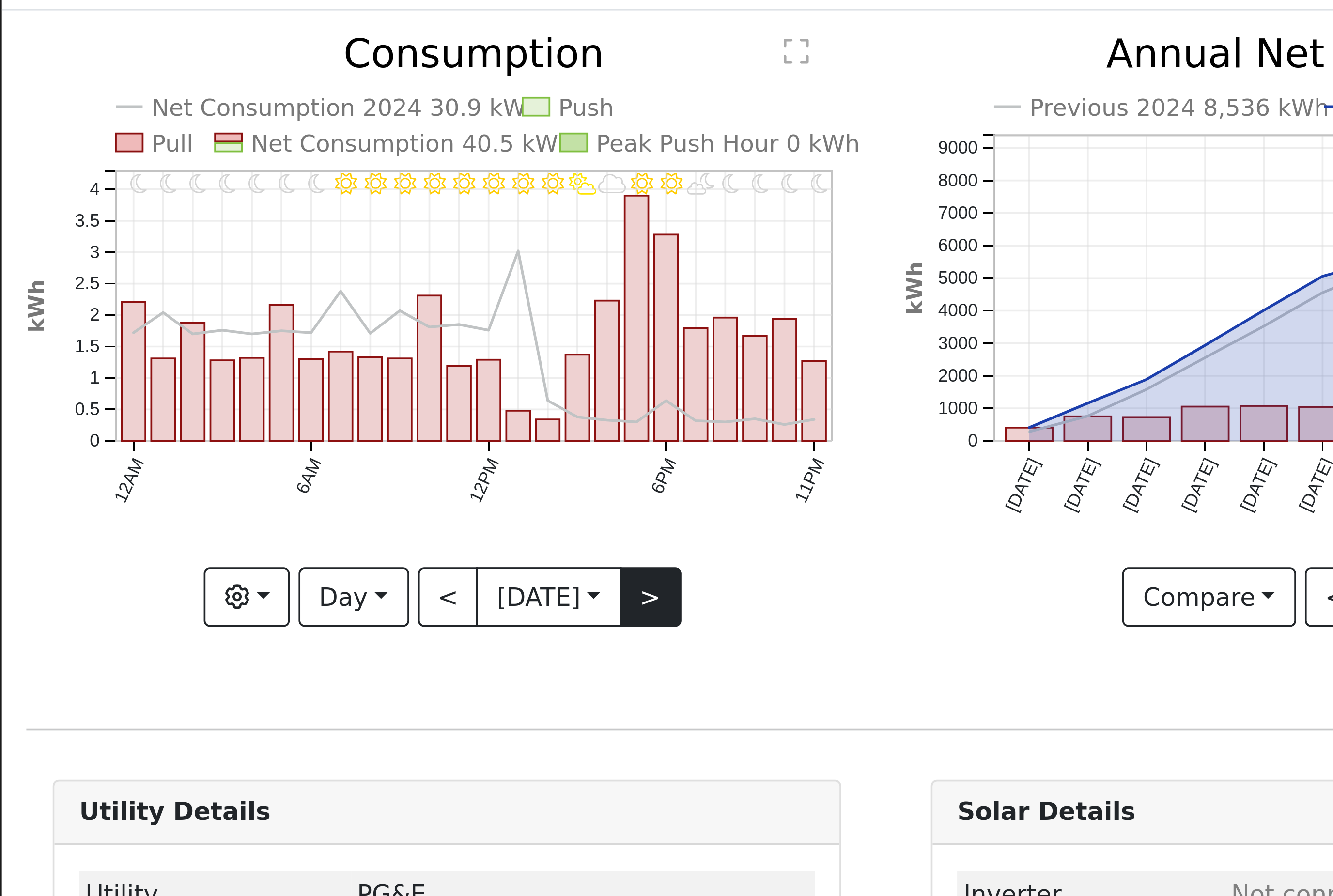
click at [188, 203] on button ">" at bounding box center [179, 211] width 17 height 17
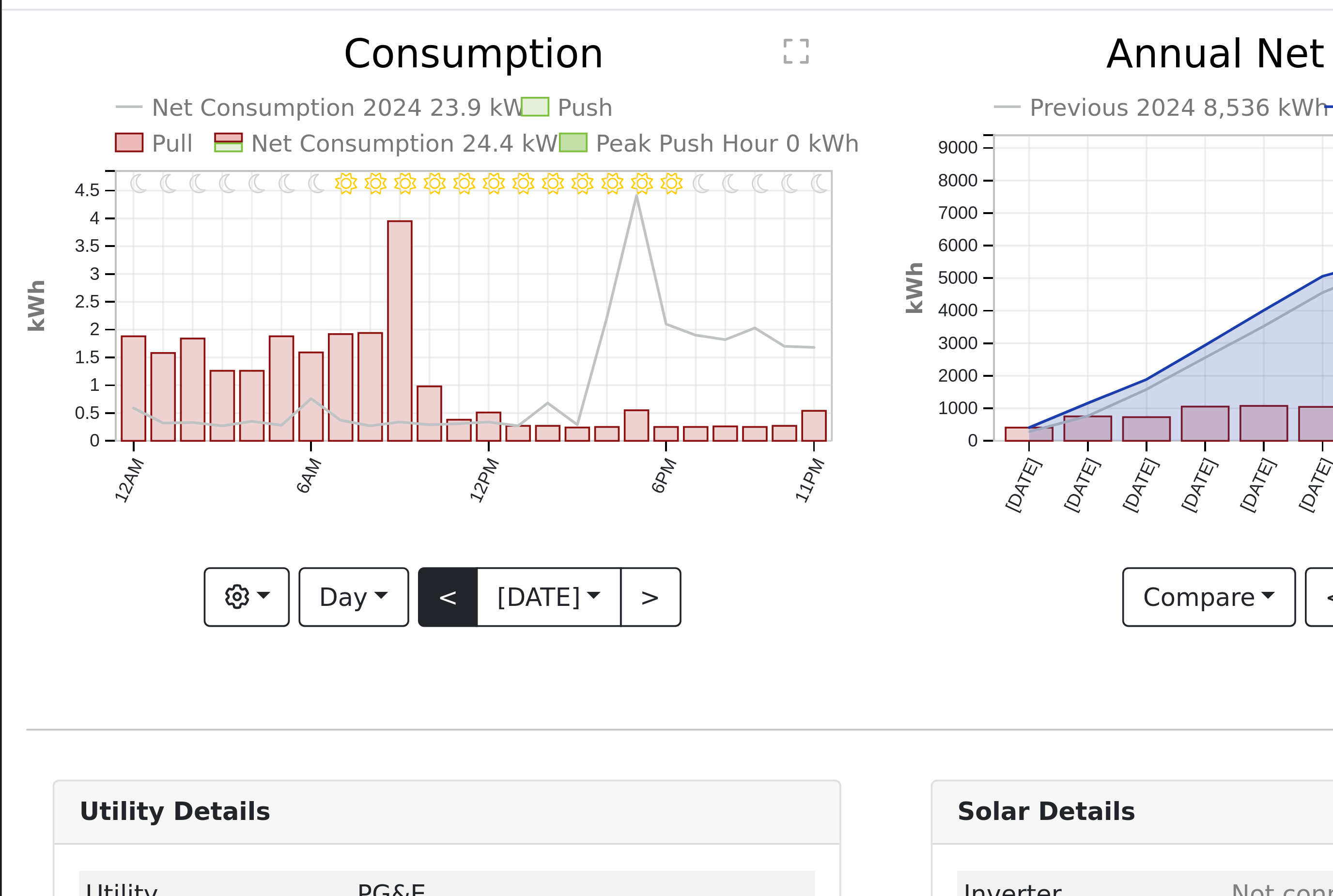
click at [122, 203] on button "<" at bounding box center [124, 211] width 17 height 17
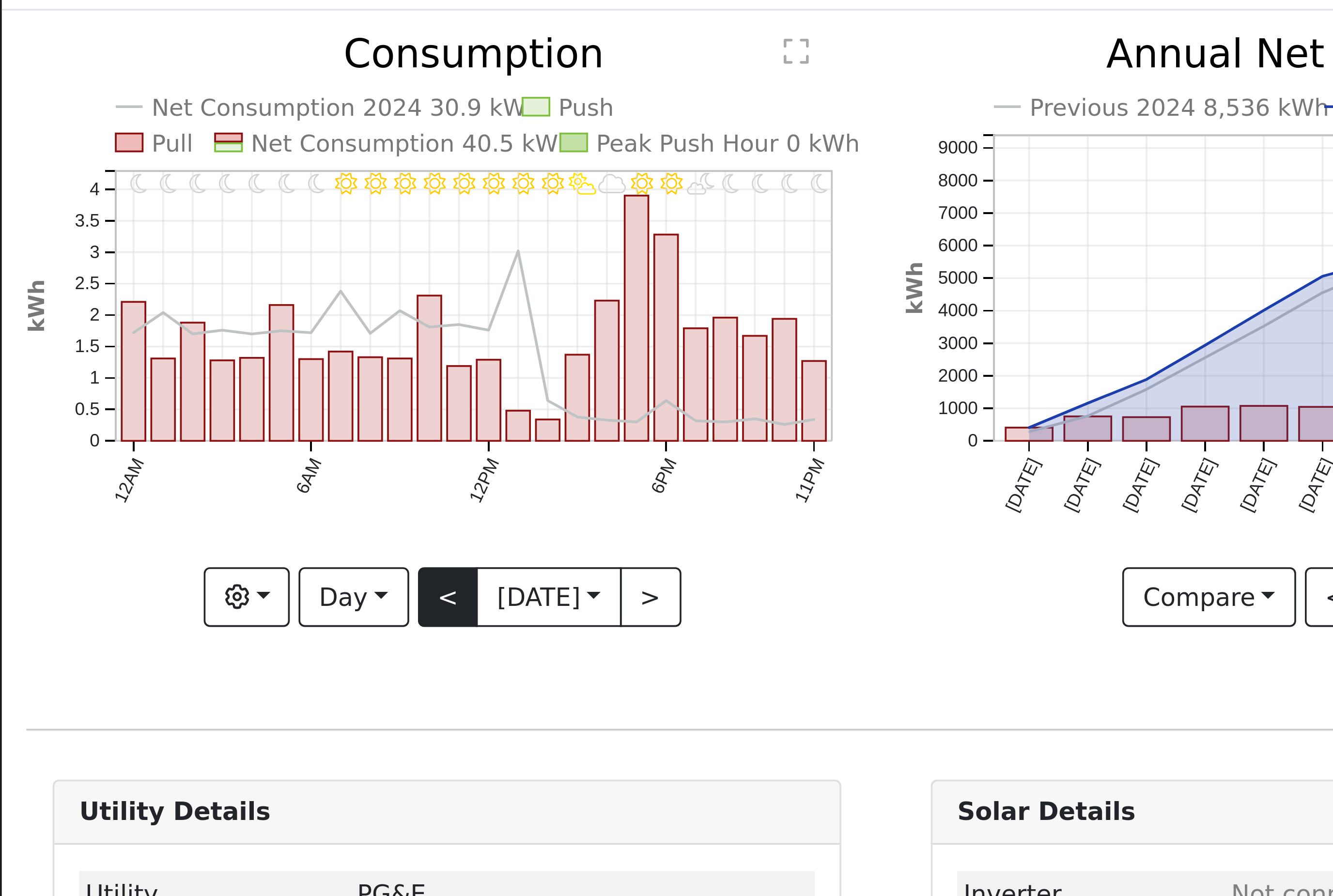
click at [122, 203] on button "<" at bounding box center [124, 211] width 17 height 17
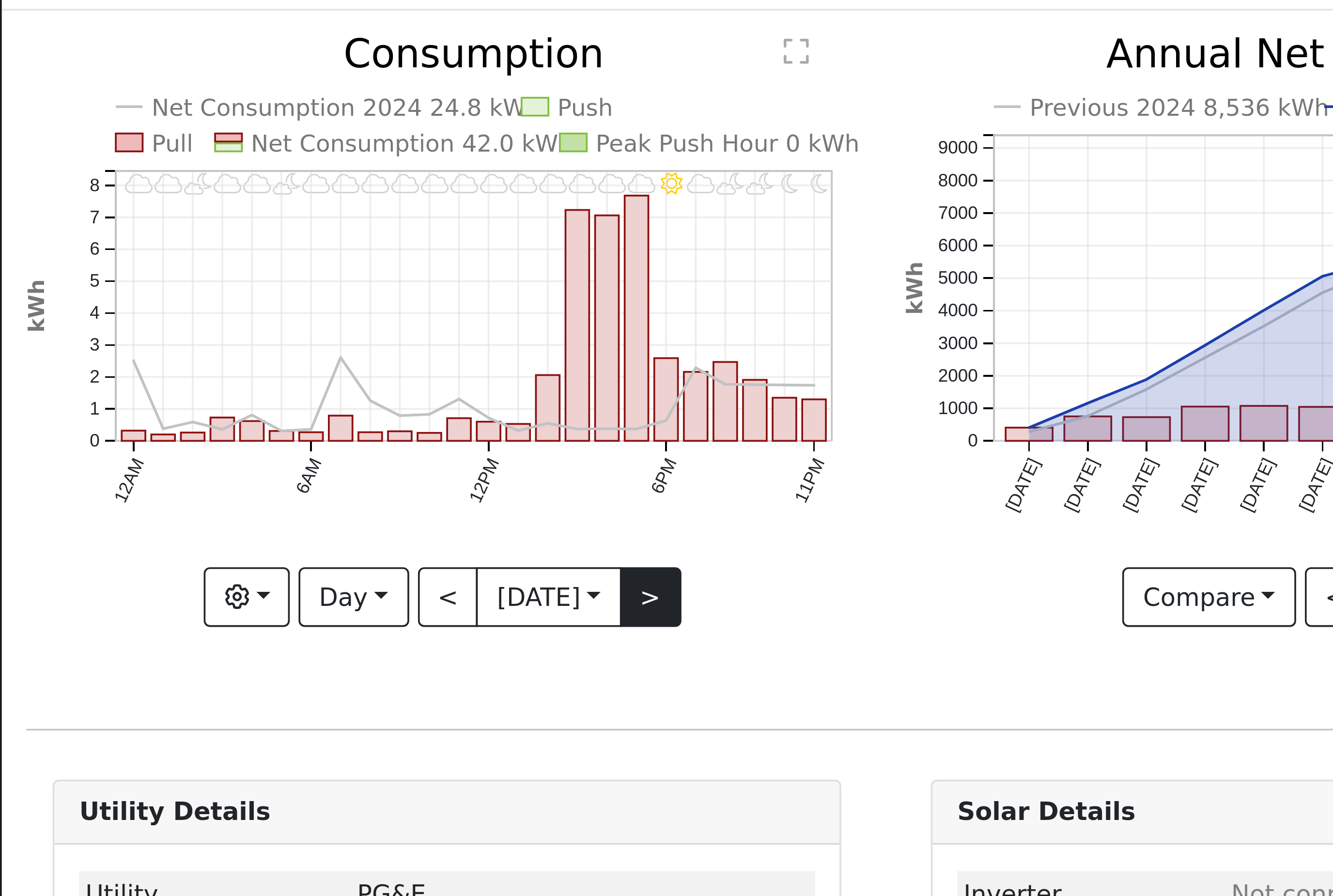
click at [188, 203] on button ">" at bounding box center [179, 211] width 17 height 17
type input "[DATE]"
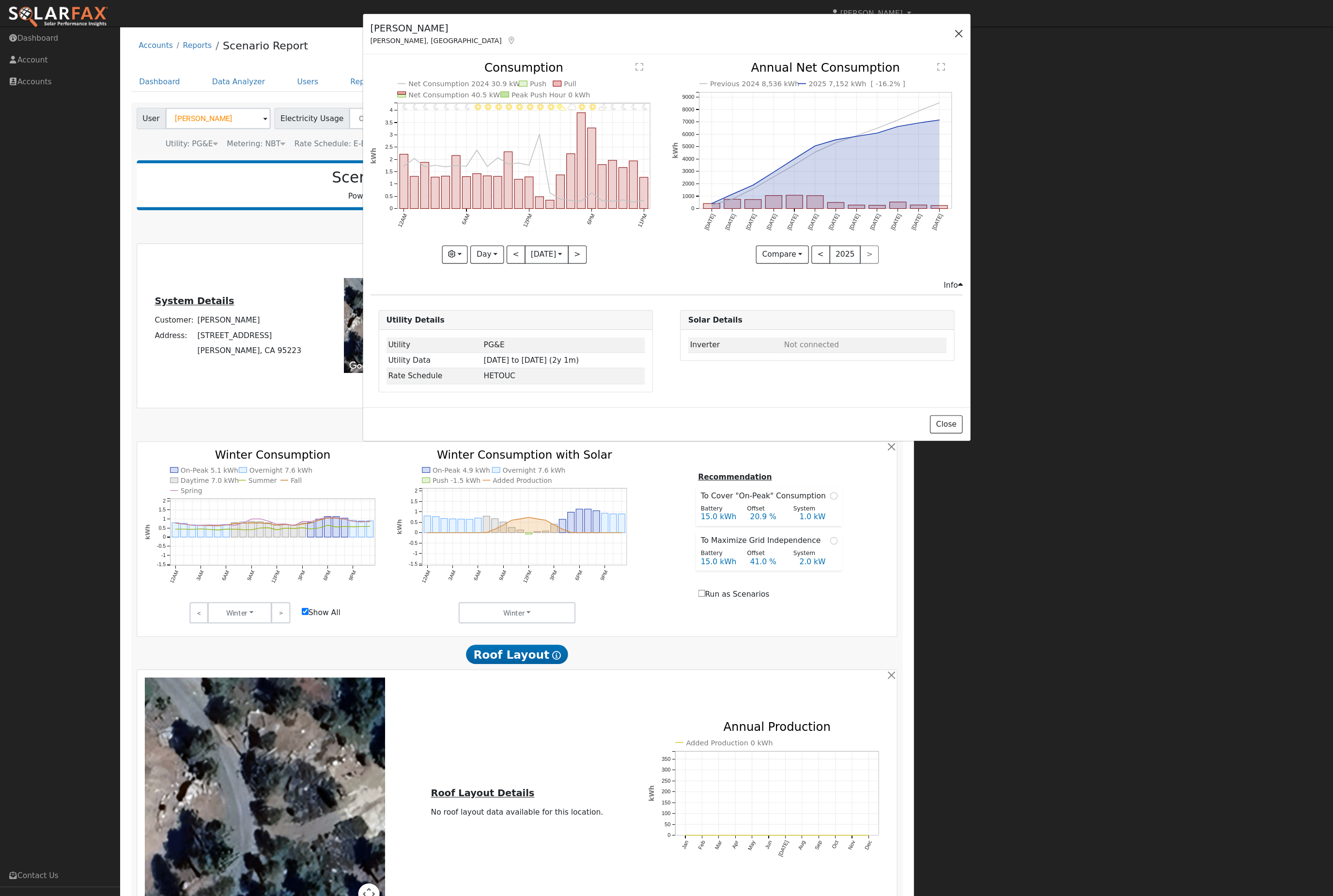
click at [863, 37] on button "button" at bounding box center [870, 30] width 14 height 14
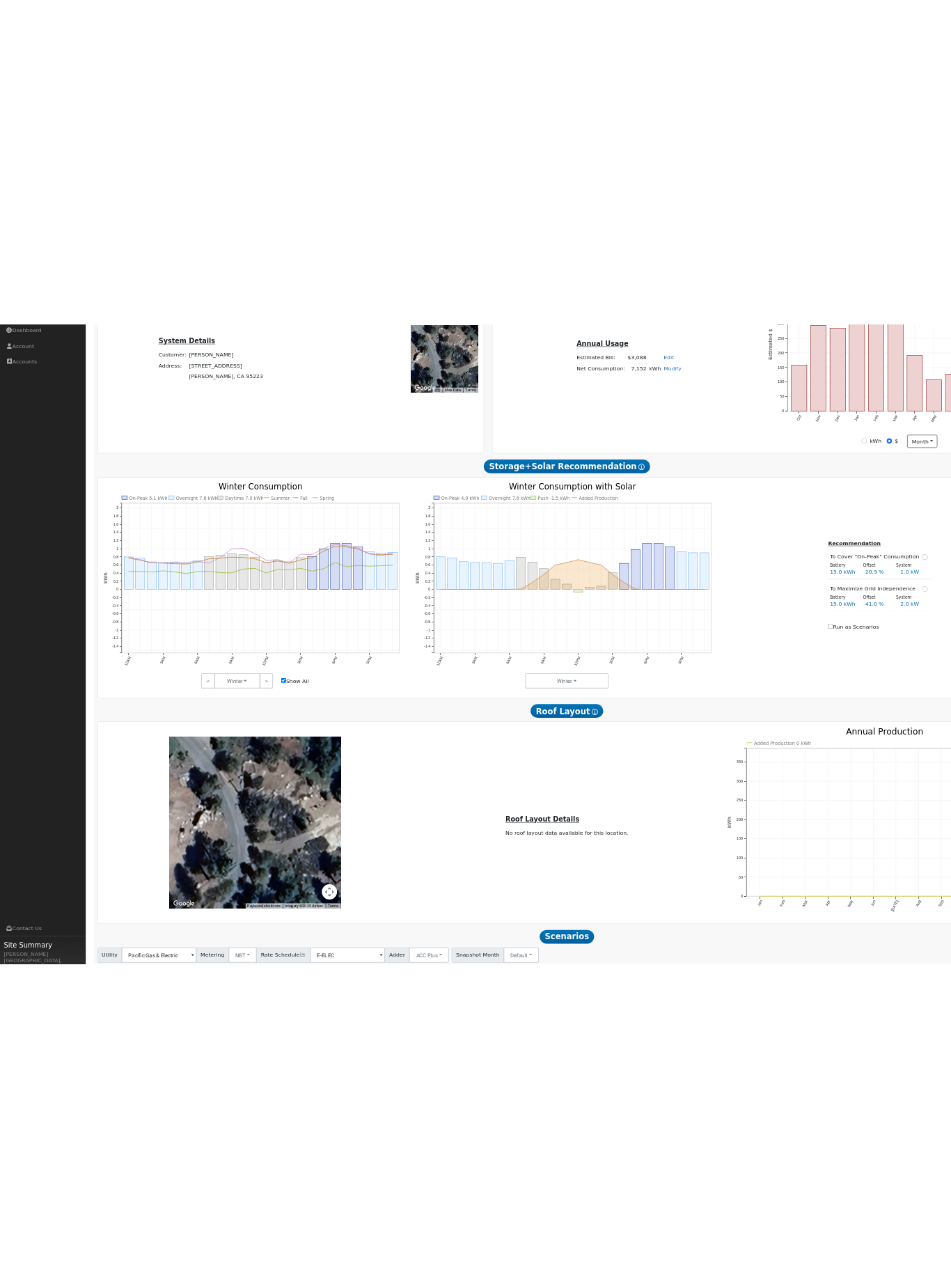
scroll to position [0, 9]
